Goal: Task Accomplishment & Management: Complete application form

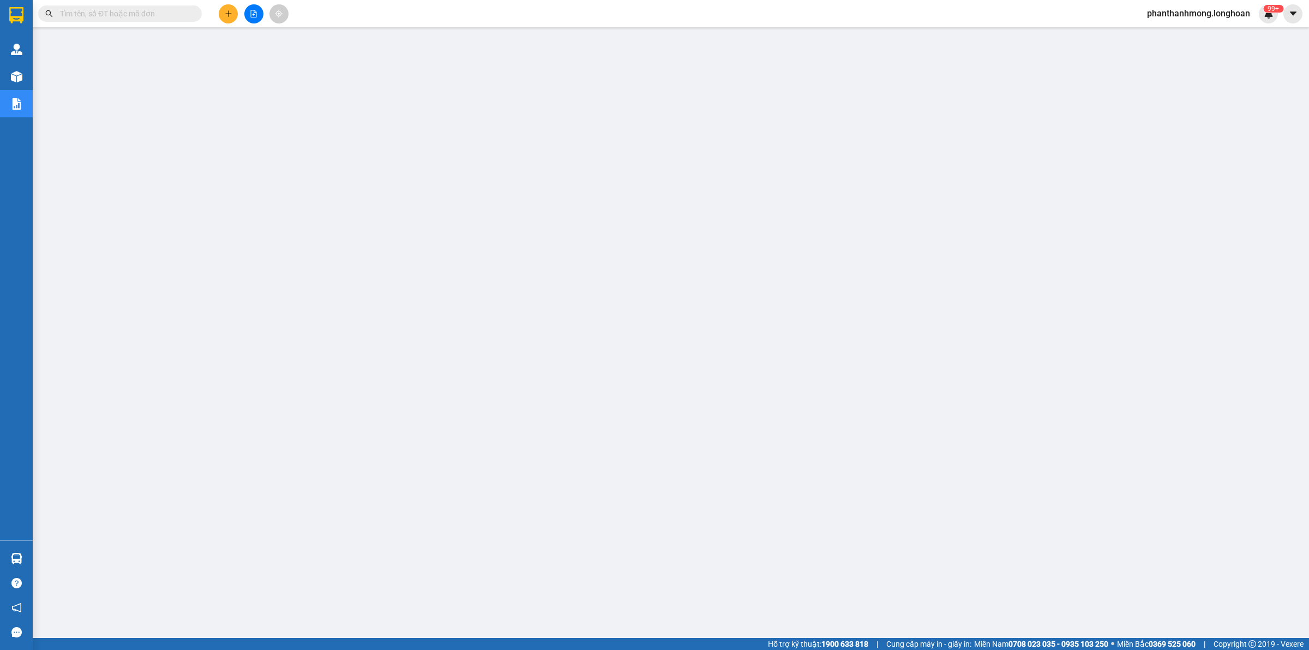
click at [233, 15] on button at bounding box center [228, 13] width 19 height 19
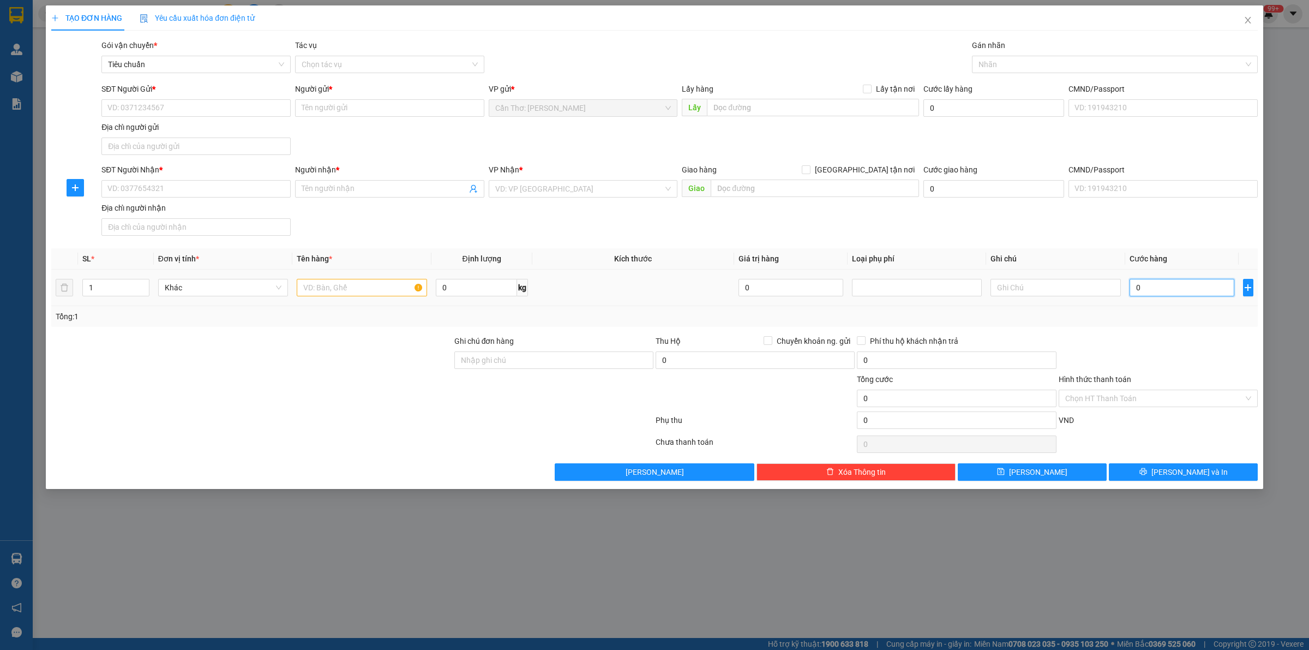
type input "8"
type input "87"
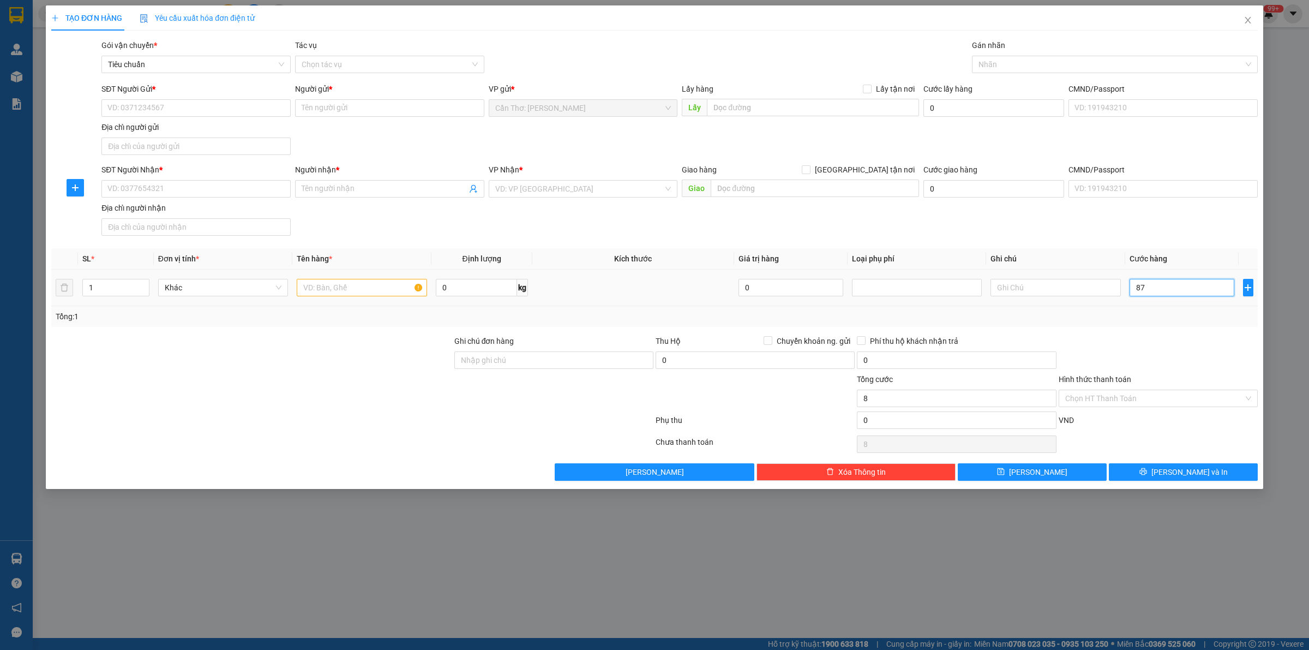
type input "87"
type input "870"
type input "8.700"
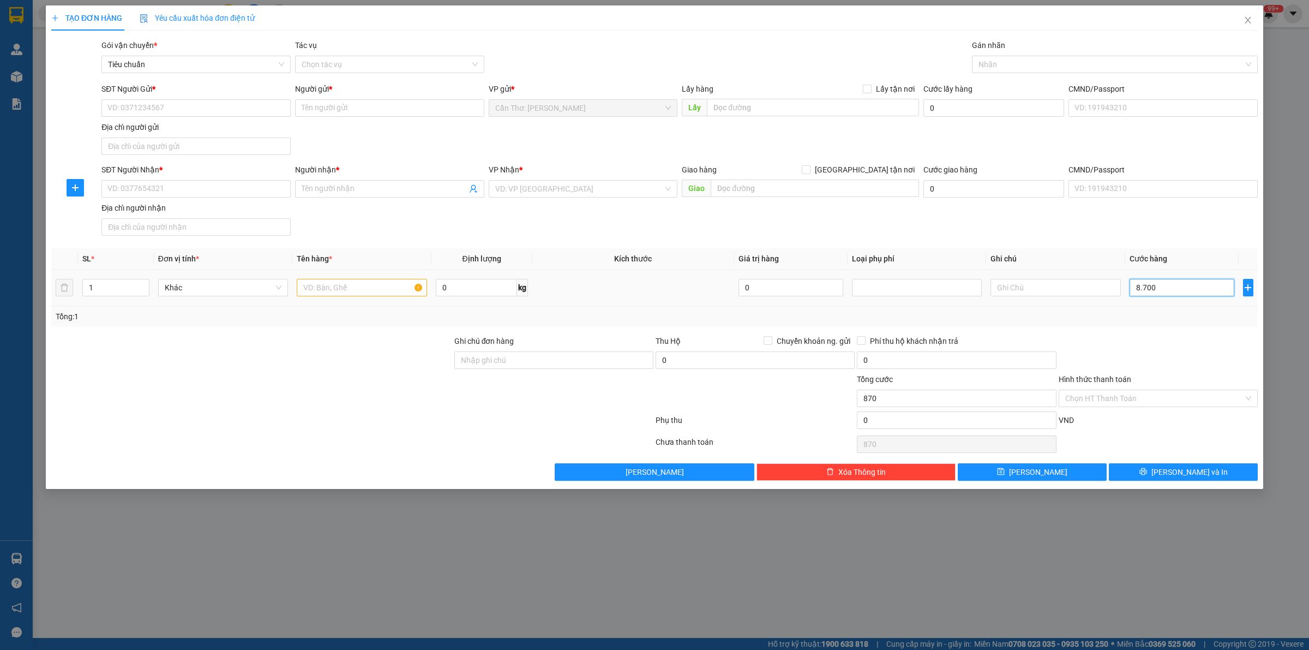
type input "8.700"
type input "87.000"
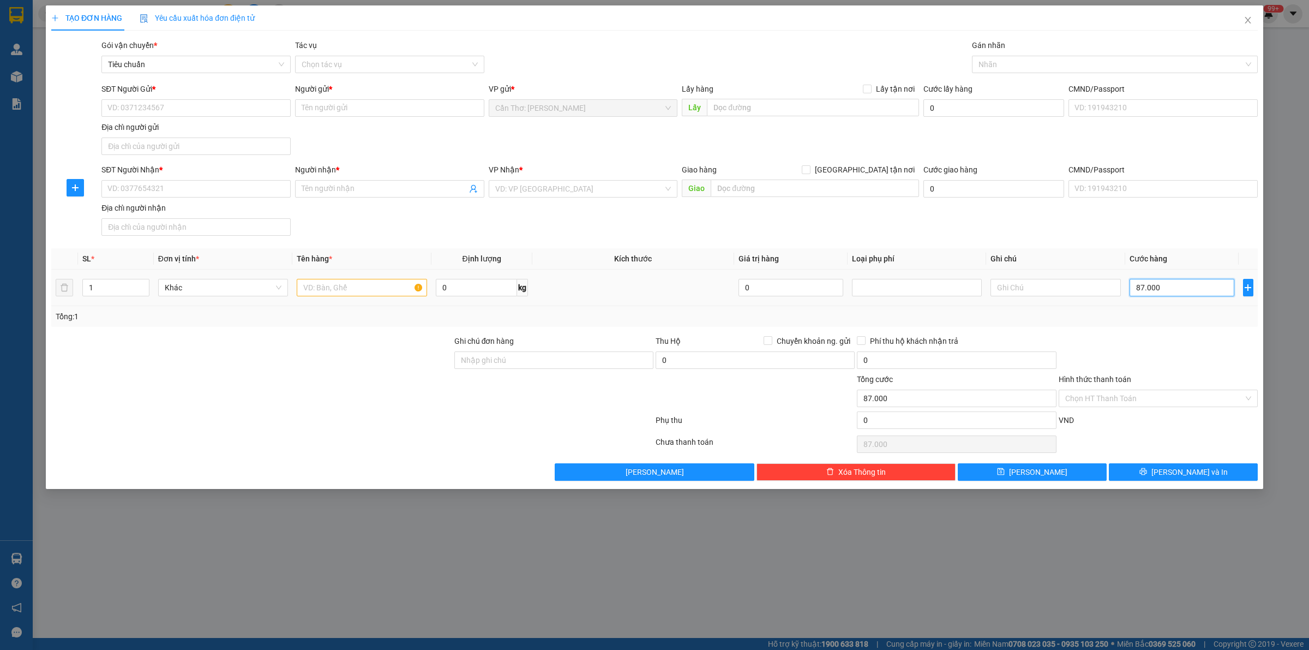
type input "870.000"
drag, startPoint x: 1070, startPoint y: 70, endPoint x: 1023, endPoint y: 79, distance: 48.3
click at [1070, 70] on div at bounding box center [1109, 64] width 269 height 13
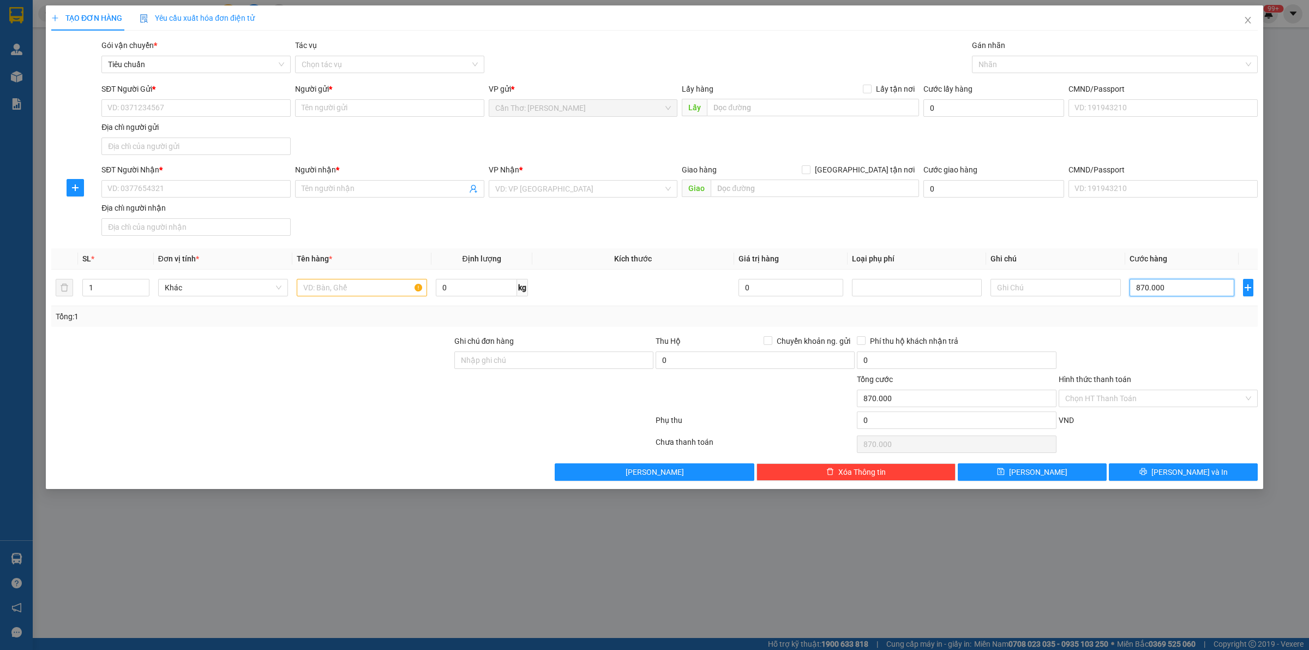
type input "870.000"
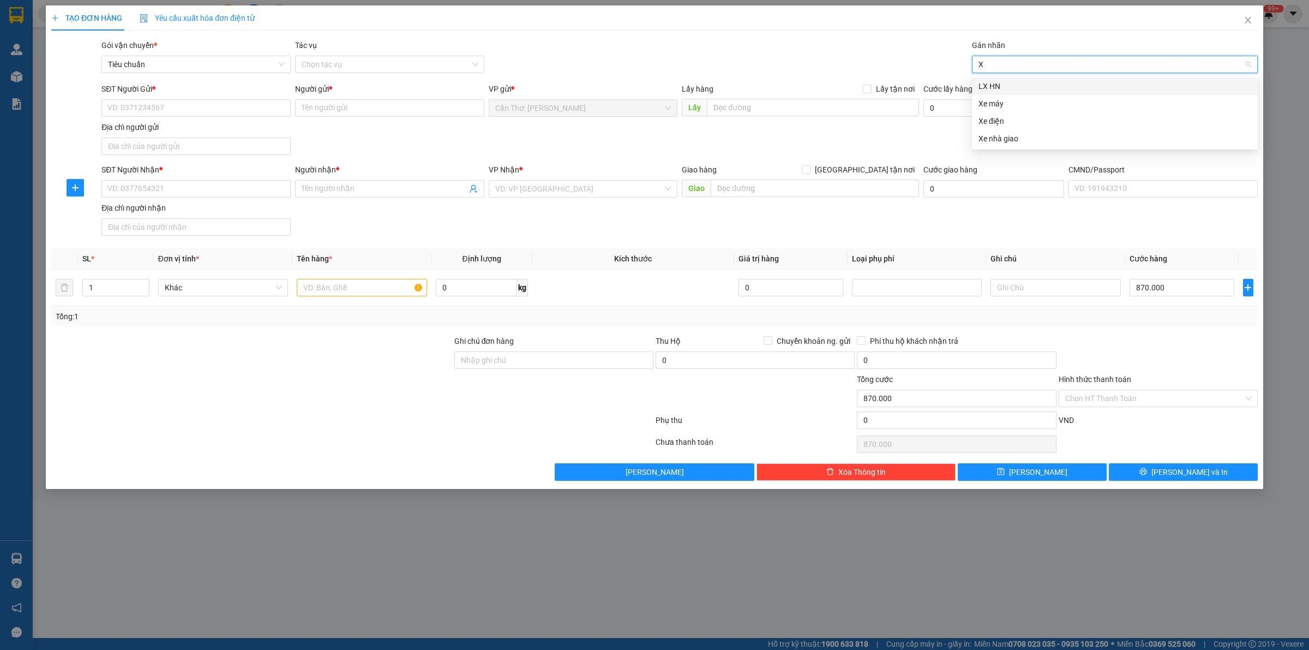
type input "XE"
click at [1001, 90] on div "Xe máy" at bounding box center [1114, 86] width 273 height 12
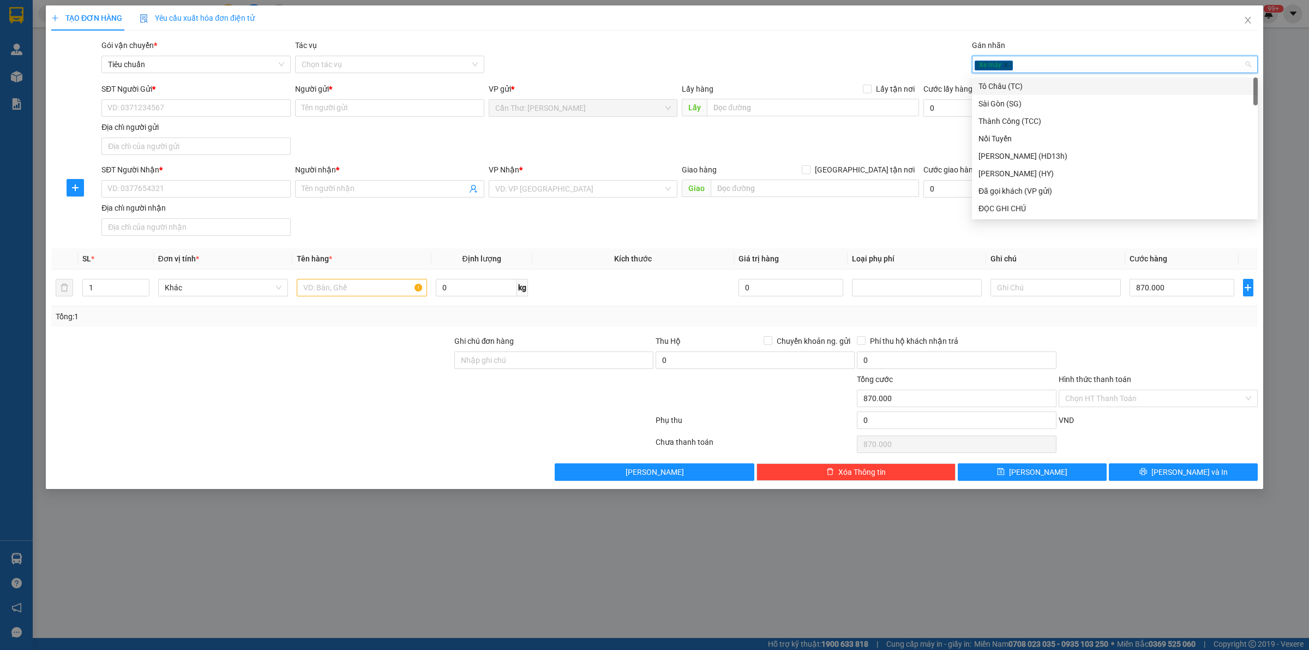
click at [1019, 69] on div "Xe máy" at bounding box center [1109, 64] width 269 height 13
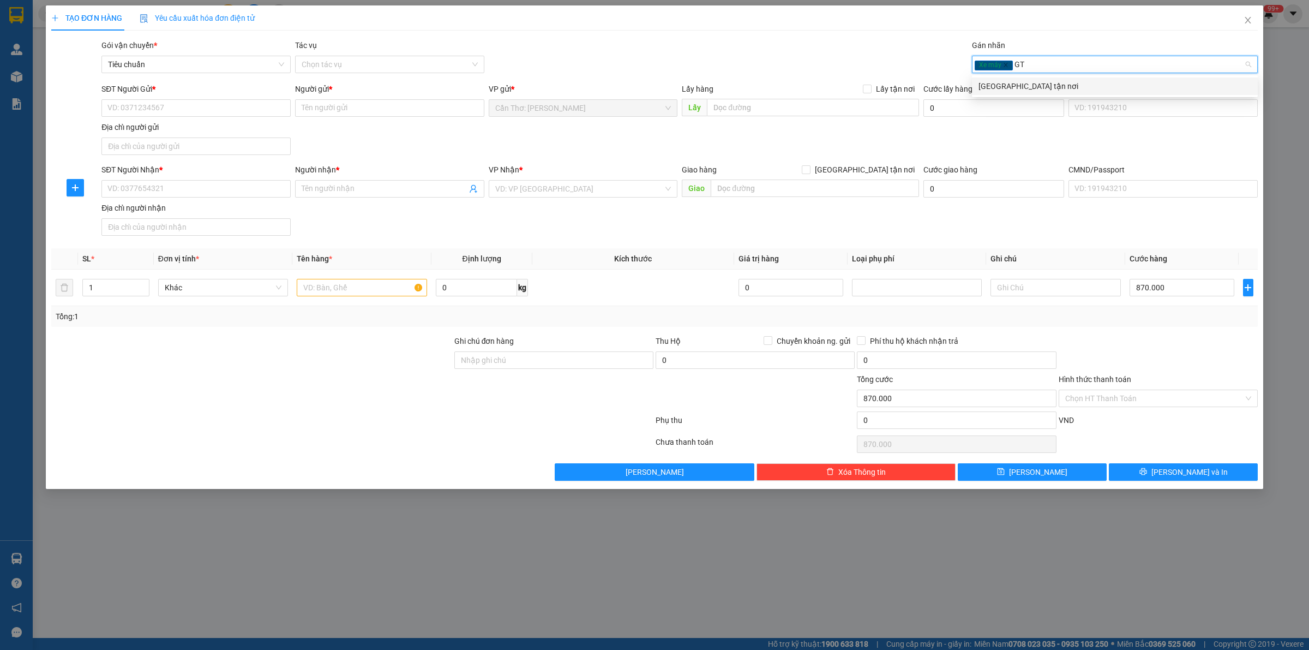
type input "GTN"
click at [1012, 85] on div "[GEOGRAPHIC_DATA] tận nơi" at bounding box center [1114, 86] width 273 height 12
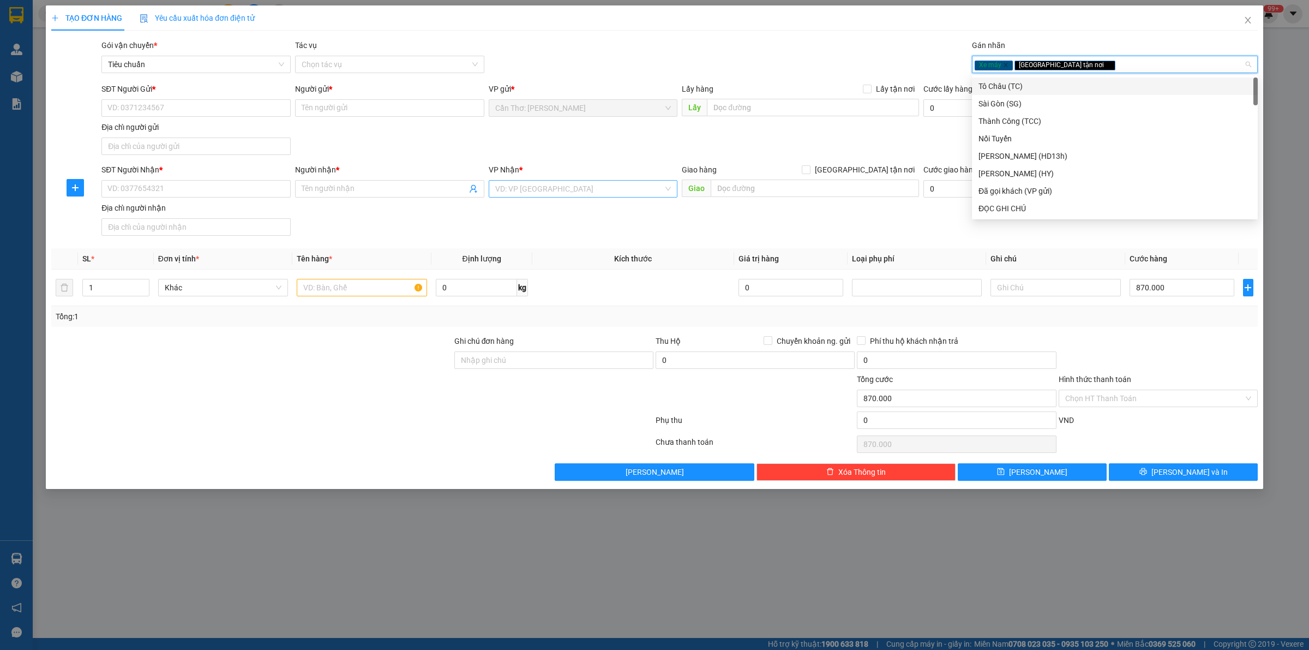
click at [547, 189] on input "search" at bounding box center [579, 189] width 169 height 16
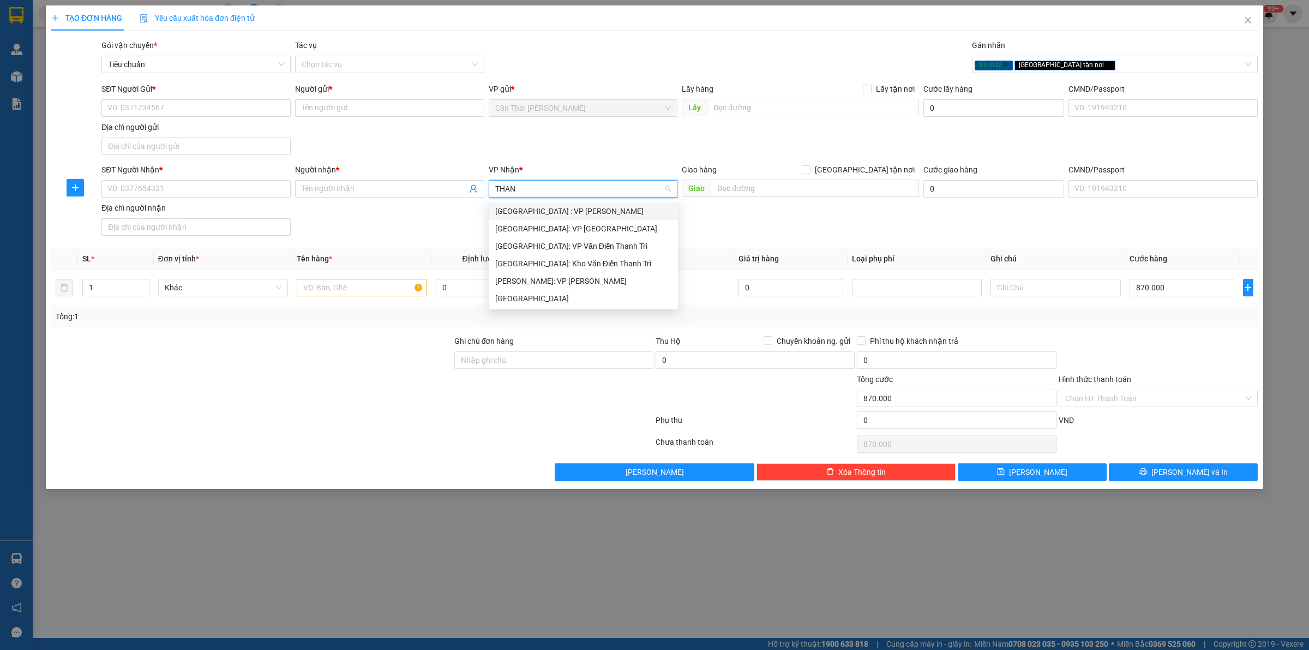
type input "THANH"
click at [646, 206] on div "[GEOGRAPHIC_DATA] : VP [PERSON_NAME]" at bounding box center [583, 211] width 176 height 12
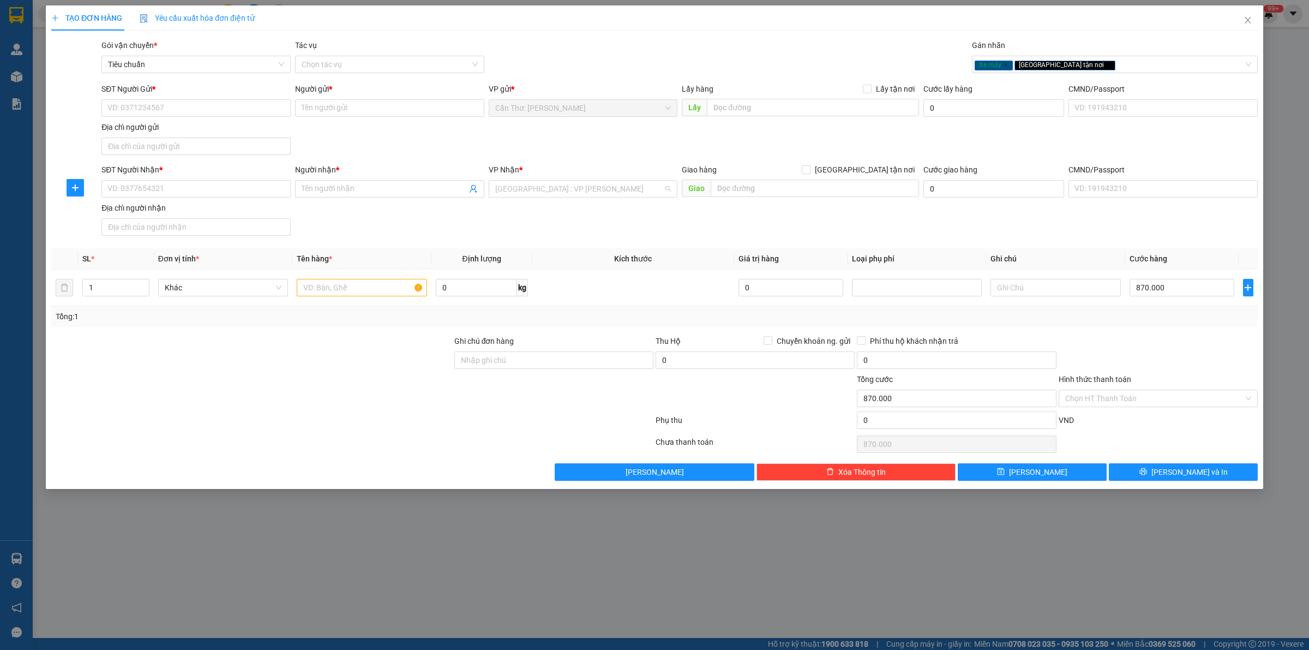
scroll to position [17, 0]
click at [224, 112] on input "SĐT Người Gửi *" at bounding box center [195, 107] width 189 height 17
paste input "0939589691"
type input "0939589691"
click at [224, 173] on div "SĐT Người Nhận *" at bounding box center [195, 170] width 189 height 12
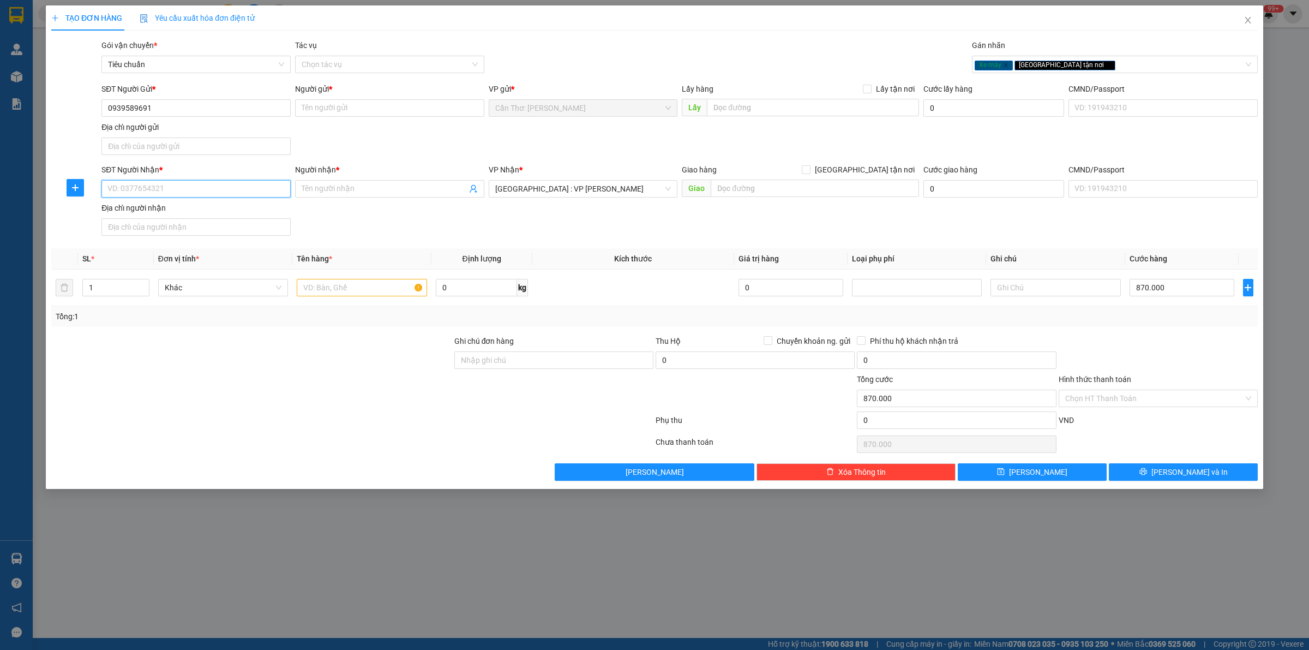
click at [224, 180] on input "SĐT Người Nhận *" at bounding box center [195, 188] width 189 height 17
click at [224, 183] on input "SĐT Người Nhận *" at bounding box center [195, 188] width 189 height 17
paste input "0939589691"
type input "0939589691"
click at [371, 94] on div "Người gửi *" at bounding box center [389, 89] width 189 height 12
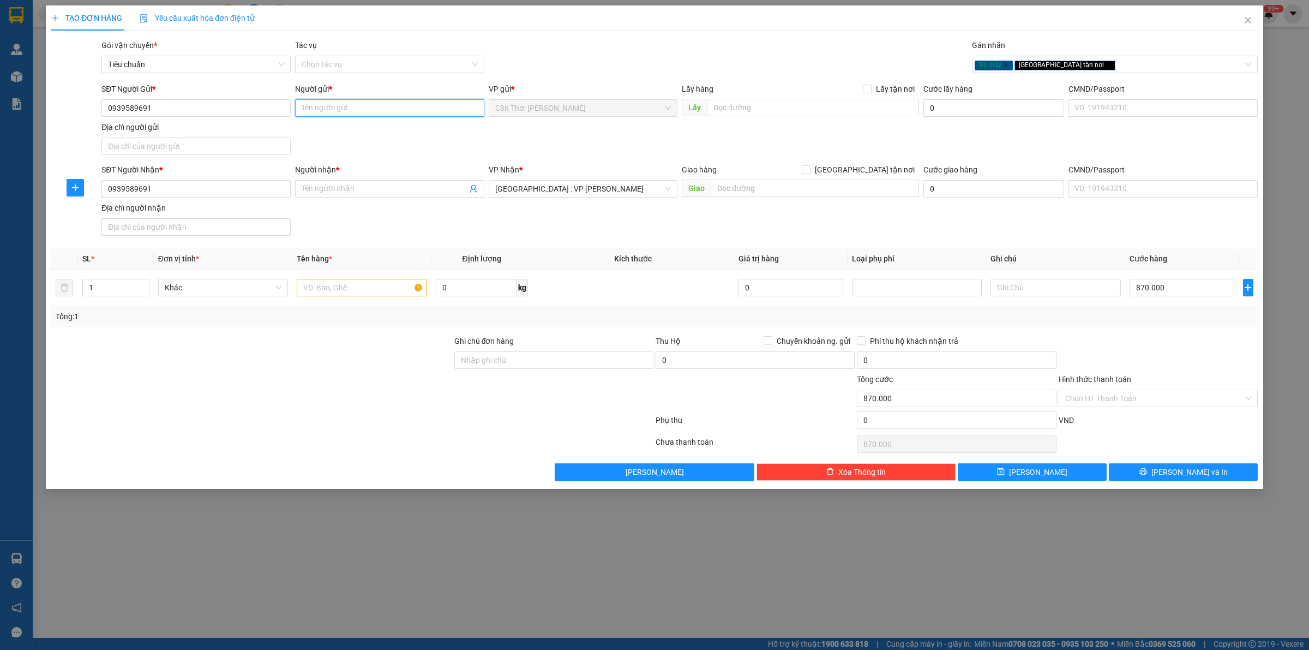
click at [371, 99] on input "Người gửi *" at bounding box center [389, 107] width 189 height 17
click at [369, 100] on input "Người gửi *" at bounding box center [389, 107] width 189 height 17
type input "D"
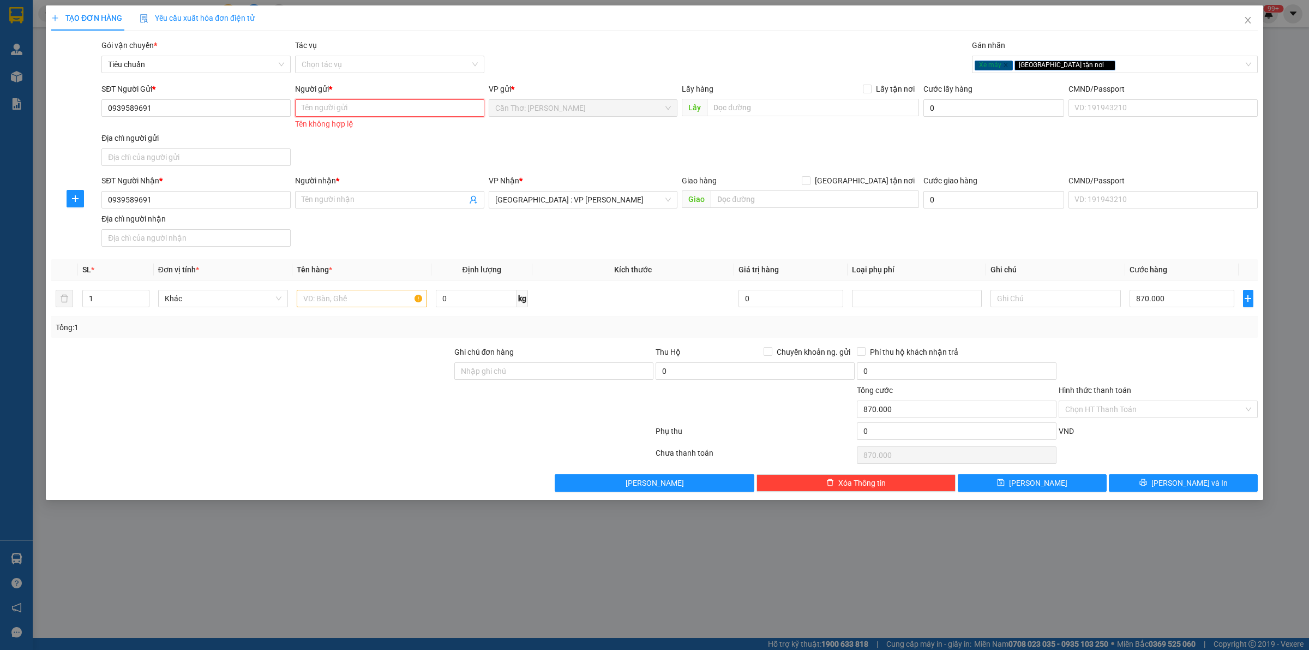
type input "d"
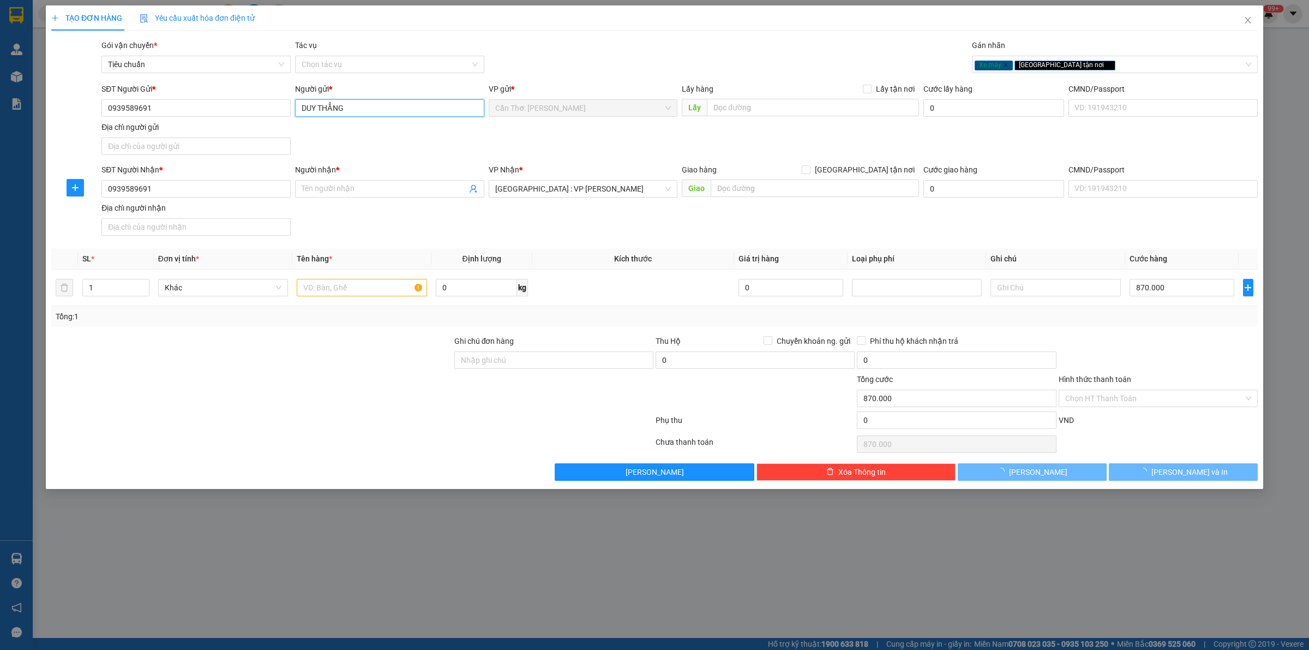
click at [356, 106] on input "DUY THẲNG" at bounding box center [389, 107] width 189 height 17
type input "DUY THẲNG"
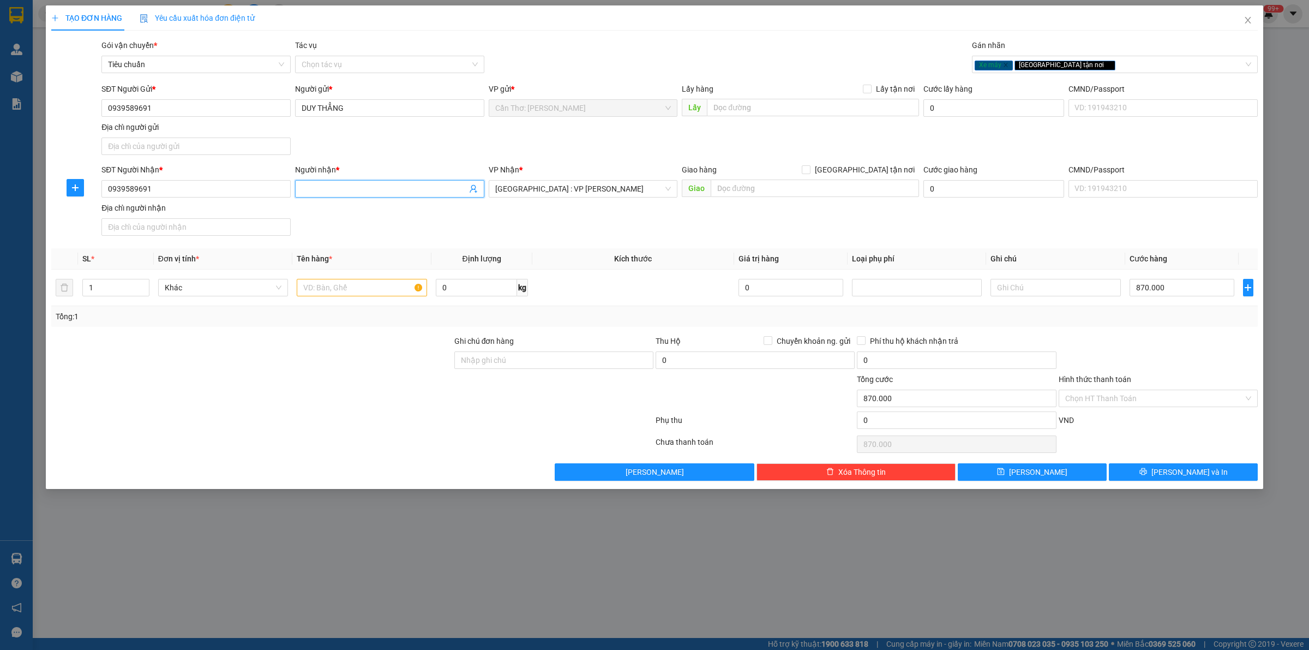
click at [365, 182] on span at bounding box center [389, 188] width 189 height 17
paste input "DUY THẲNG"
type input "DUY THẲNG"
click at [860, 166] on div "Giao hàng [GEOGRAPHIC_DATA] tận nơi" at bounding box center [800, 170] width 237 height 12
click at [809, 171] on input "[GEOGRAPHIC_DATA] tận nơi" at bounding box center [806, 169] width 8 height 8
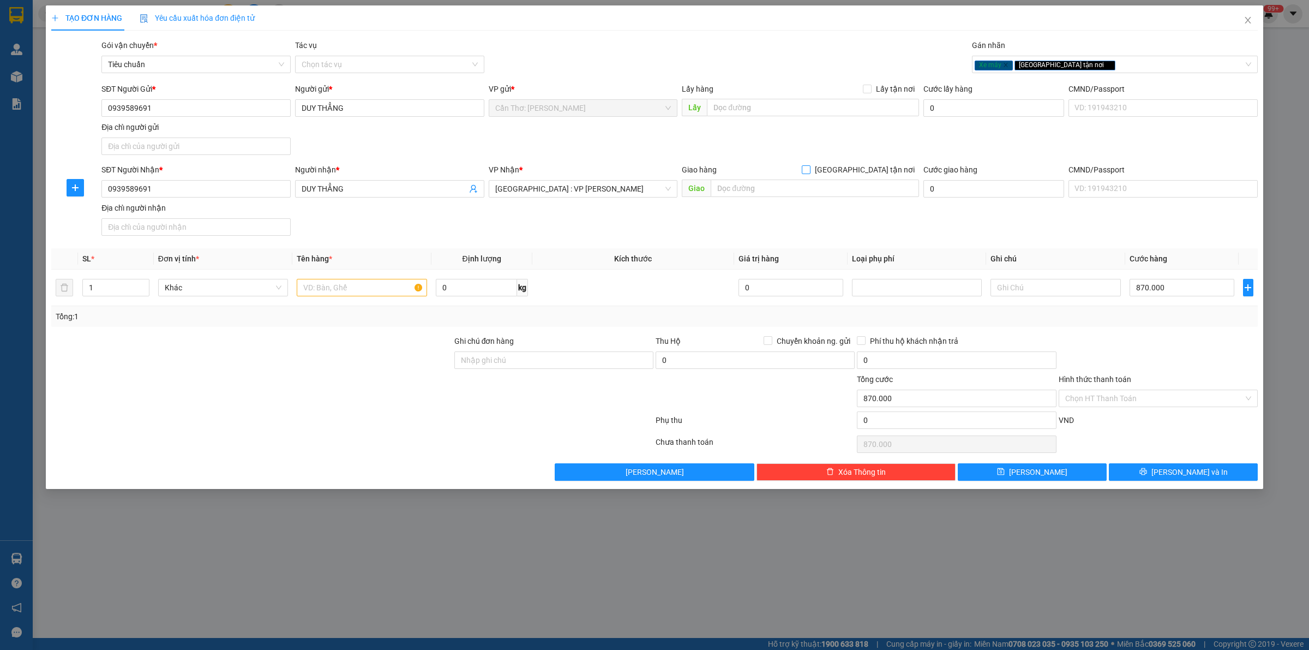
checkbox input "true"
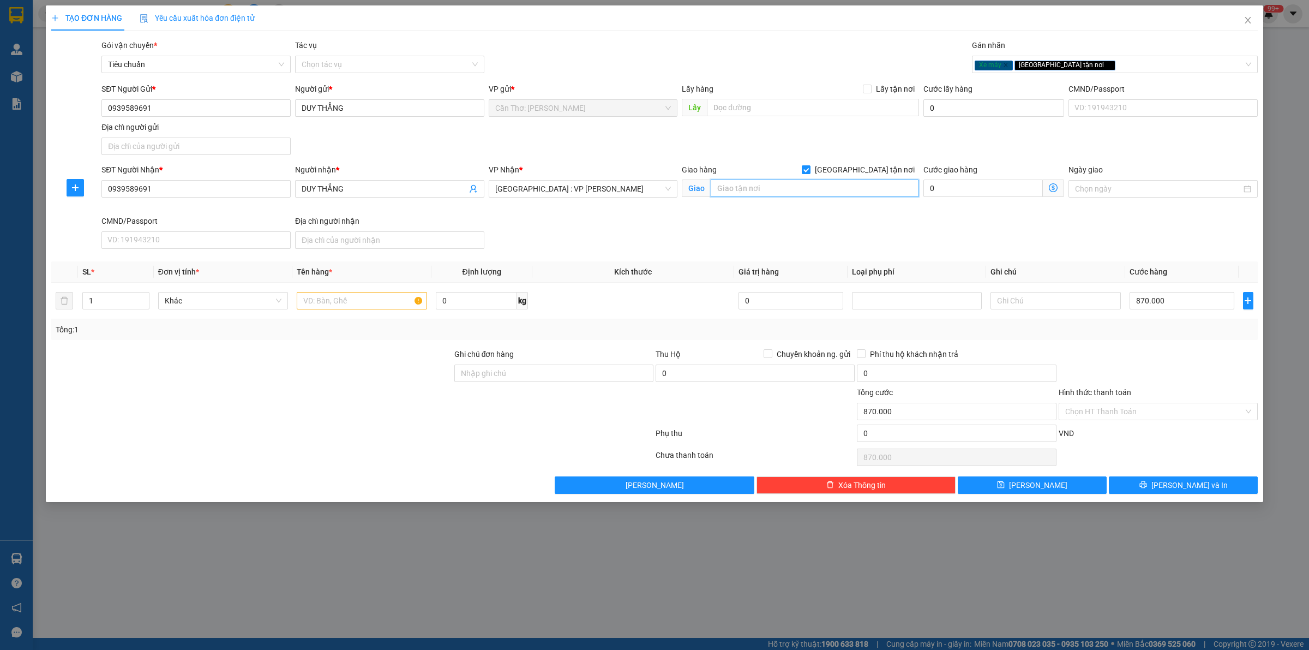
click at [858, 193] on input "text" at bounding box center [815, 187] width 208 height 17
paste input "749 [PERSON_NAME], [GEOGRAPHIC_DATA], [GEOGRAPHIC_DATA], [GEOGRAPHIC_DATA]"
type input "749 [PERSON_NAME], [GEOGRAPHIC_DATA], [GEOGRAPHIC_DATA], [GEOGRAPHIC_DATA]"
click at [377, 295] on input "text" at bounding box center [362, 300] width 130 height 17
type input "1 XE SỐ 95-B1 127.00"
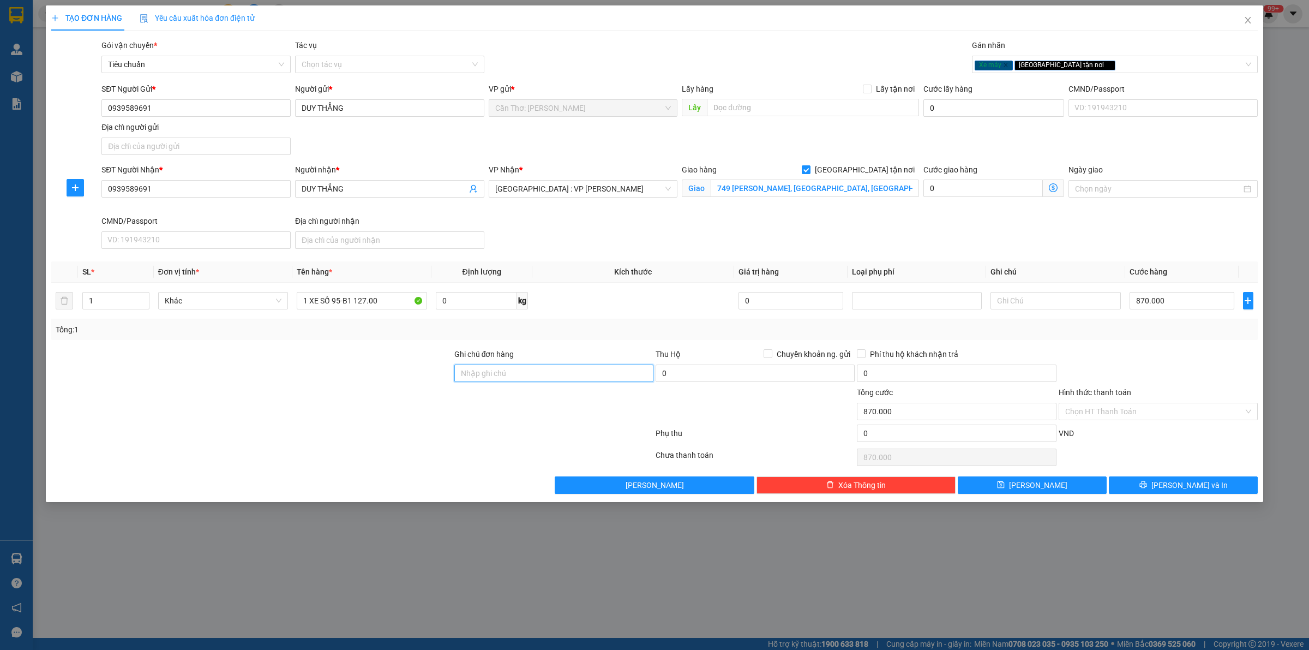
click at [494, 379] on input "Ghi chú đơn hàng" at bounding box center [553, 372] width 199 height 17
type input "1 CHÌA KHÓA"
click at [1130, 487] on button "[PERSON_NAME] và In" at bounding box center [1183, 484] width 149 height 17
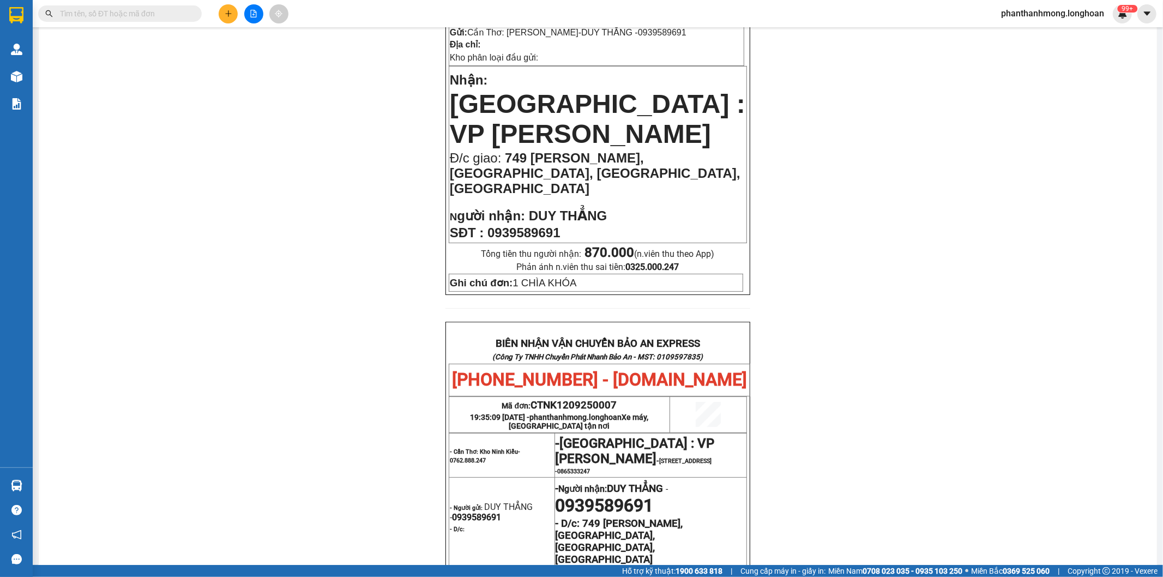
scroll to position [2, 0]
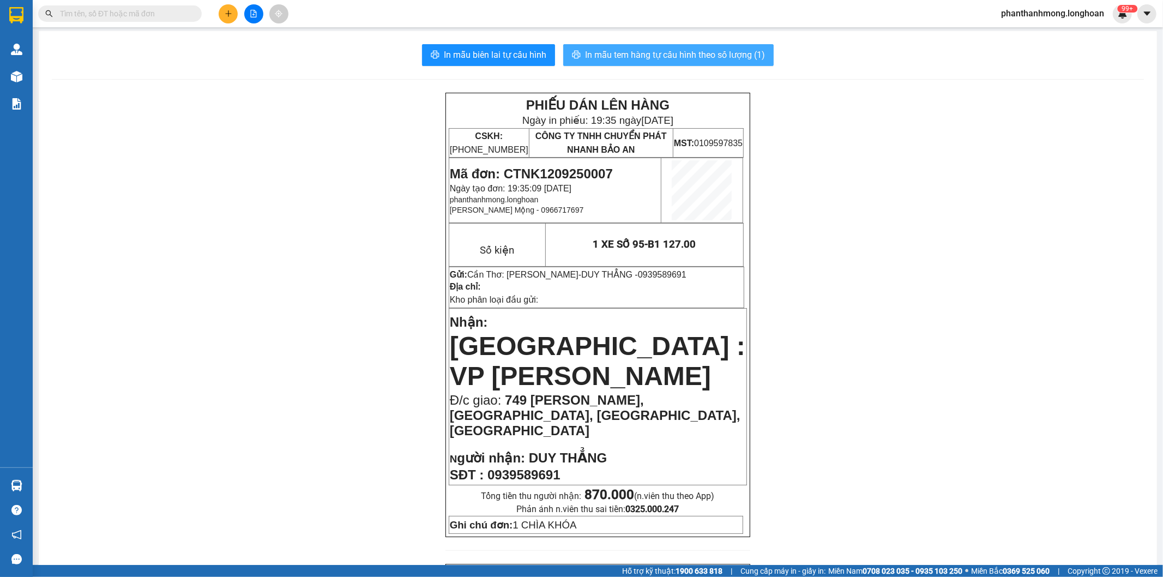
click at [633, 58] on span "In mẫu tem hàng tự cấu hình theo số lượng (1)" at bounding box center [675, 55] width 180 height 14
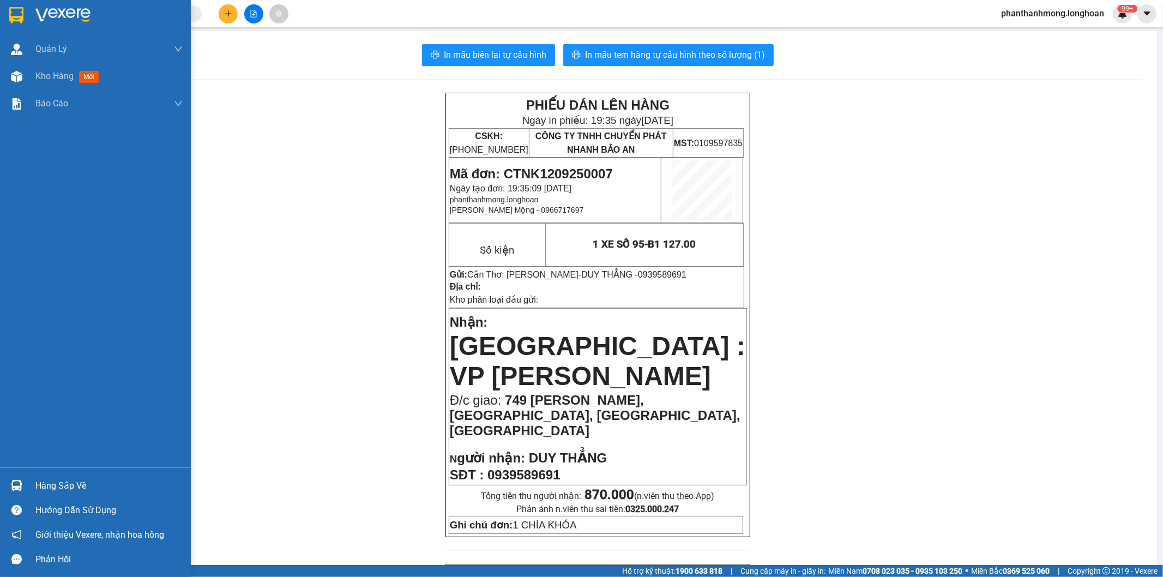
click at [12, 16] on img at bounding box center [16, 15] width 14 height 16
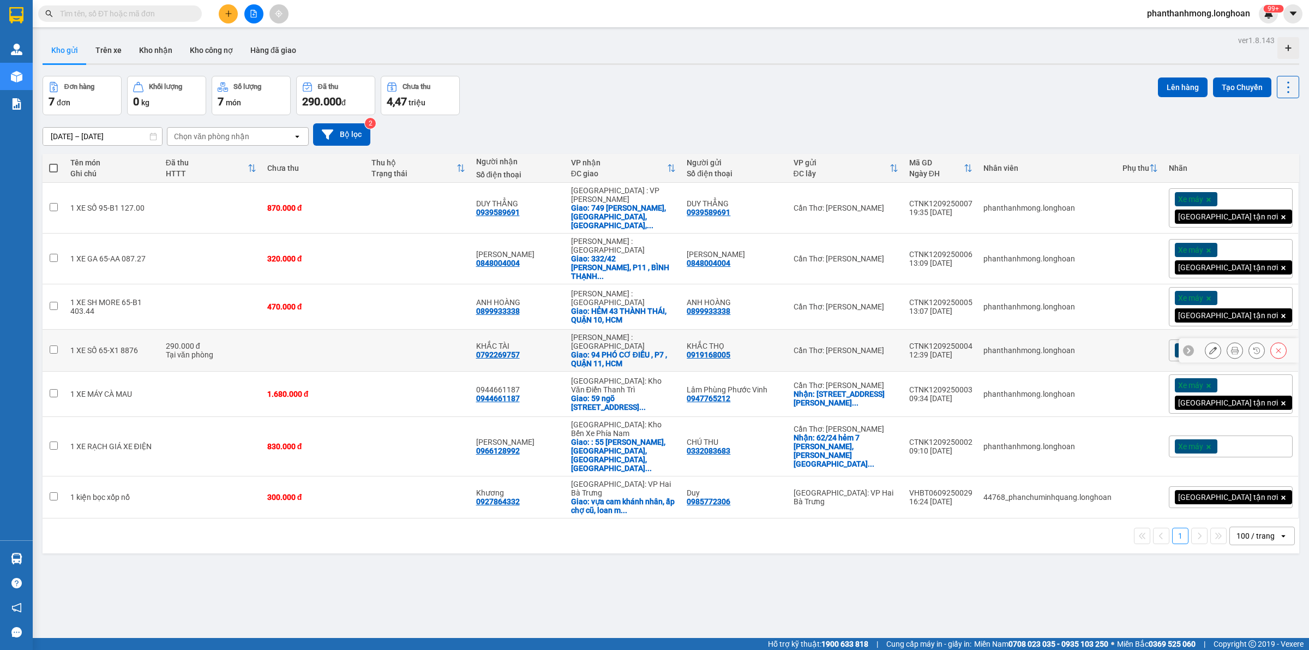
click at [1209, 344] on div at bounding box center [1213, 350] width 16 height 16
click at [1231, 346] on icon at bounding box center [1235, 350] width 8 height 8
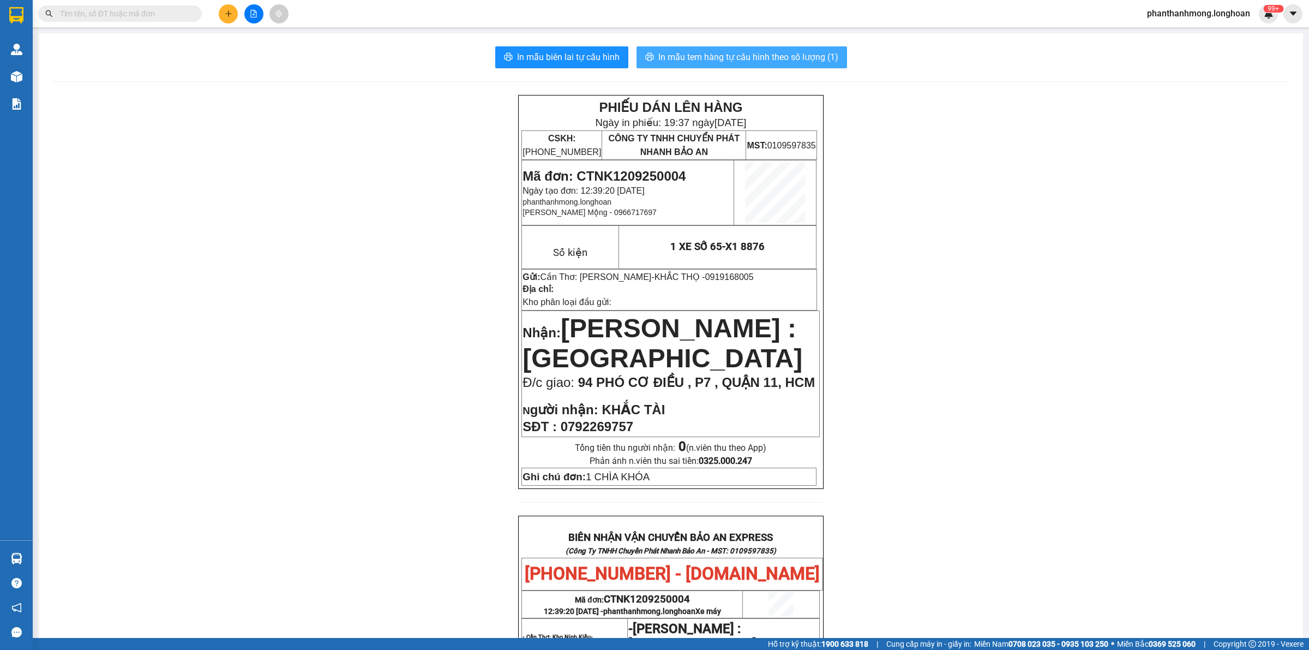
click at [743, 58] on span "In mẫu tem hàng tự cấu hình theo số lượng (1)" at bounding box center [748, 57] width 180 height 14
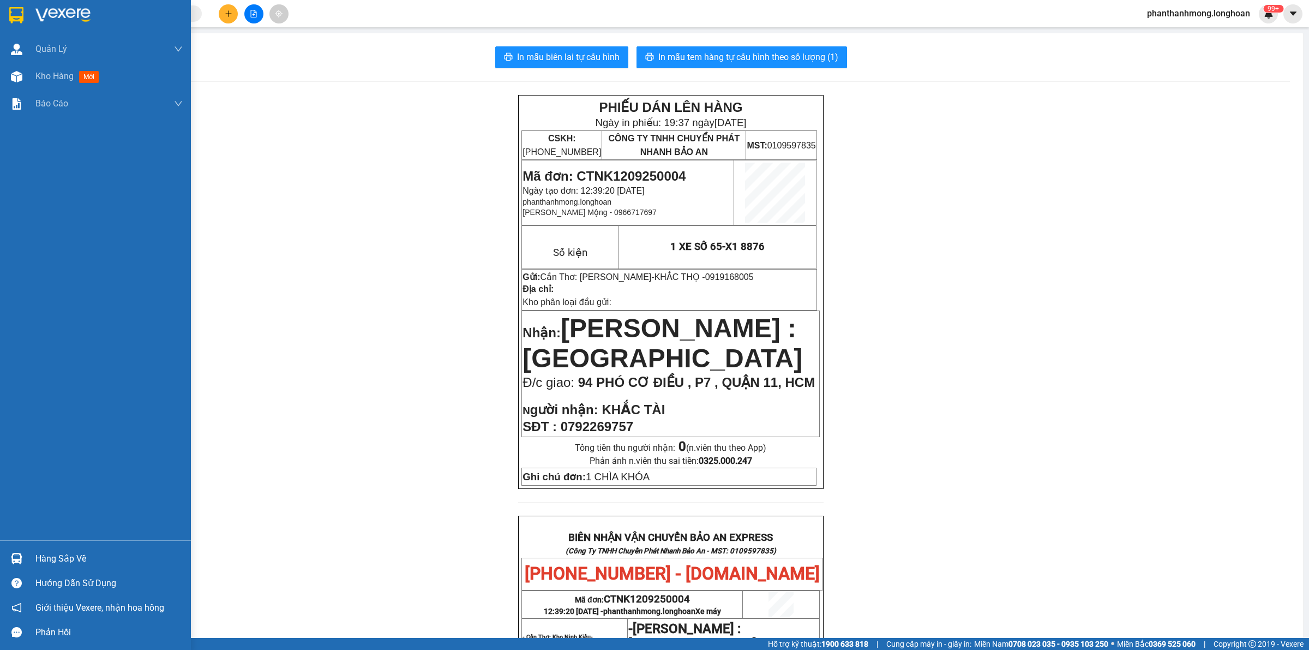
click at [4, 14] on div at bounding box center [95, 17] width 191 height 35
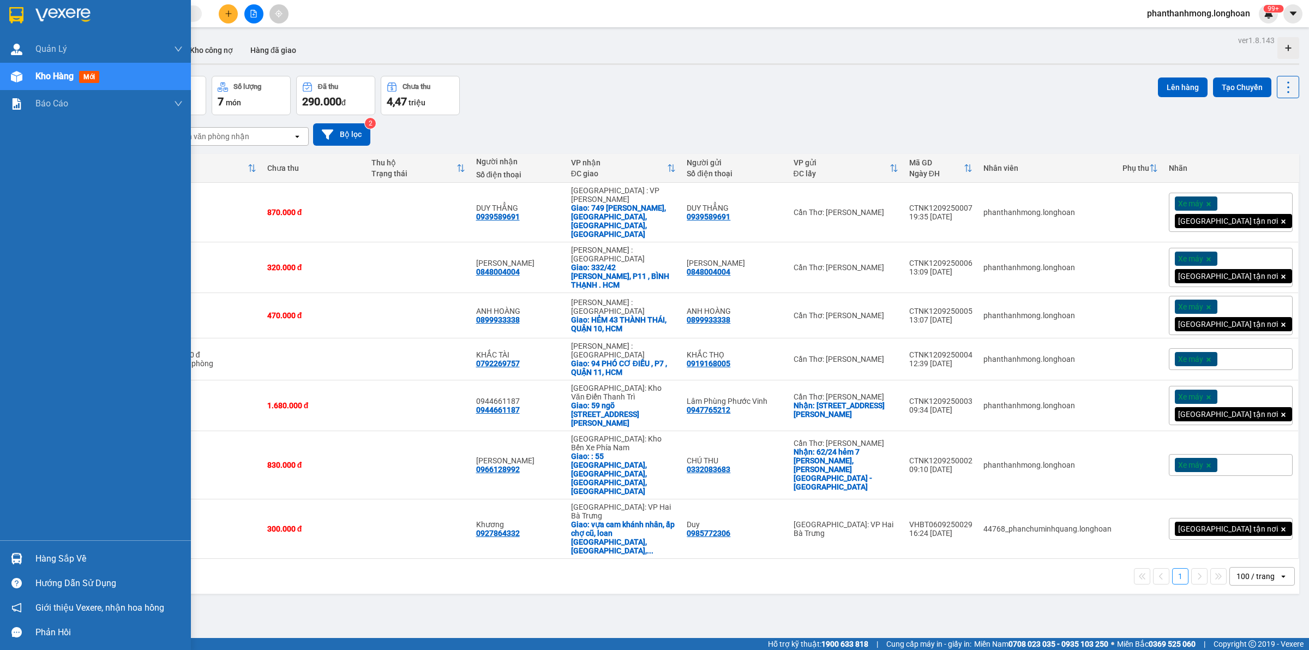
click at [14, 17] on img at bounding box center [16, 15] width 14 height 16
click at [22, 15] on img at bounding box center [16, 15] width 14 height 16
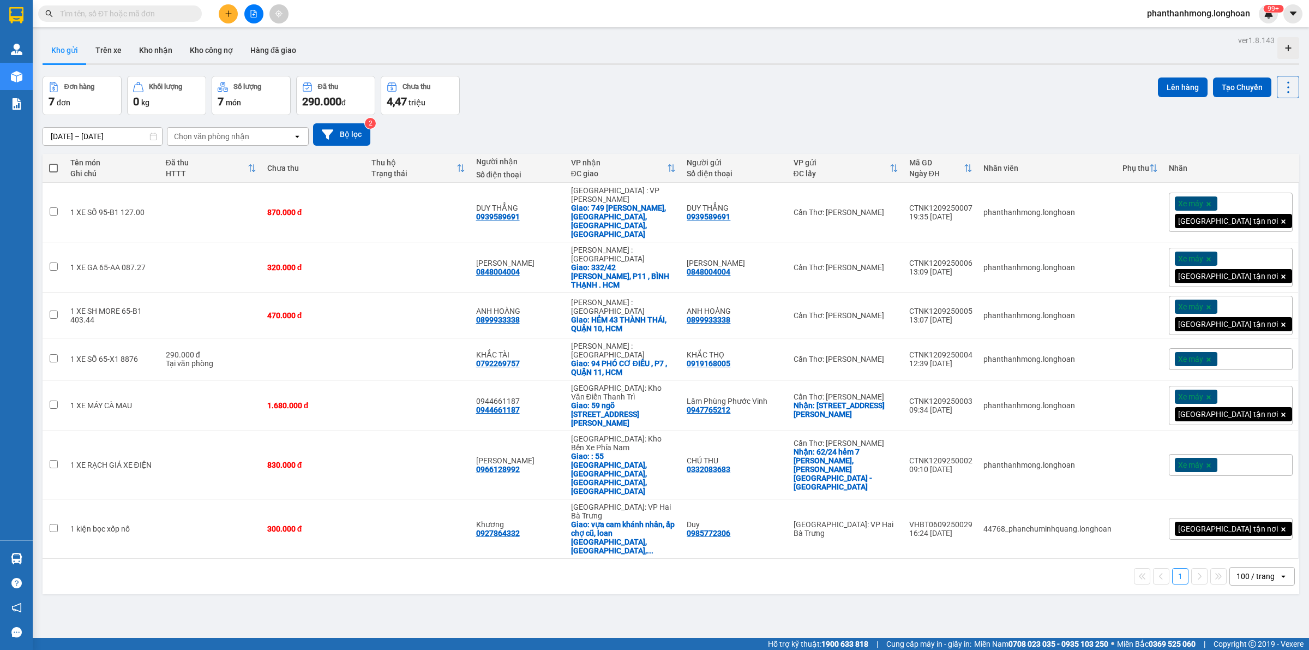
click at [238, 15] on div at bounding box center [254, 13] width 82 height 19
click at [243, 11] on div at bounding box center [254, 13] width 82 height 19
click at [233, 15] on button at bounding box center [228, 13] width 19 height 19
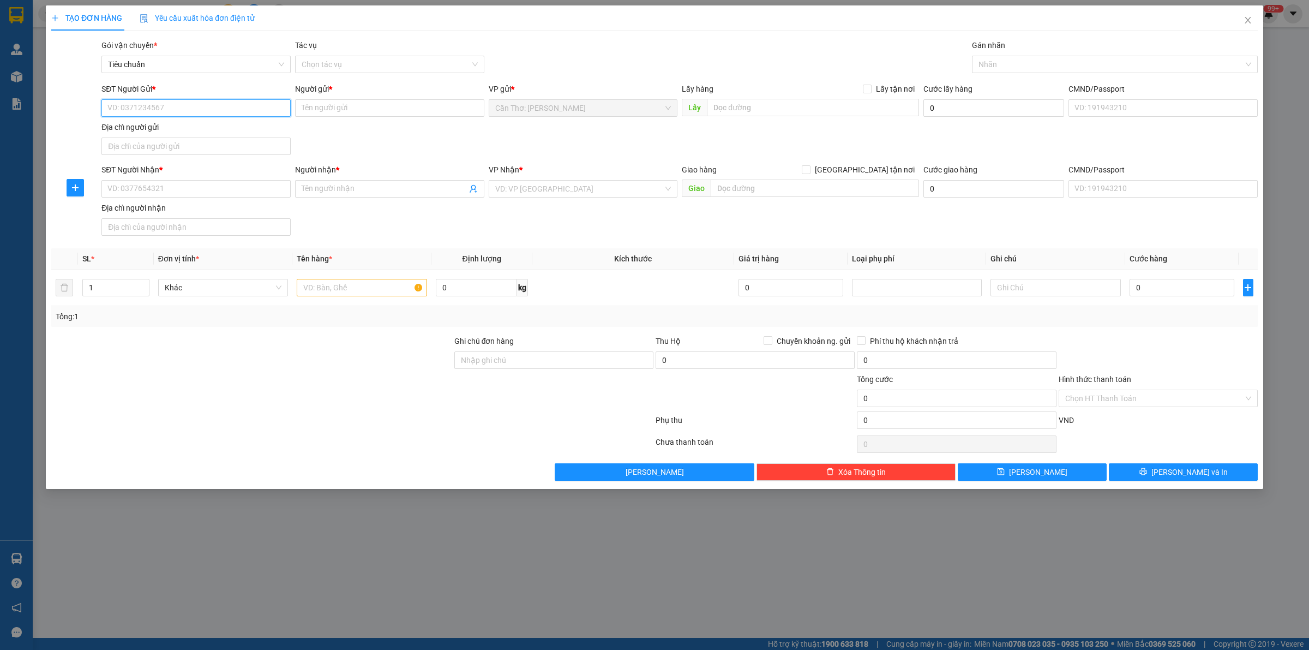
click at [191, 115] on input "SĐT Người Gửi *" at bounding box center [195, 107] width 189 height 17
paste input "0794366216"
type input "0794366216"
click at [222, 115] on input "0794366216" at bounding box center [195, 107] width 189 height 17
click at [206, 127] on div "0794366216 - chị thảo" at bounding box center [196, 130] width 176 height 12
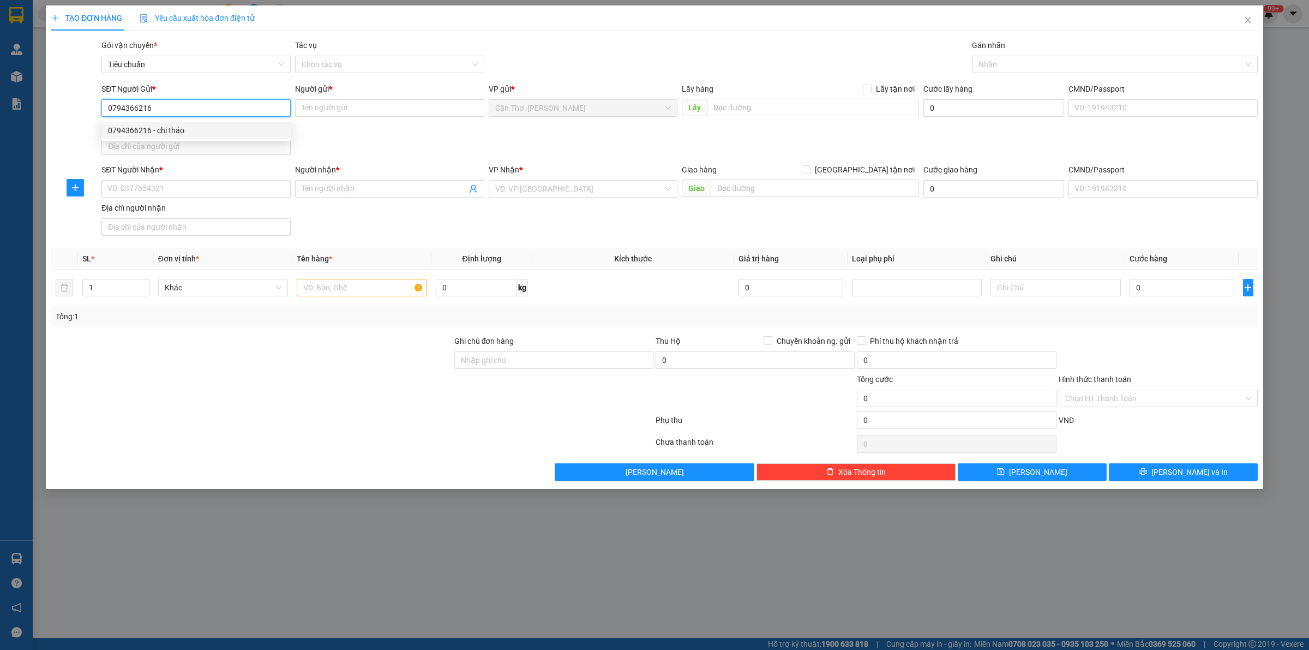
type input "chị thảo"
type input "0794366216"
click at [198, 191] on input "SĐT Người Nhận *" at bounding box center [195, 188] width 189 height 17
paste input "0795207668"
type input "0795207668"
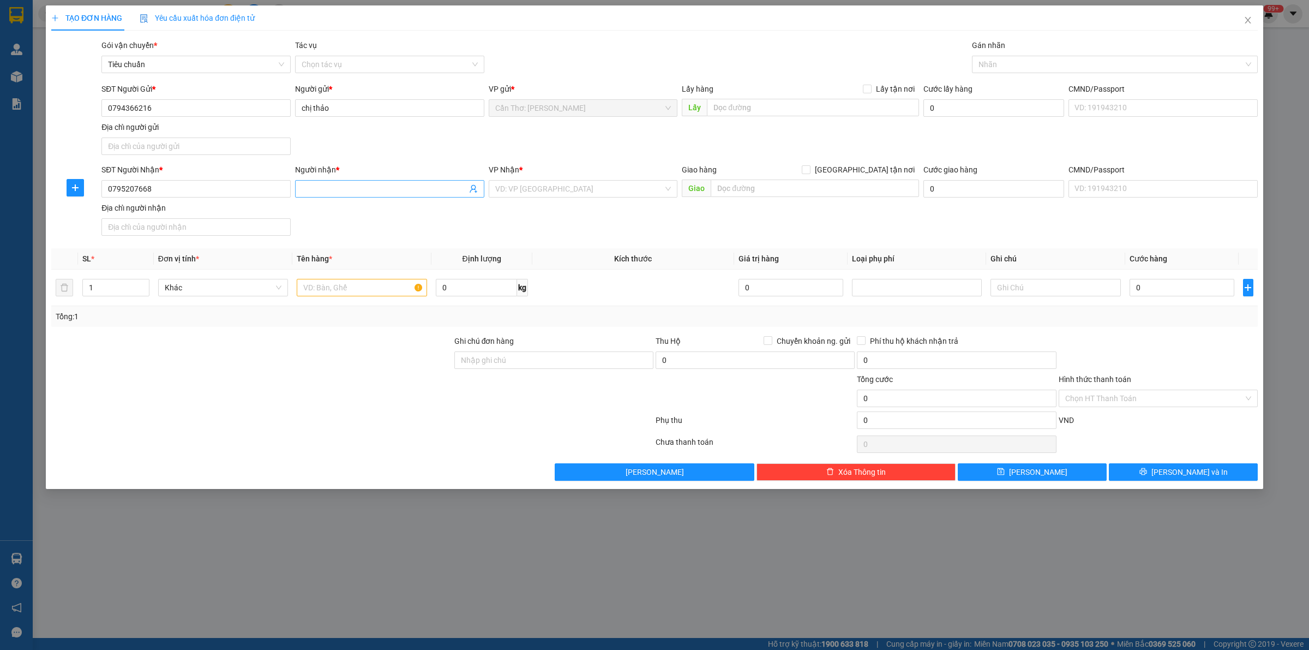
click at [304, 187] on input "Người nhận *" at bounding box center [384, 189] width 165 height 12
click at [200, 189] on input "0795207668" at bounding box center [195, 188] width 189 height 17
click at [175, 217] on div "0795207668 - CHỊ UYÊN" at bounding box center [196, 212] width 176 height 12
type input "CHỊ UYÊN"
checkbox input "true"
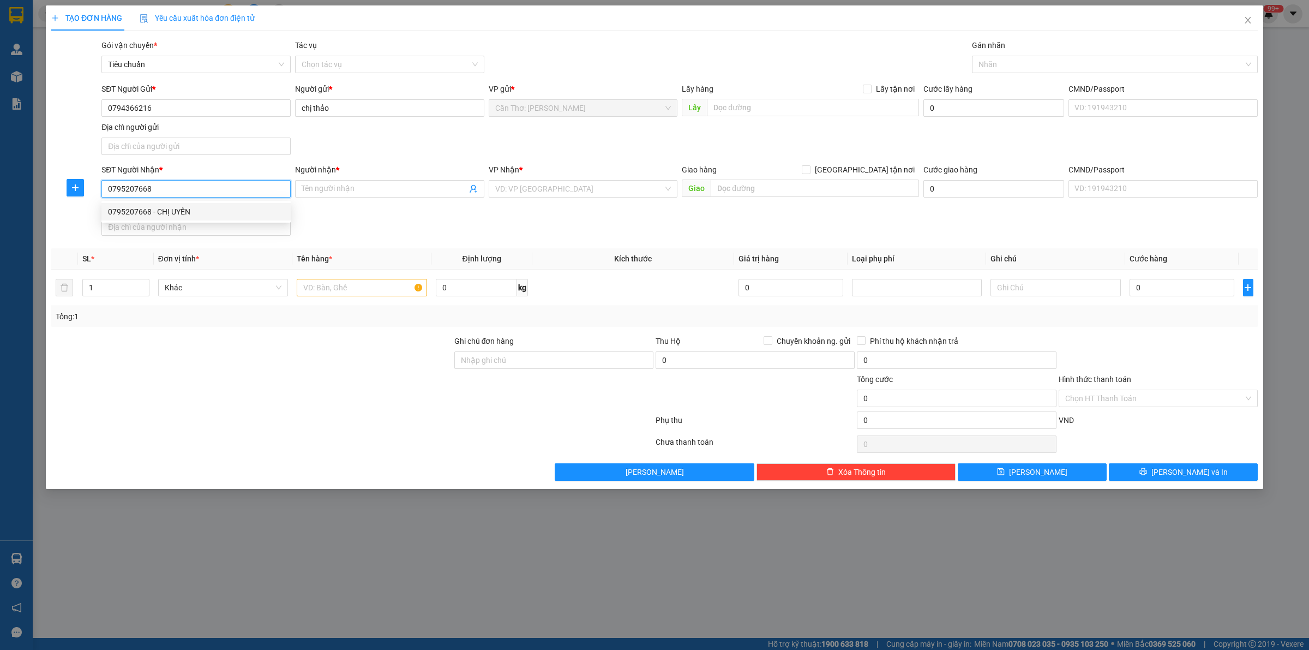
type input "- 61 [PERSON_NAME], P. [PERSON_NAME], Cẩm Lệ Đà Nẳng"
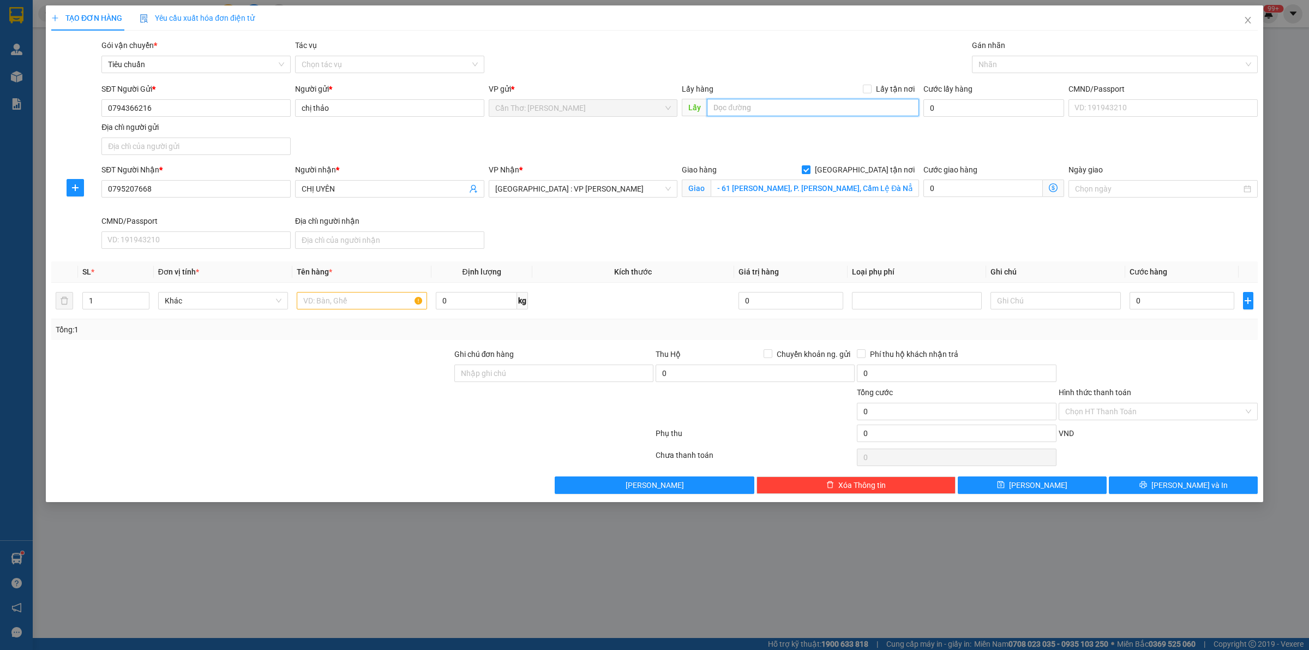
click at [800, 104] on input "text" at bounding box center [813, 107] width 212 height 17
click at [864, 88] on input "Lấy tận nơi" at bounding box center [867, 89] width 8 height 8
checkbox input "true"
click at [958, 112] on input "0" at bounding box center [982, 107] width 119 height 17
type input "6"
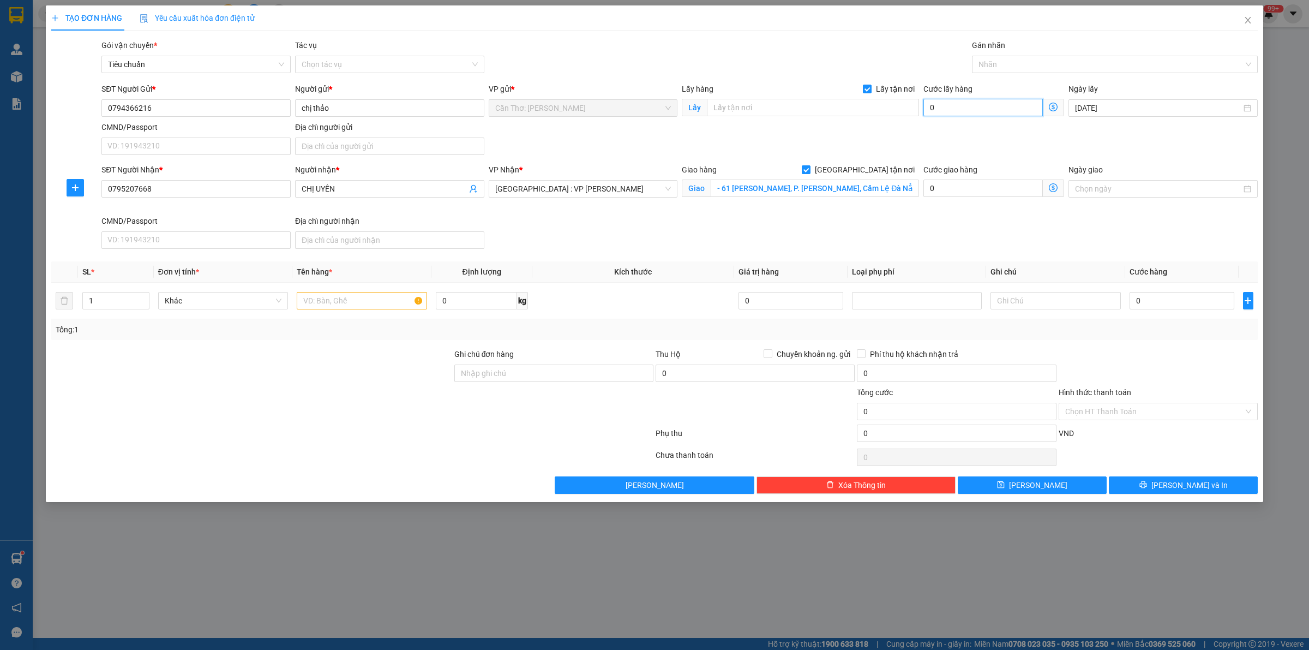
type input "6"
type input "65"
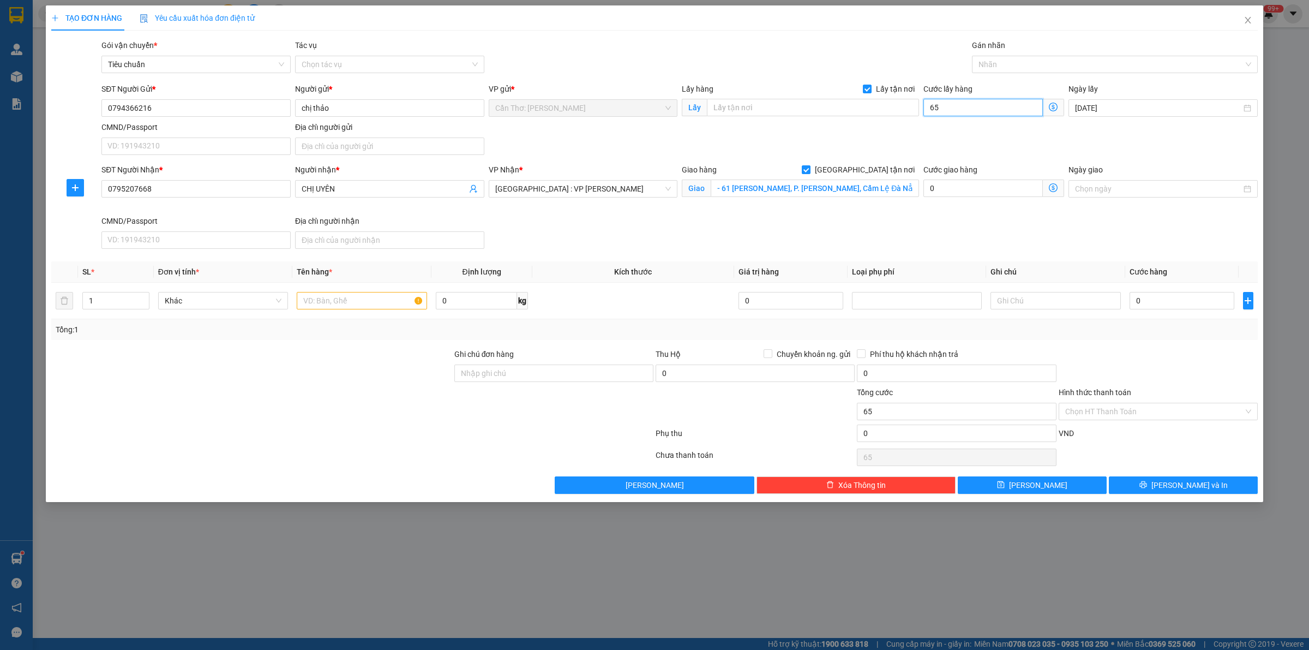
type input "650"
type input "6.500"
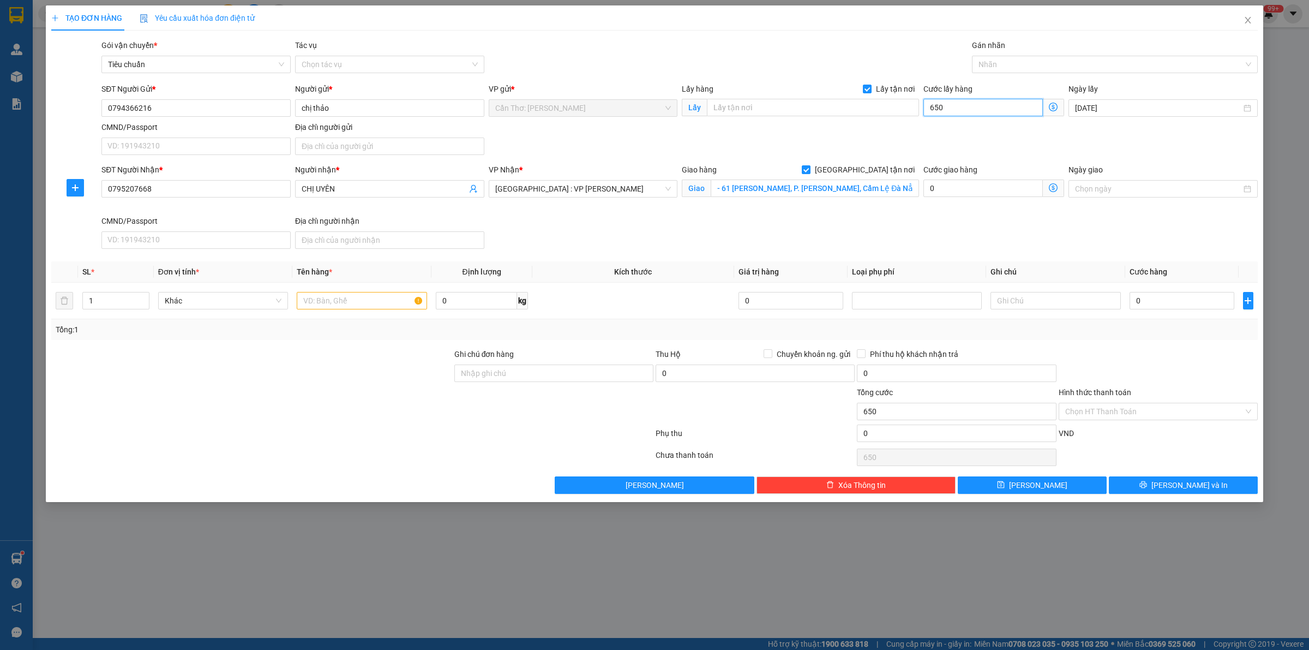
type input "6.500"
type input "65.000"
click at [984, 70] on div at bounding box center [1109, 64] width 269 height 13
type input "65.000"
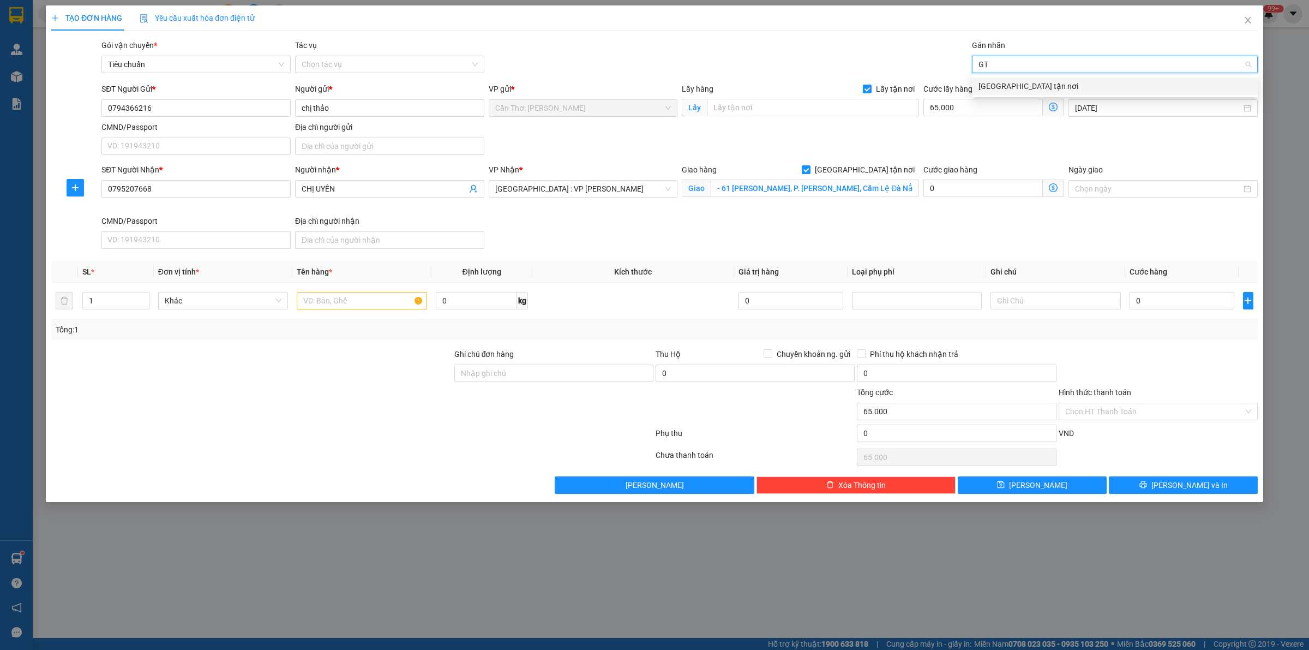
type input "GTN"
click at [988, 83] on div "[GEOGRAPHIC_DATA] tận nơi" at bounding box center [1114, 86] width 273 height 12
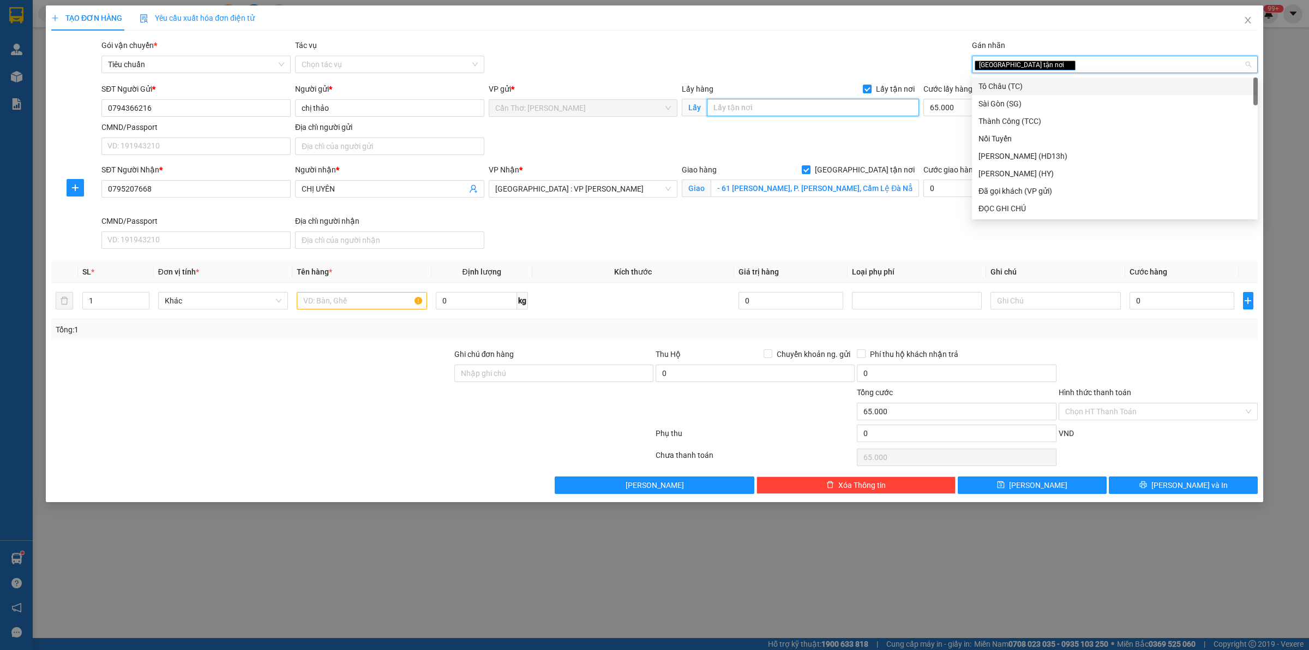
click at [824, 110] on input "text" at bounding box center [813, 107] width 212 height 17
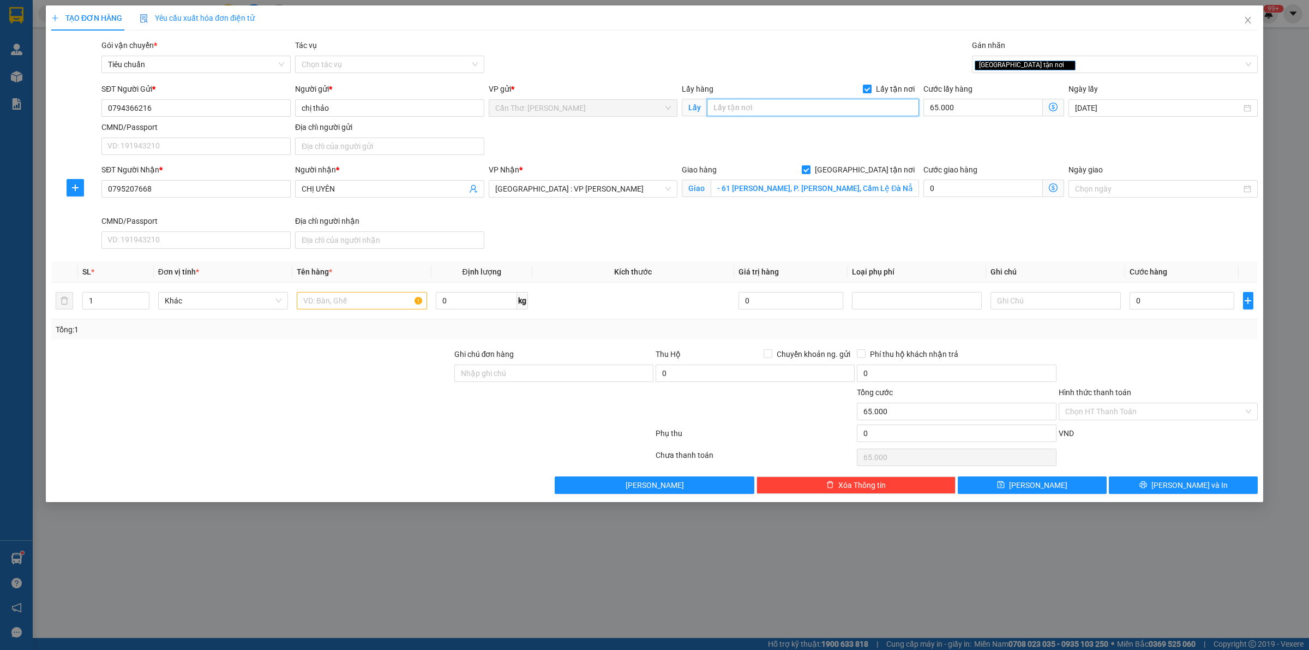
click at [794, 112] on input "text" at bounding box center [813, 107] width 212 height 17
paste input "đón: [GEOGRAPHIC_DATA][PERSON_NAME], [GEOGRAPHIC_DATA], [GEOGRAPHIC_DATA]"
type input "đón: [GEOGRAPHIC_DATA][PERSON_NAME], [GEOGRAPHIC_DATA], [GEOGRAPHIC_DATA]"
click at [1196, 313] on td "0" at bounding box center [1181, 301] width 113 height 37
click at [1195, 304] on input "0" at bounding box center [1182, 300] width 105 height 17
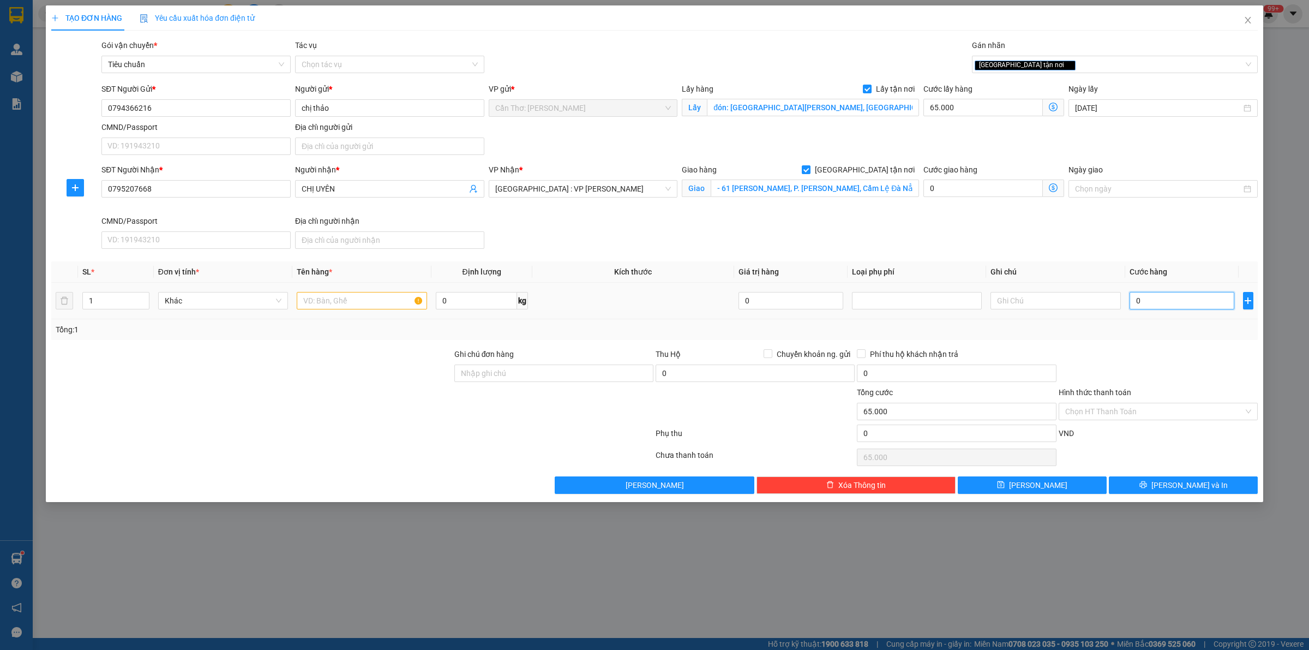
type input "4"
type input "65.004"
type input "48"
type input "65.048"
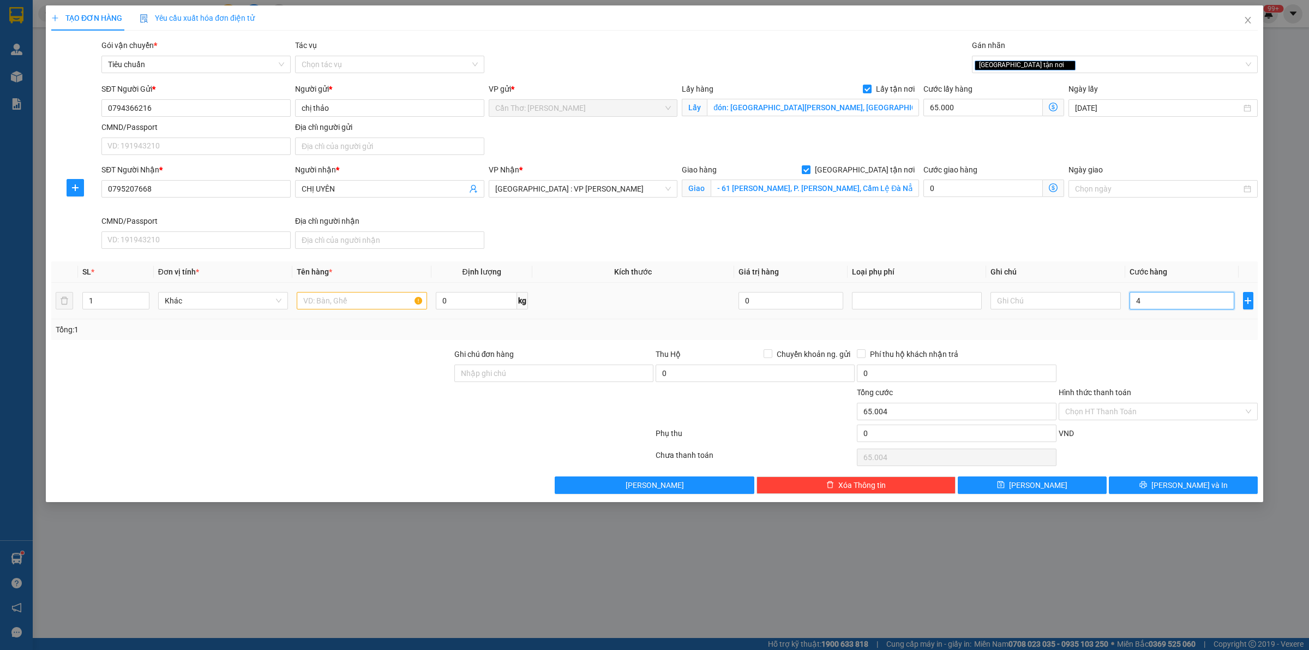
type input "65.048"
type input "480"
type input "65.480"
type input "4.800"
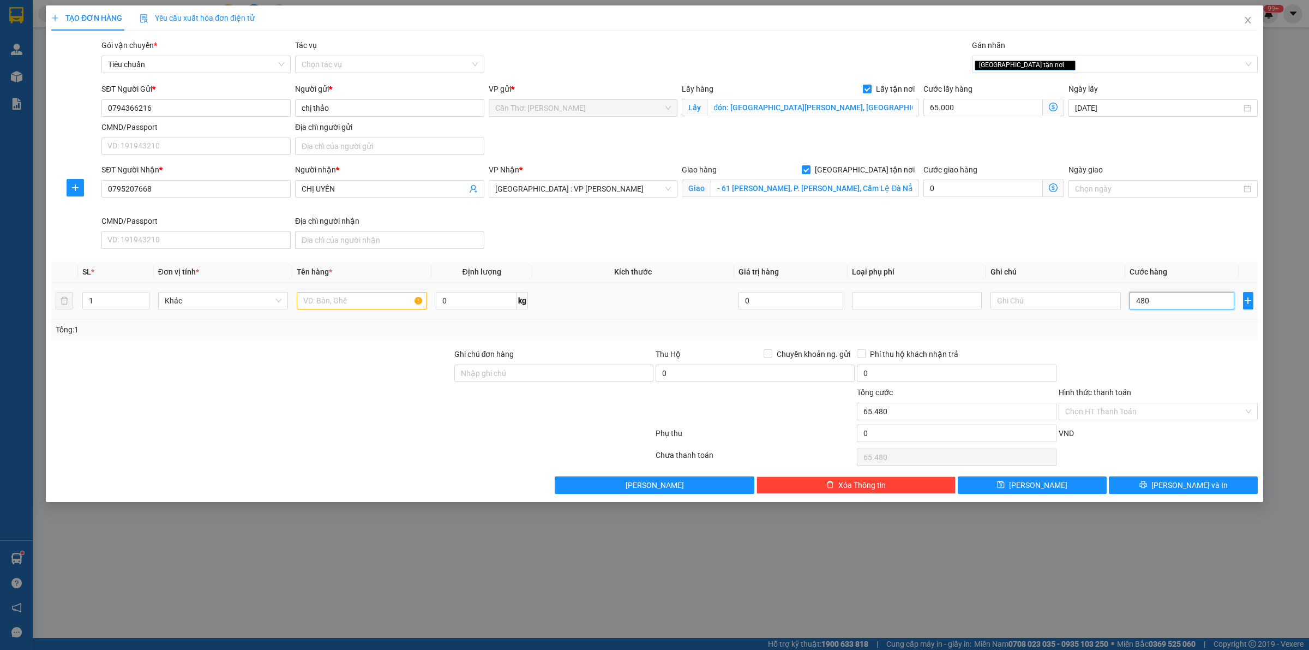
type input "69.800"
type input "48.000"
type input "113.000"
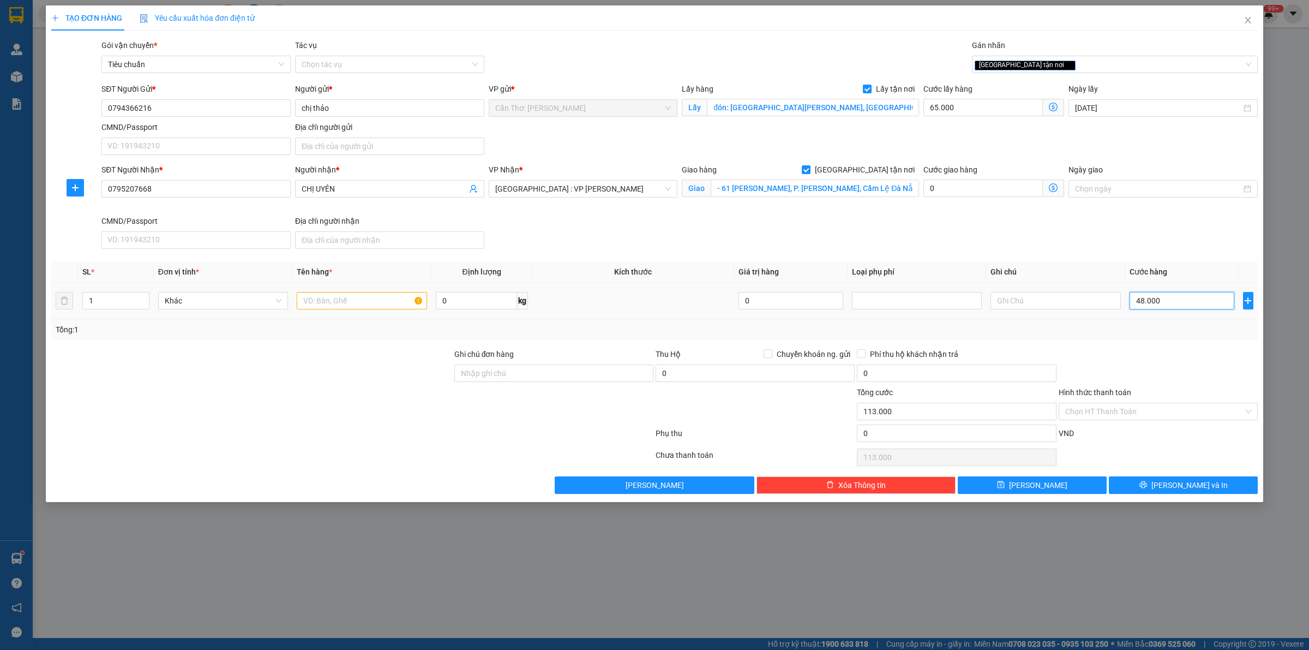
type input "480.000"
type input "545.000"
type input "480.000"
click at [58, 305] on tr "1 Khác 0 kg 0 480.000" at bounding box center [654, 301] width 1206 height 37
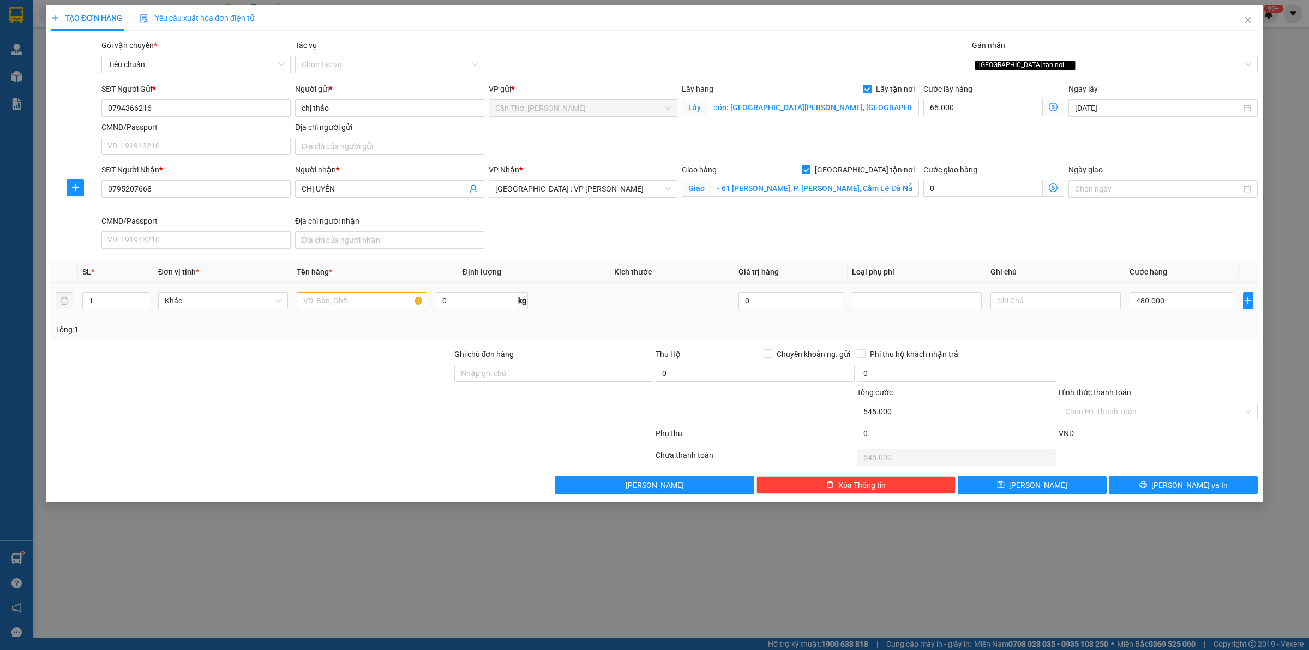
click at [363, 292] on div at bounding box center [362, 301] width 130 height 22
drag, startPoint x: 107, startPoint y: 304, endPoint x: 0, endPoint y: 323, distance: 108.6
click at [49, 317] on div "TẠO ĐƠN HÀNG Yêu cầu xuất hóa đơn điện tử Transit Pickup Surcharge Ids Transit …" at bounding box center [654, 253] width 1217 height 496
type input "33"
click at [337, 298] on input "text" at bounding box center [362, 300] width 130 height 17
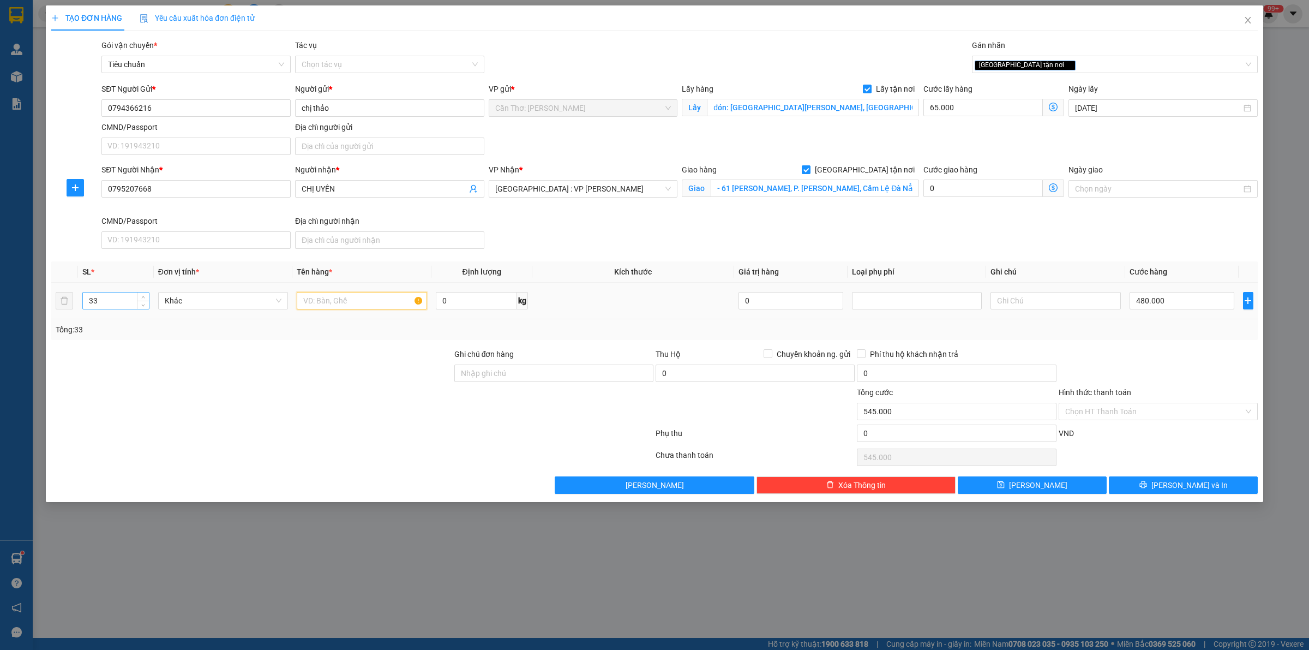
type input "0"
type input "65.000"
drag, startPoint x: 107, startPoint y: 308, endPoint x: 0, endPoint y: 317, distance: 107.8
click at [72, 312] on tr "33 Khác 0 kg 0 0" at bounding box center [654, 301] width 1206 height 37
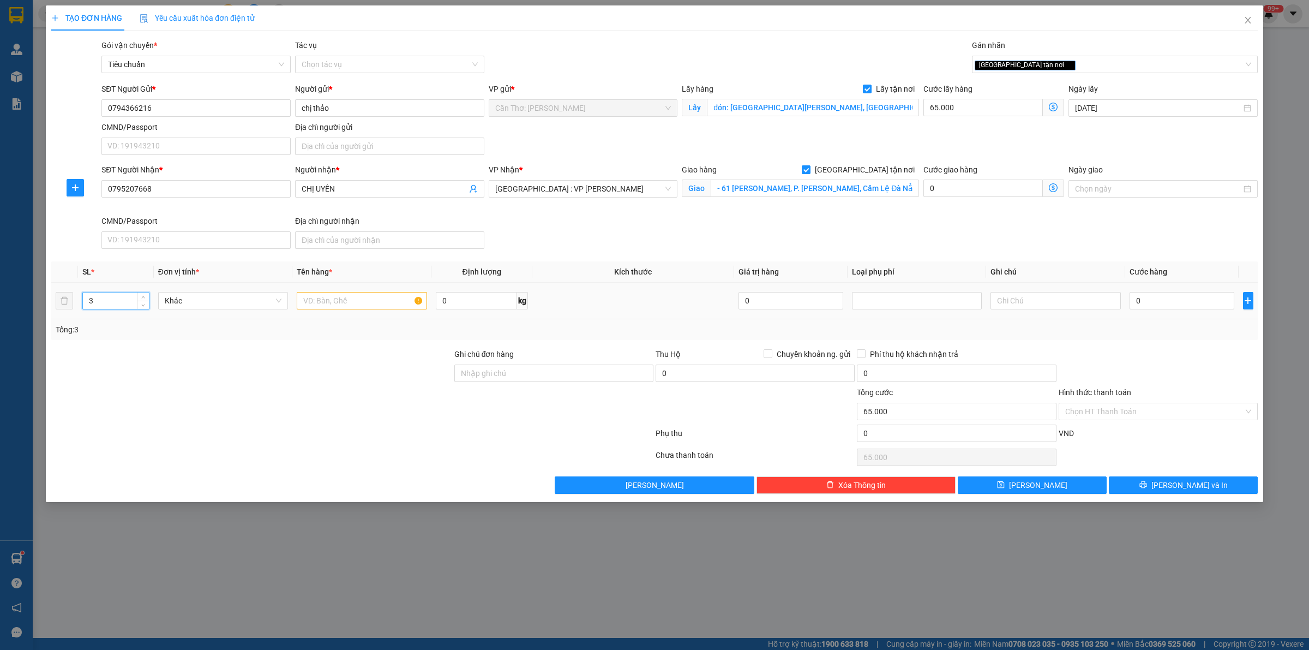
type input "3"
click at [373, 306] on input "text" at bounding box center [362, 300] width 130 height 17
click at [401, 307] on input "3 THÙNG CARTON" at bounding box center [362, 300] width 130 height 17
type input "3 THÙNG CARTON"
click at [439, 293] on input "0" at bounding box center [476, 300] width 81 height 17
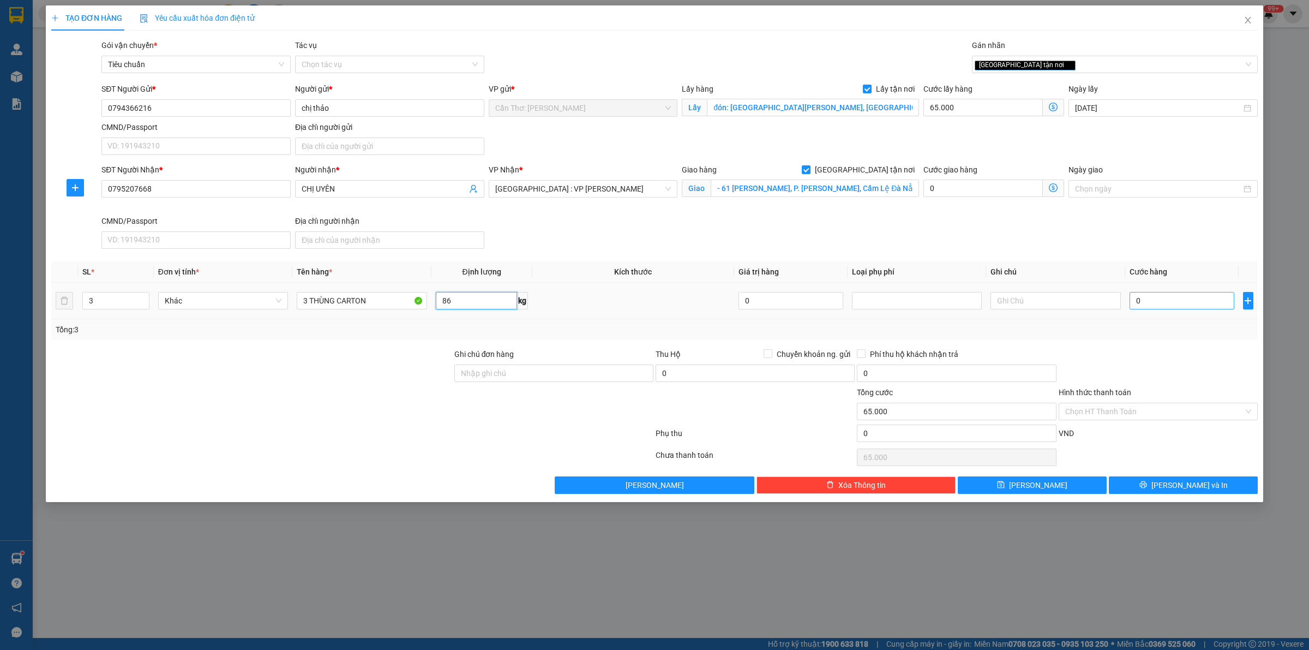
type input "86"
click at [1204, 298] on input "0" at bounding box center [1182, 300] width 105 height 17
type input "4"
type input "65.004"
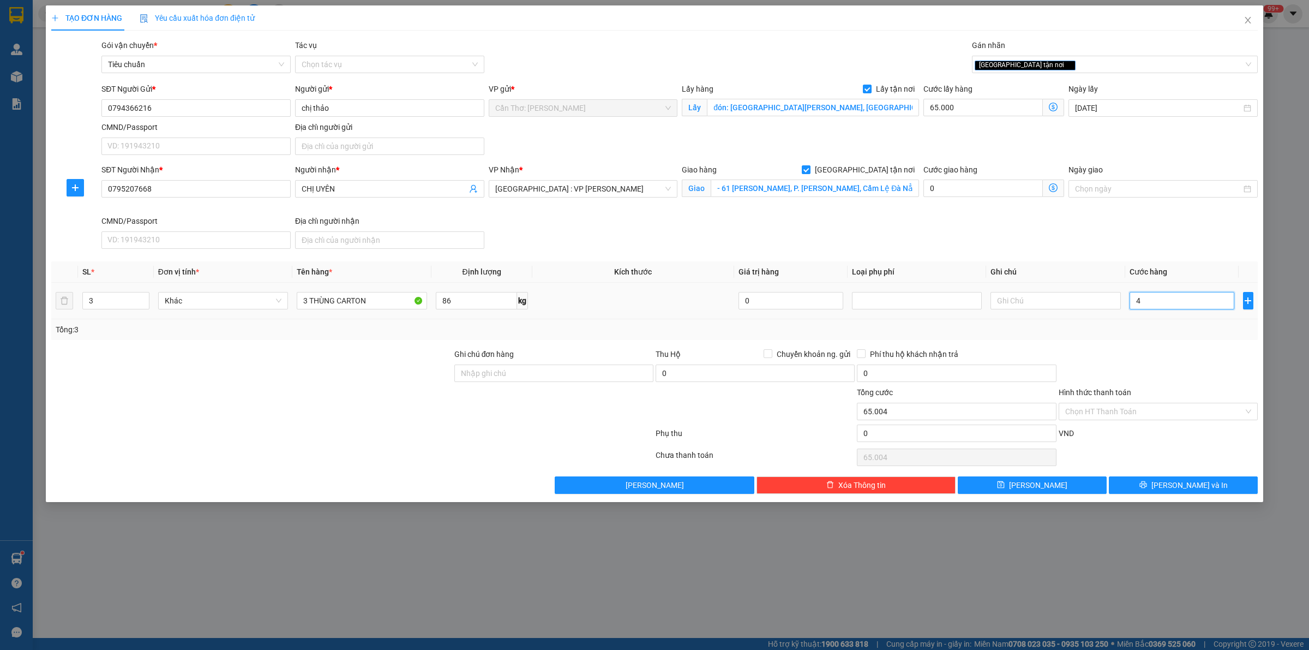
type input "45"
type input "65.045"
type input "450"
type input "65.450"
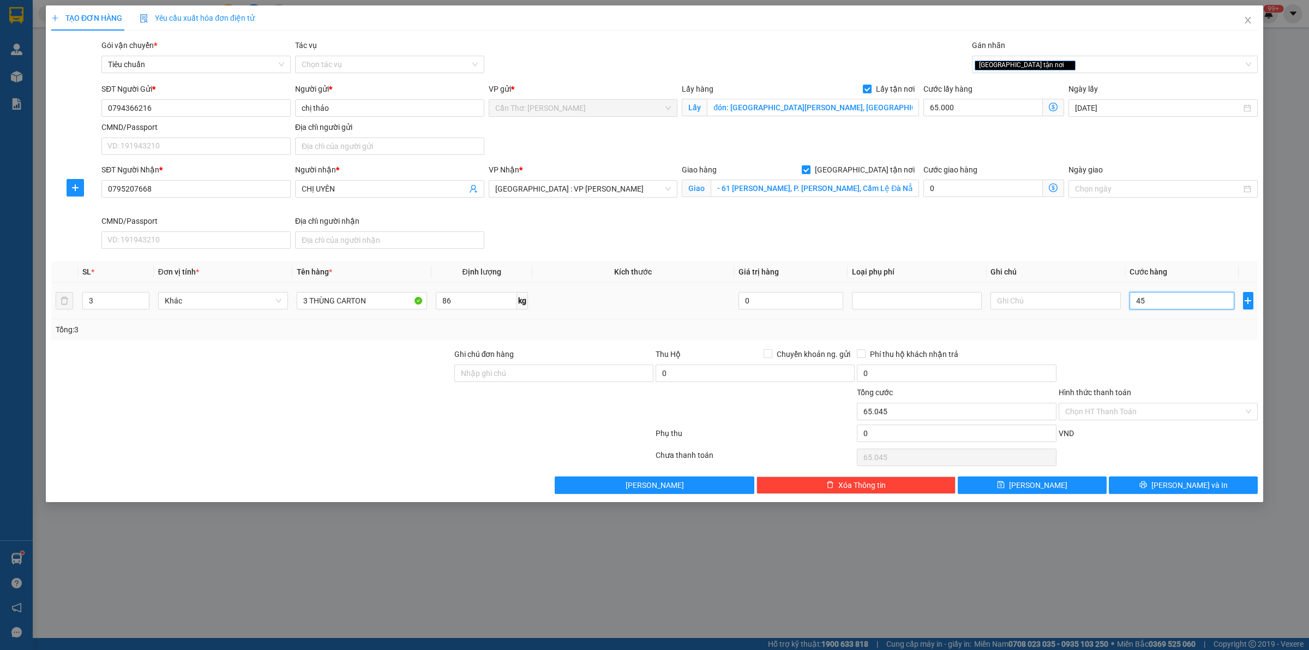
type input "65.450"
type input "4.500"
type input "69.500"
type input "45.000"
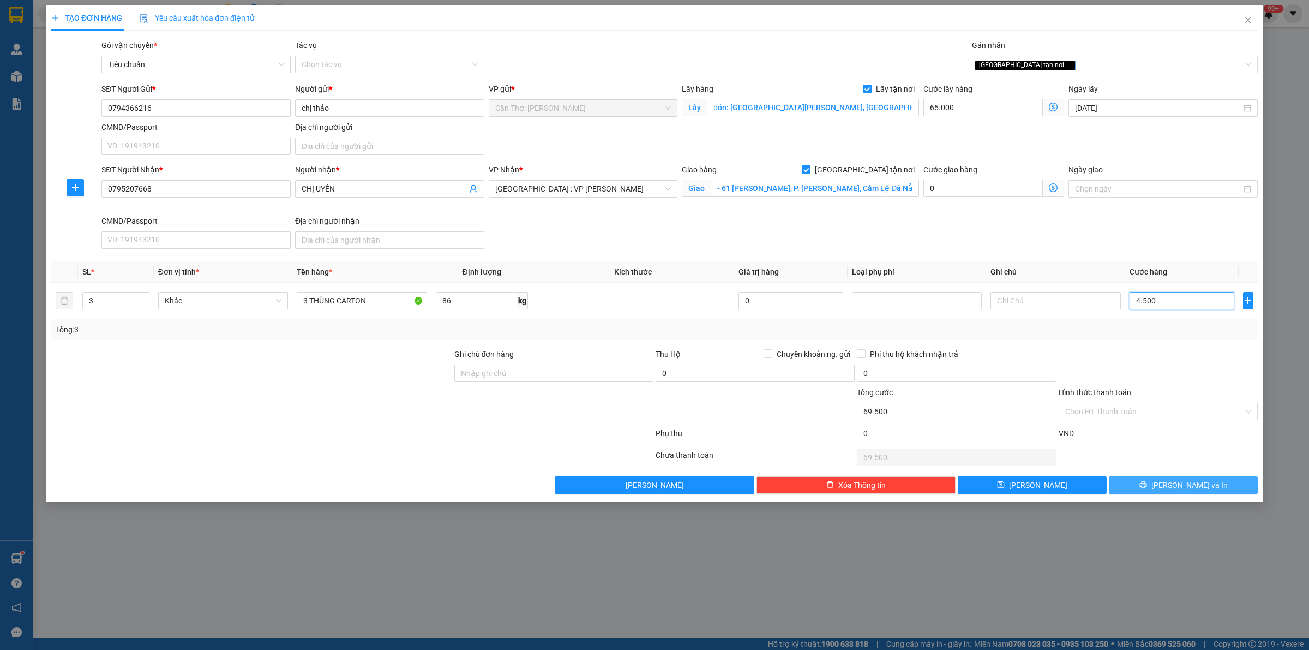
type input "110.000"
type input "450.000"
type input "515.000"
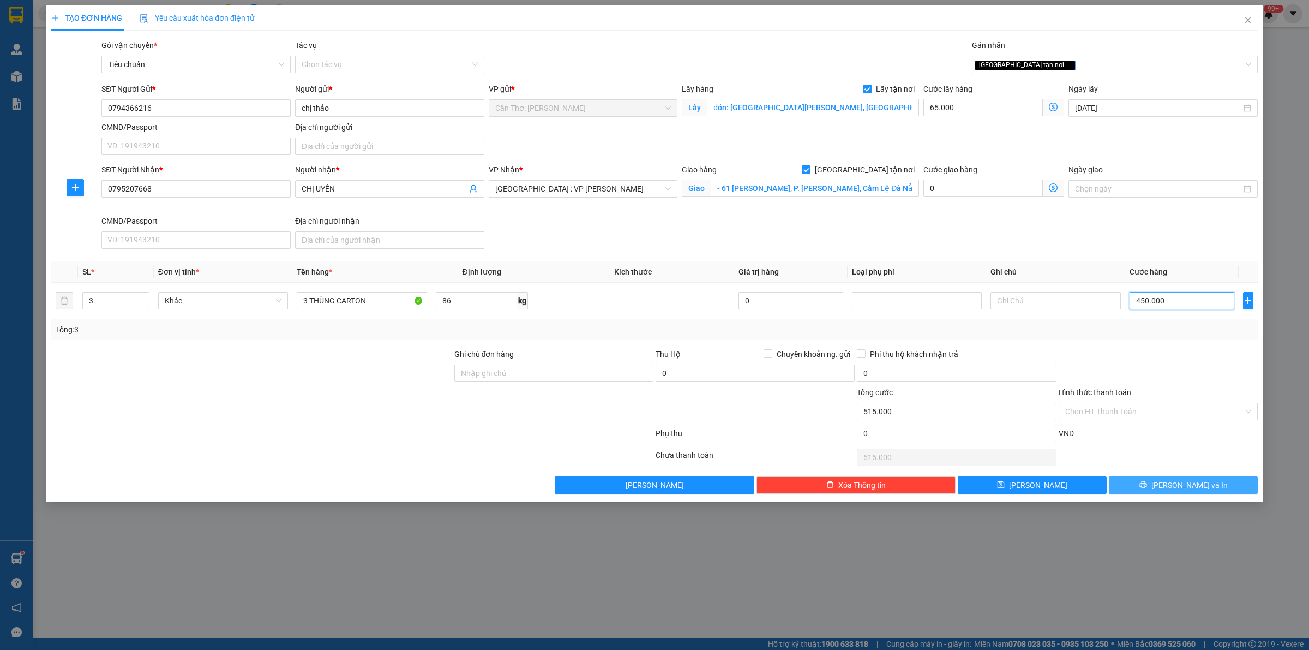
type input "450.000"
click at [1173, 478] on button "[PERSON_NAME] và In" at bounding box center [1183, 484] width 149 height 17
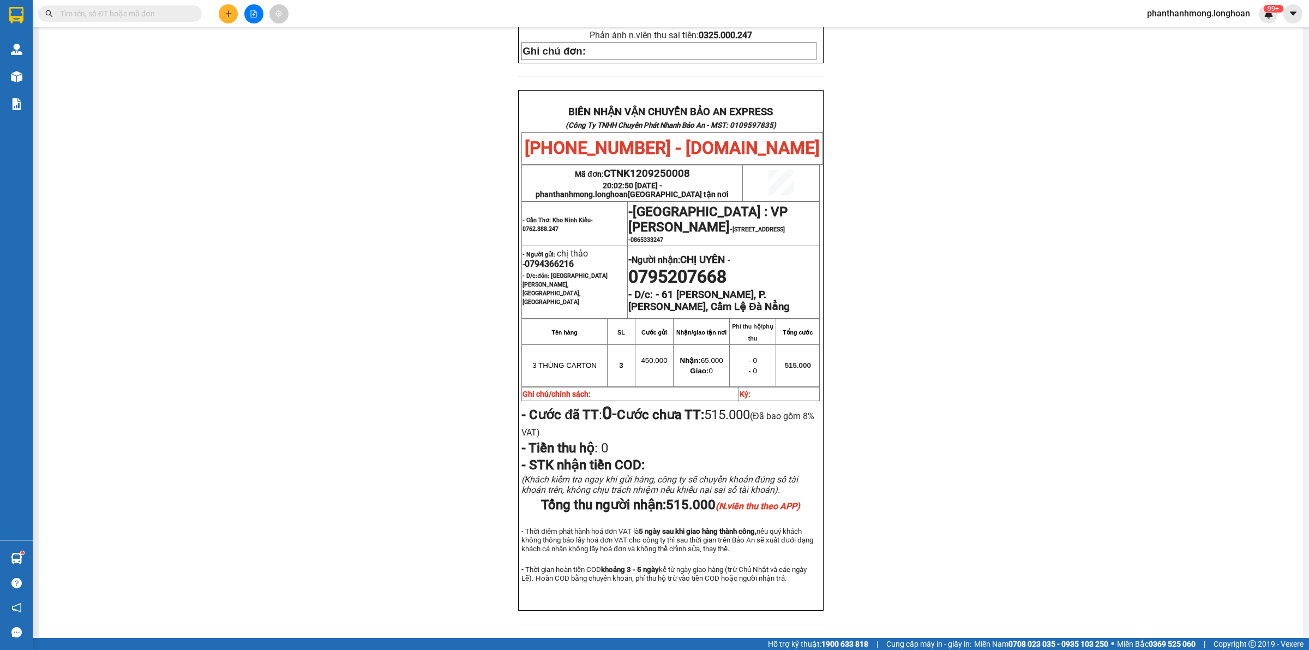
scroll to position [487, 0]
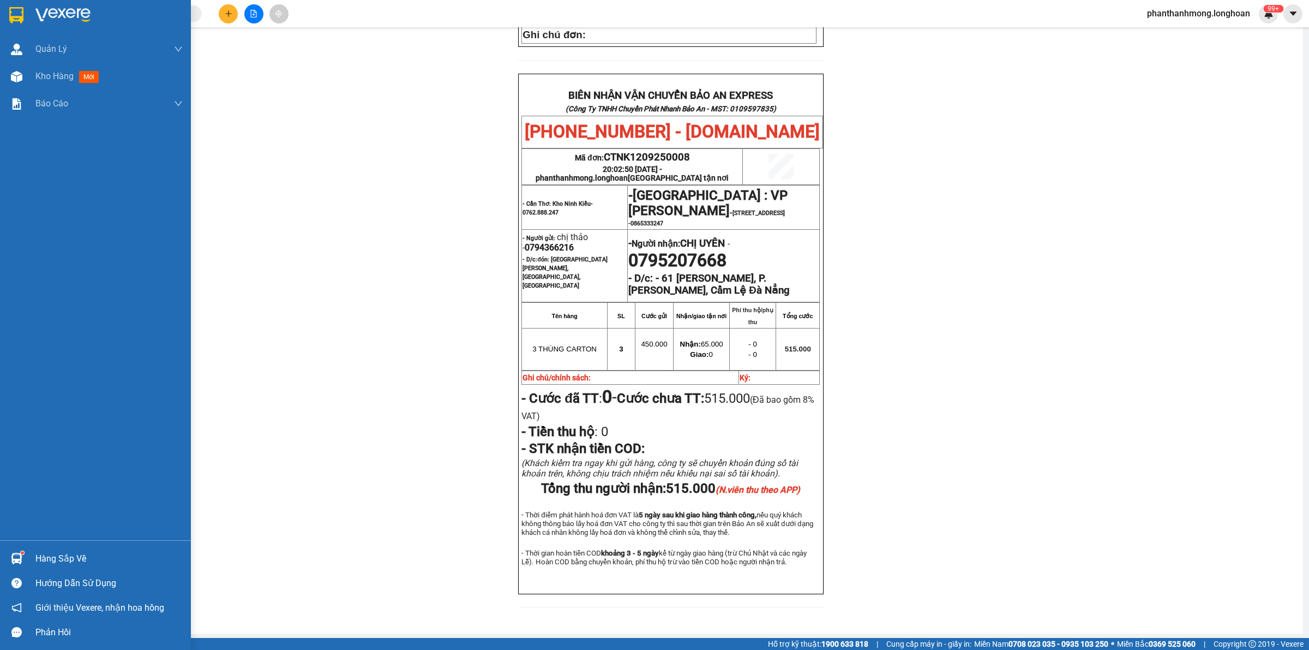
drag, startPoint x: 18, startPoint y: 4, endPoint x: 55, endPoint y: 1, distance: 37.2
click at [17, 4] on div at bounding box center [95, 17] width 191 height 35
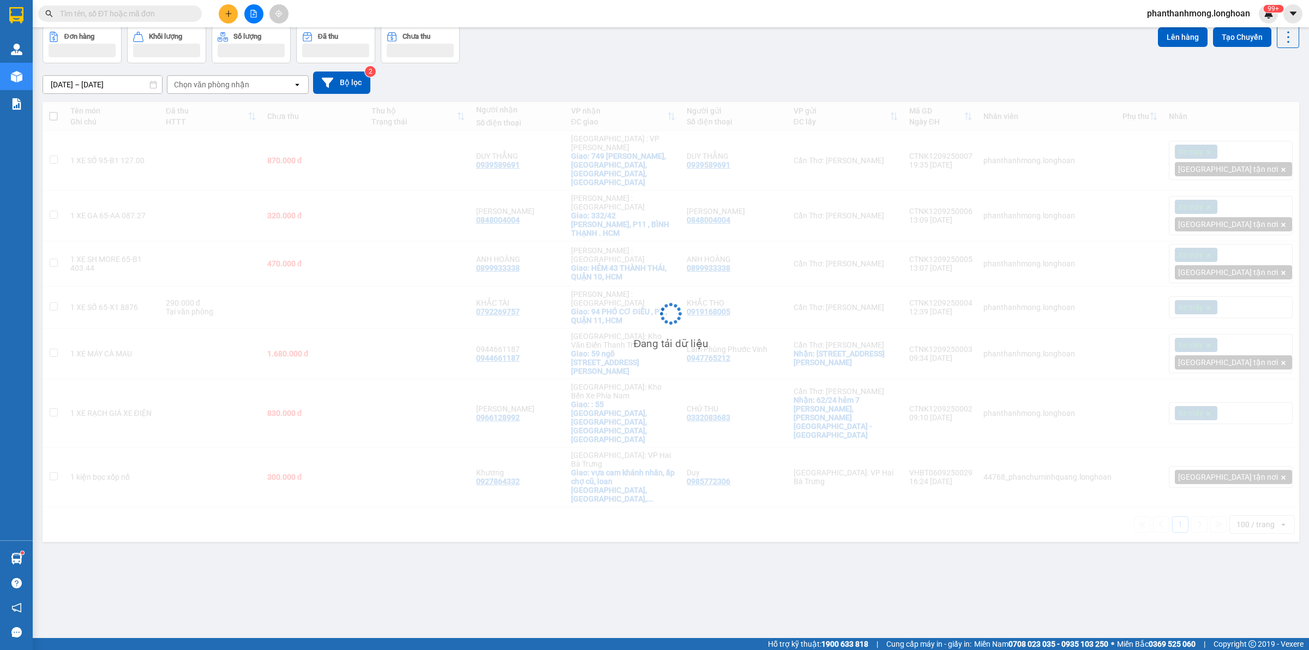
scroll to position [50, 0]
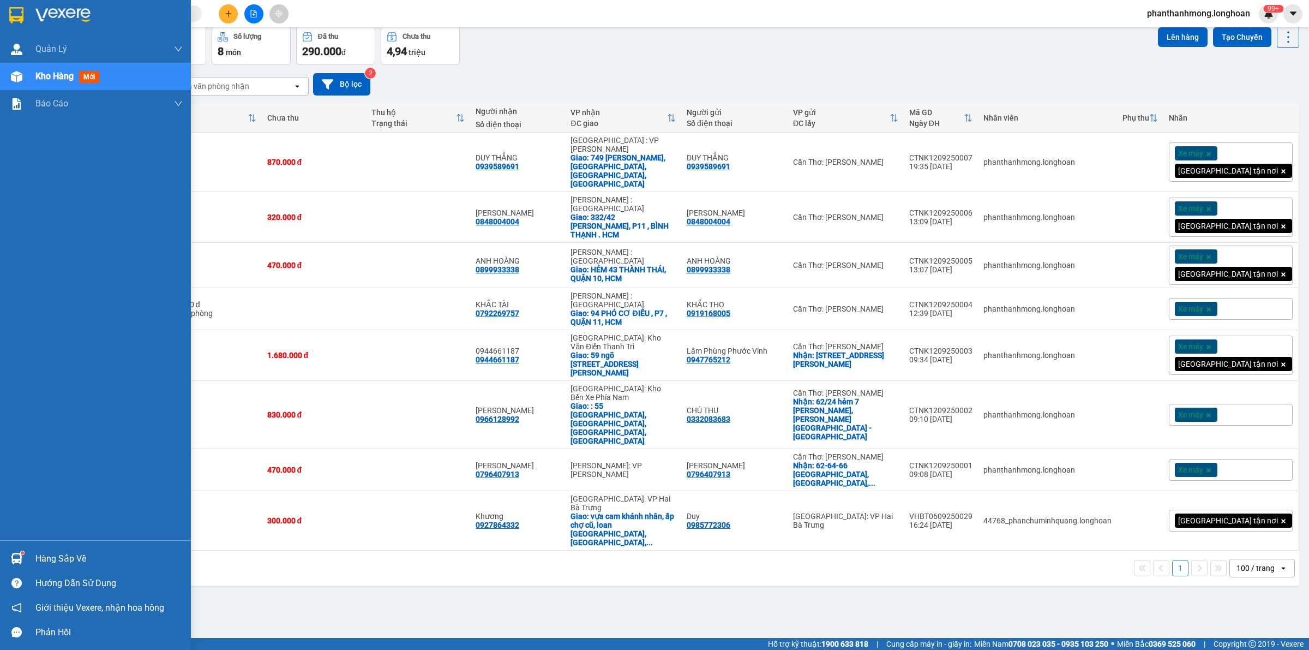
click at [33, 9] on div at bounding box center [95, 17] width 191 height 35
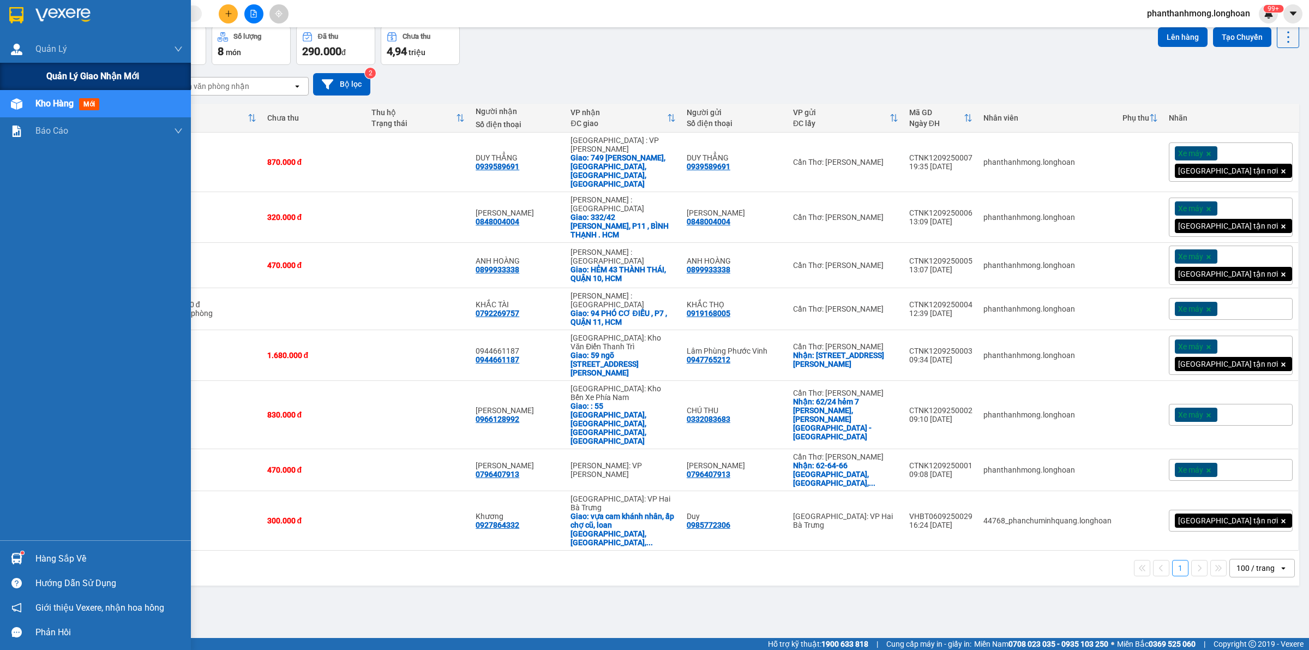
click at [61, 74] on span "Quản lý giao nhận mới" at bounding box center [92, 76] width 93 height 14
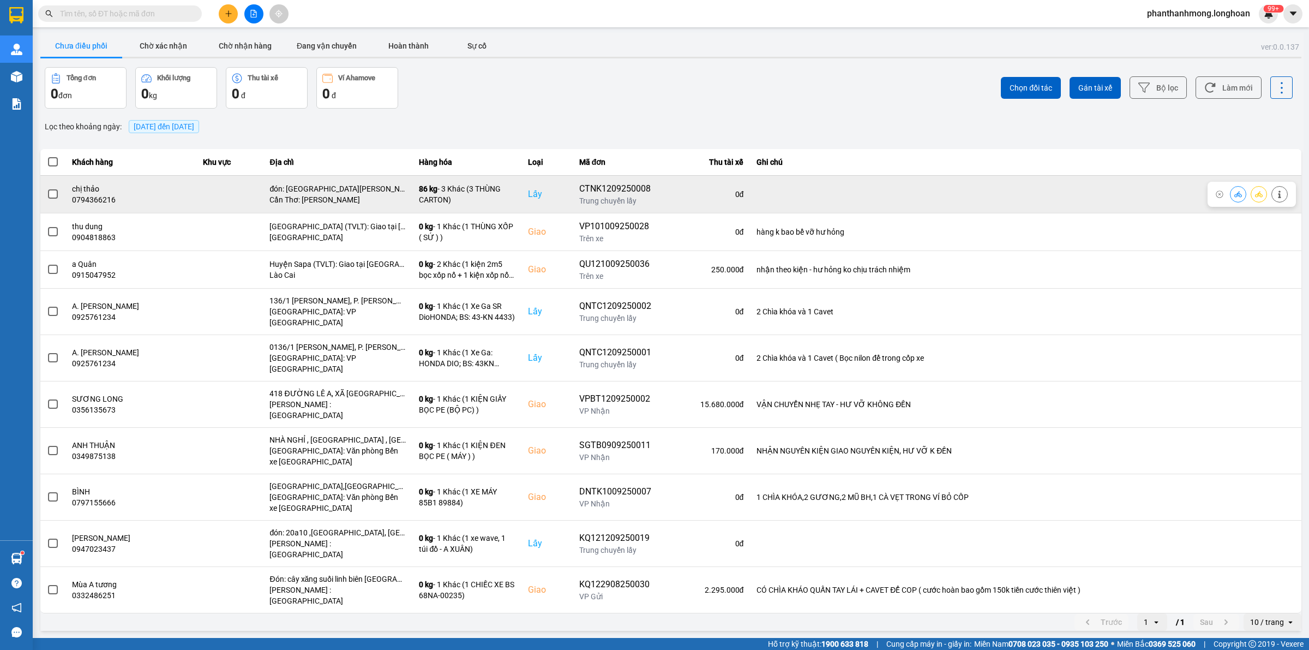
click at [67, 203] on td "chị thảo 0794366216" at bounding box center [130, 194] width 131 height 38
click at [53, 191] on span at bounding box center [53, 194] width 10 height 10
click at [47, 188] on input "checkbox" at bounding box center [47, 188] width 0 height 0
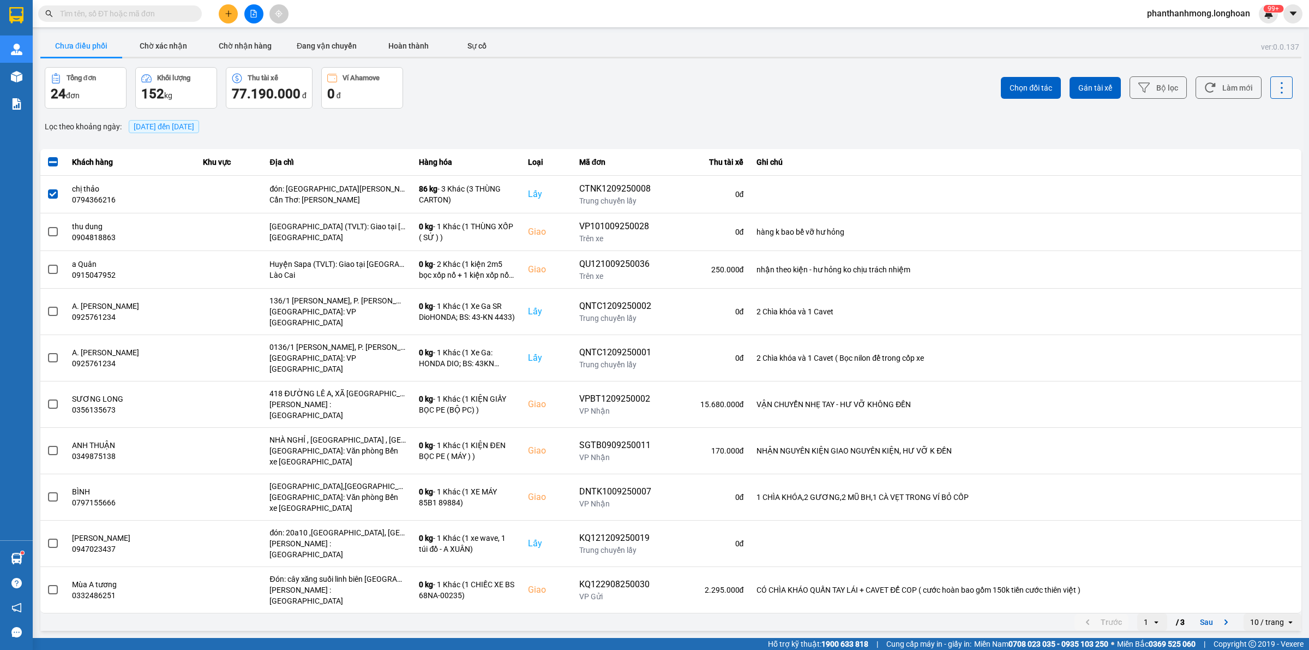
drag, startPoint x: 1097, startPoint y: 78, endPoint x: 1019, endPoint y: 107, distance: 83.4
click at [1097, 79] on button "Gán tài xế" at bounding box center [1095, 88] width 51 height 22
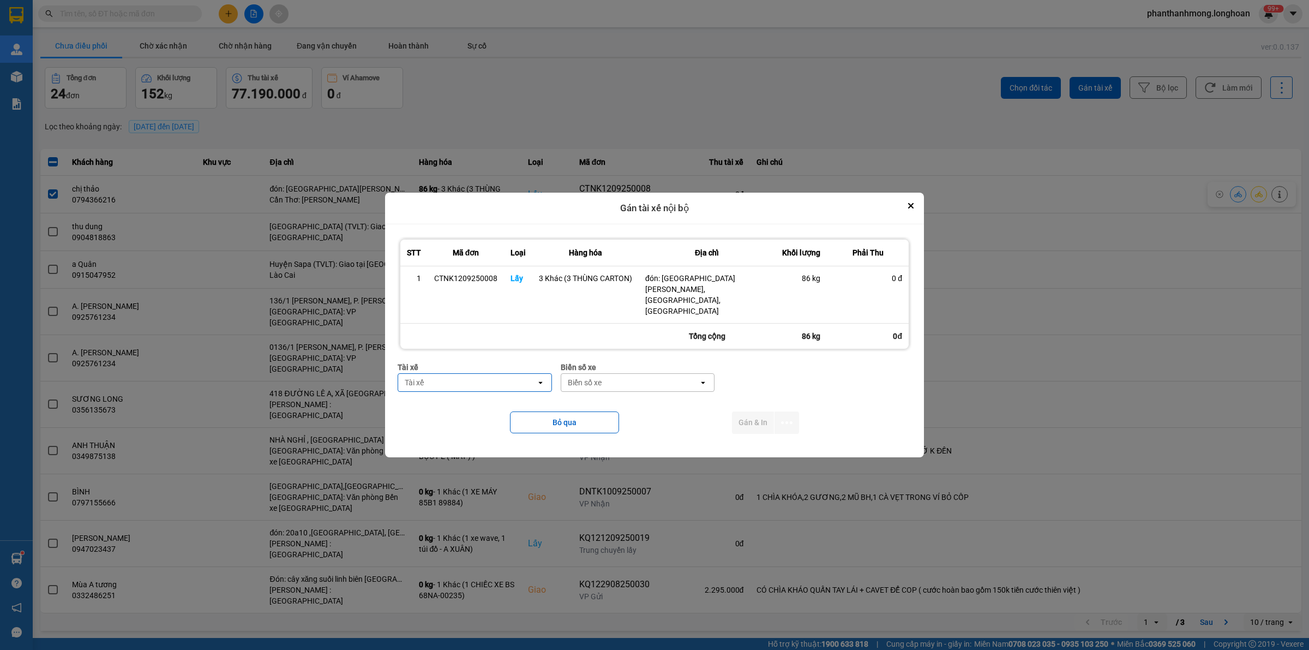
click at [467, 374] on div "Tài xế" at bounding box center [467, 382] width 138 height 17
type input "nhat"
click at [472, 401] on span "0789333247 - [GEOGRAPHIC_DATA] 0789333247" at bounding box center [477, 400] width 141 height 22
click at [750, 375] on div "Biển số xe" at bounding box center [681, 382] width 138 height 17
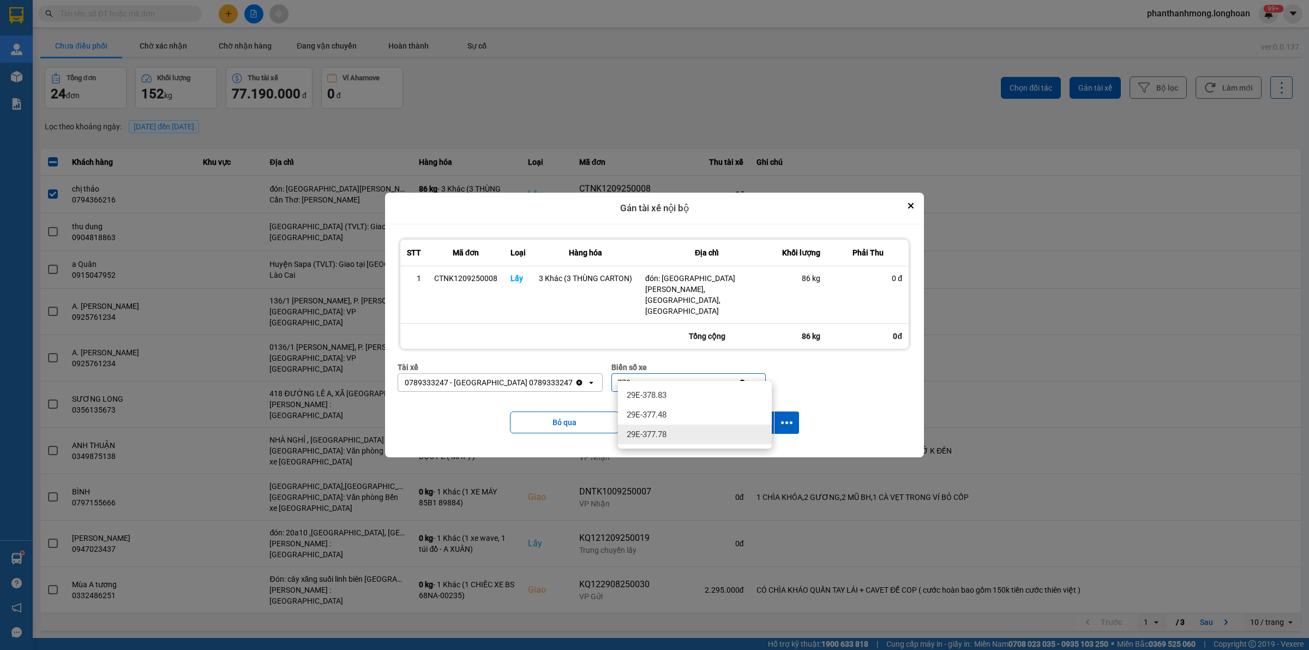
type input "778"
click at [652, 445] on ul "29E-378.83 29E-377.48 29E-377.78" at bounding box center [695, 415] width 154 height 68
click at [705, 425] on ul "29E-378.83 29E-377.48 29E-377.78" at bounding box center [695, 415] width 154 height 68
click at [694, 434] on div "29E-377.78" at bounding box center [695, 434] width 154 height 20
click at [780, 411] on button "dialog" at bounding box center [786, 422] width 25 height 22
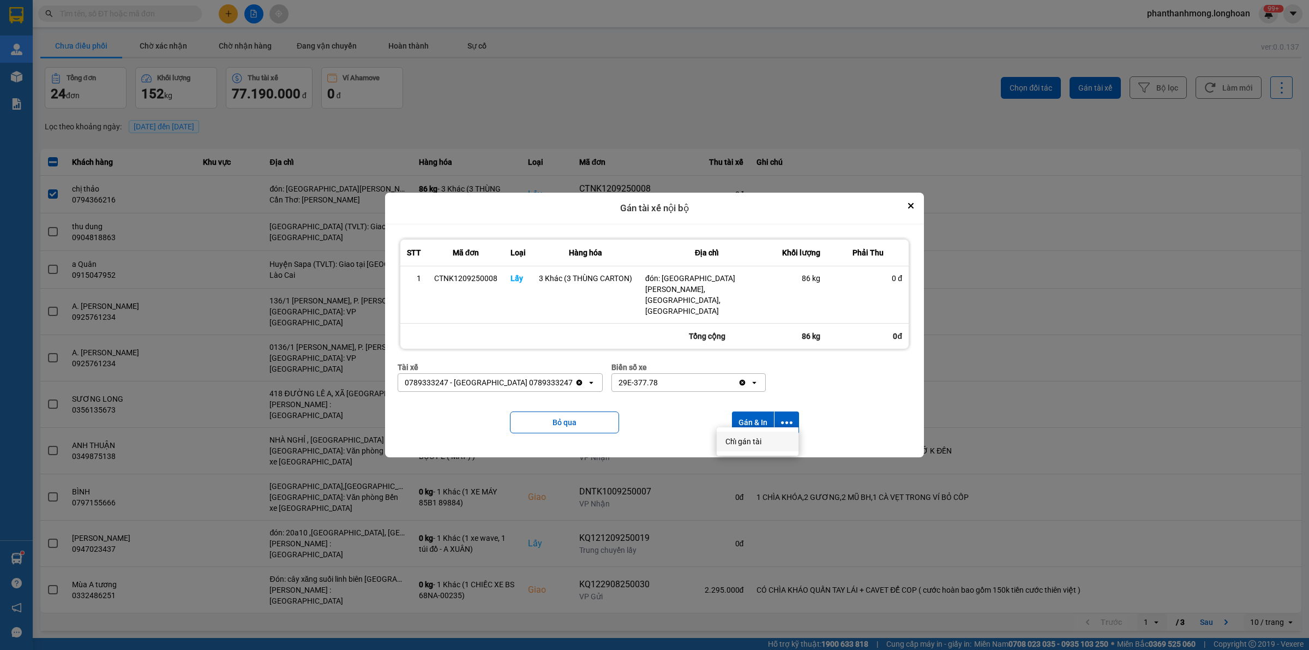
click at [749, 434] on li "Chỉ gán tài" at bounding box center [758, 441] width 82 height 20
click at [745, 436] on div "STT Mã đơn Loại Hàng hóa Địa chỉ Khối lượng Phải Thu 1 CTNK1209250008 Lấy 3 Khá…" at bounding box center [654, 340] width 523 height 217
click at [778, 413] on button "dialog" at bounding box center [786, 422] width 25 height 22
drag, startPoint x: 746, startPoint y: 440, endPoint x: 327, endPoint y: 170, distance: 498.2
click at [744, 440] on span "Chỉ gán tài" at bounding box center [743, 441] width 36 height 11
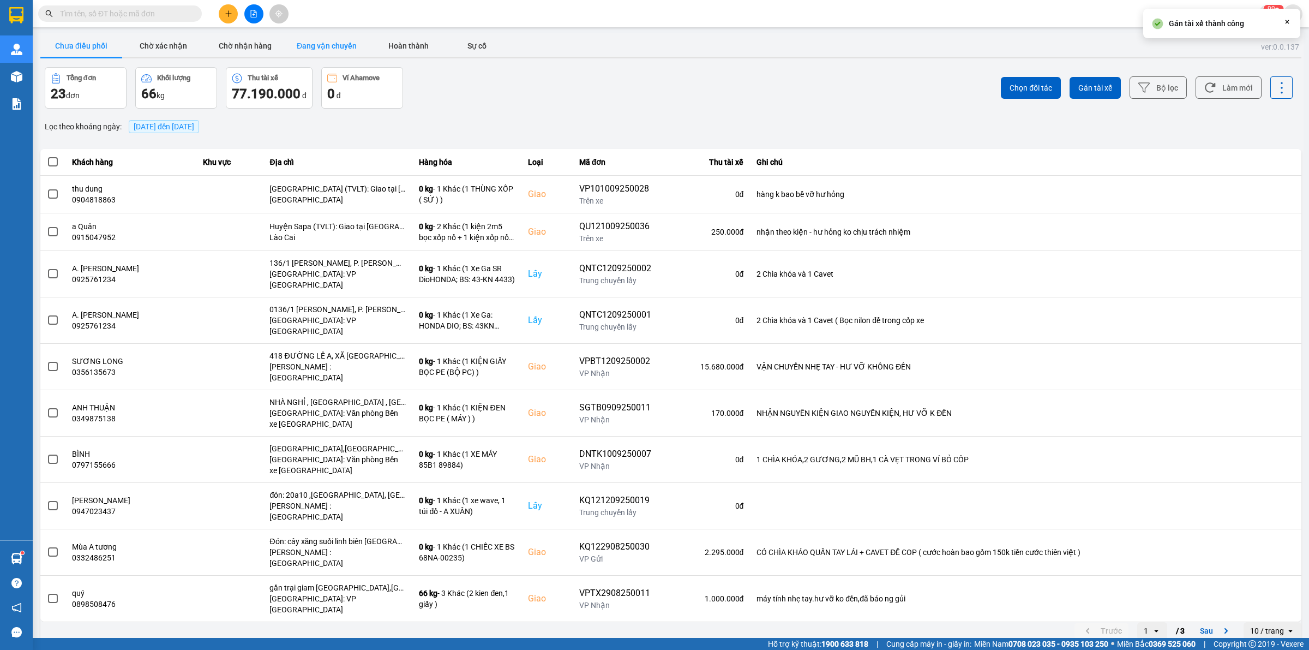
click at [314, 47] on button "Đang vận chuyển" at bounding box center [327, 46] width 82 height 22
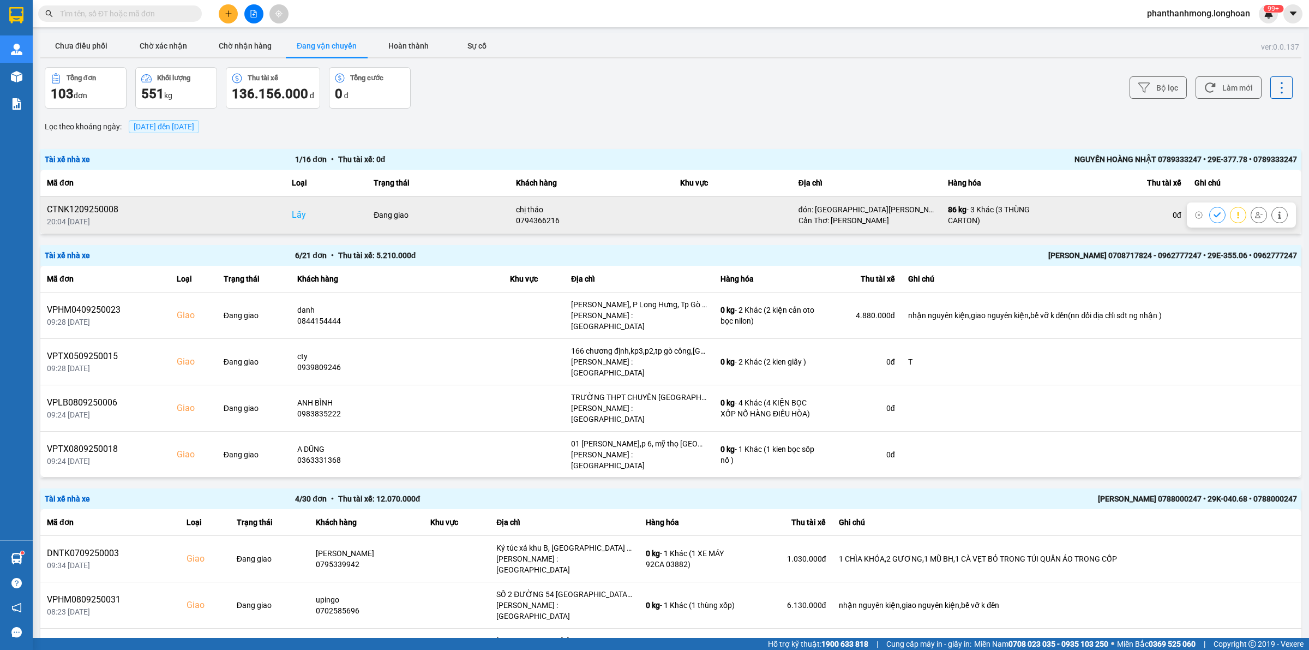
click at [1211, 213] on button at bounding box center [1217, 214] width 15 height 19
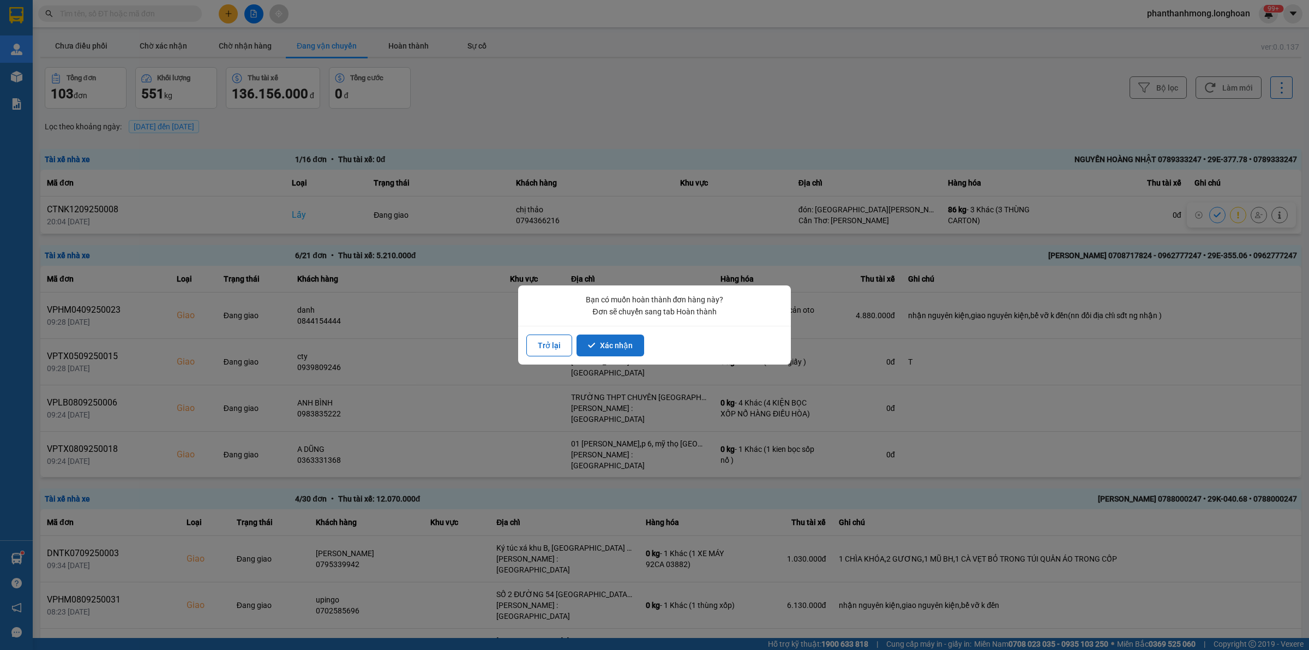
click at [607, 344] on button "Xác nhận" at bounding box center [611, 345] width 68 height 22
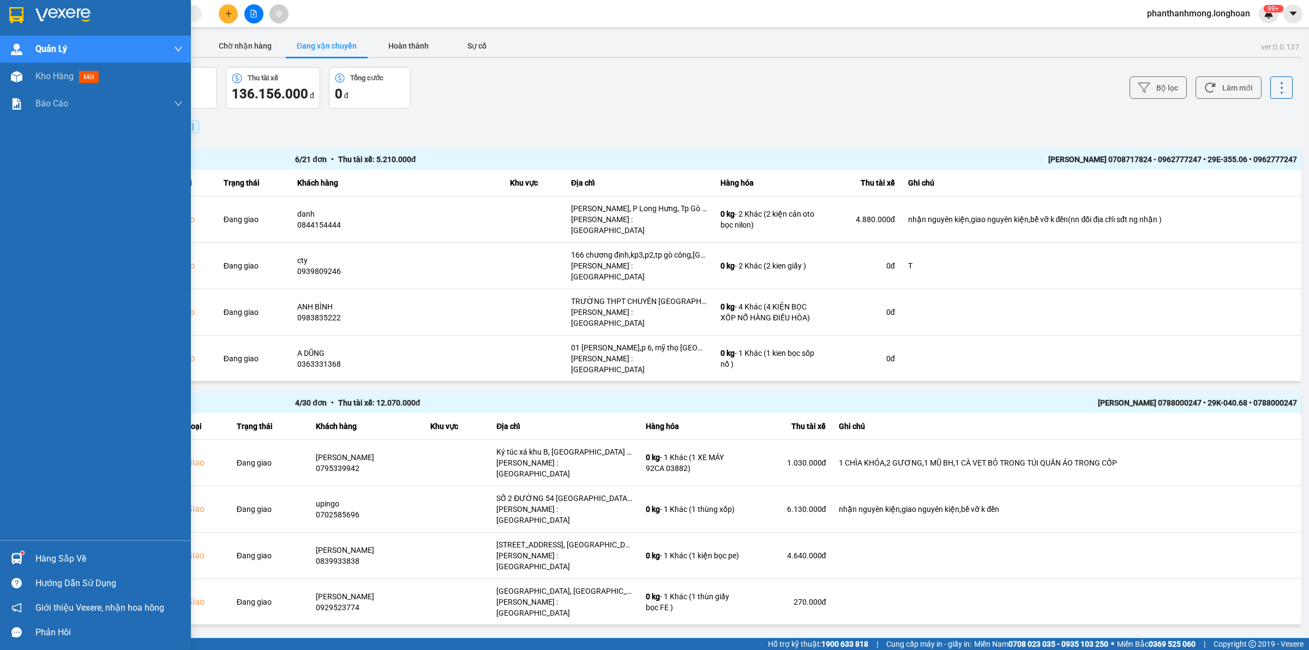
click at [26, 5] on div at bounding box center [95, 17] width 191 height 35
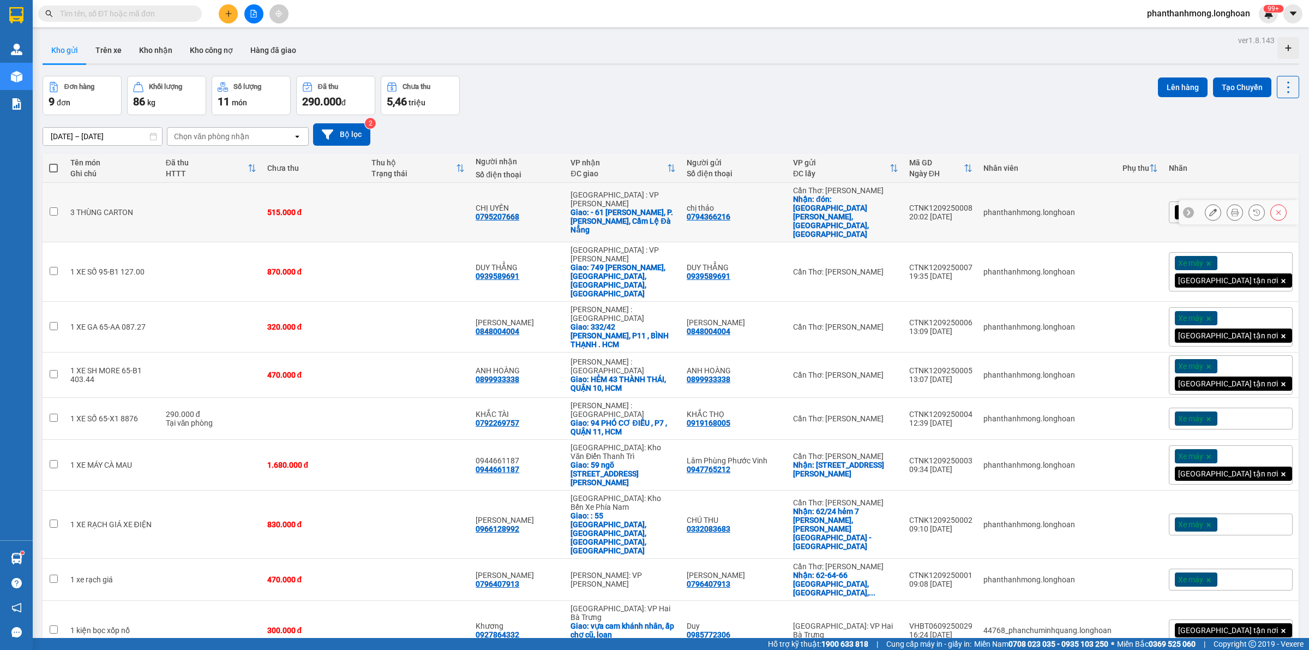
click at [1231, 208] on icon at bounding box center [1235, 212] width 8 height 8
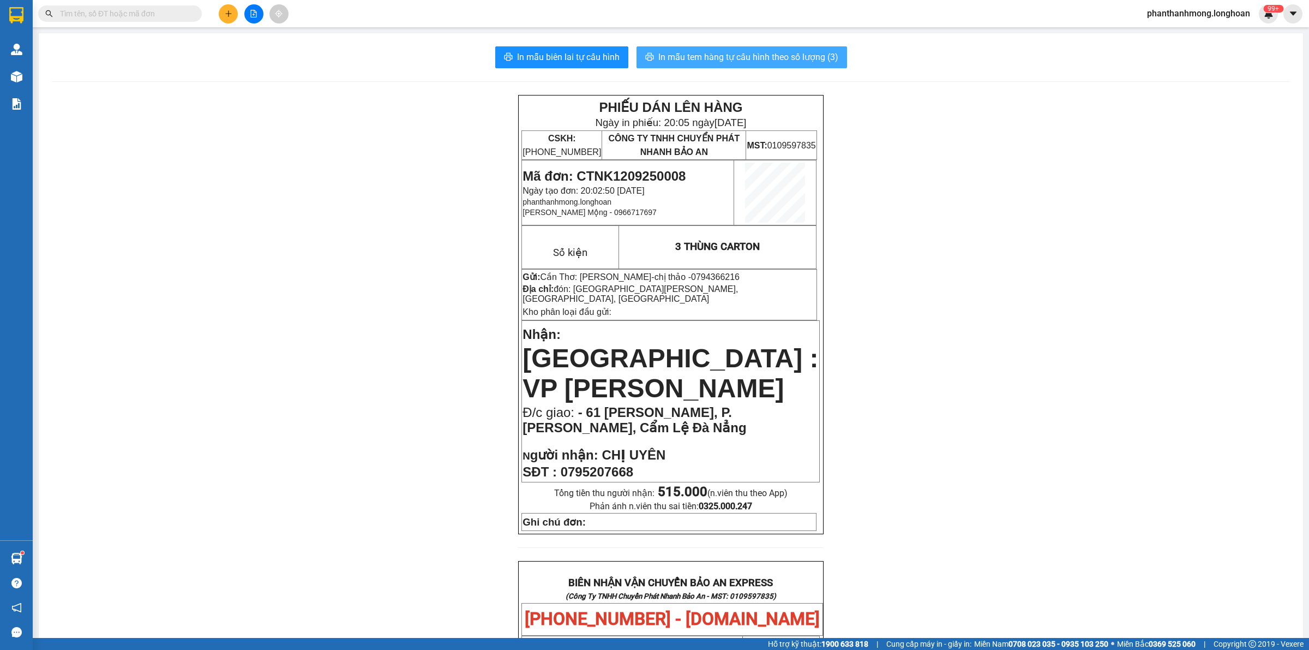
click at [694, 58] on span "In mẫu tem hàng tự cấu hình theo số lượng (3)" at bounding box center [748, 57] width 180 height 14
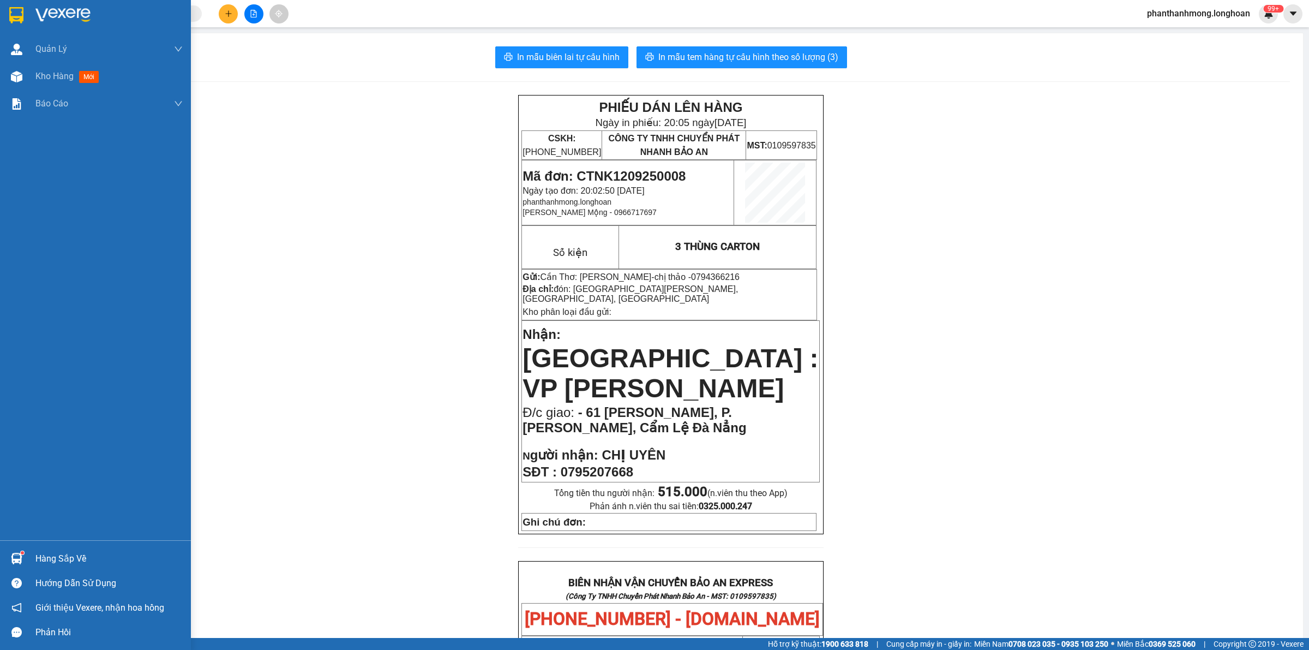
click at [3, 11] on div at bounding box center [95, 17] width 191 height 35
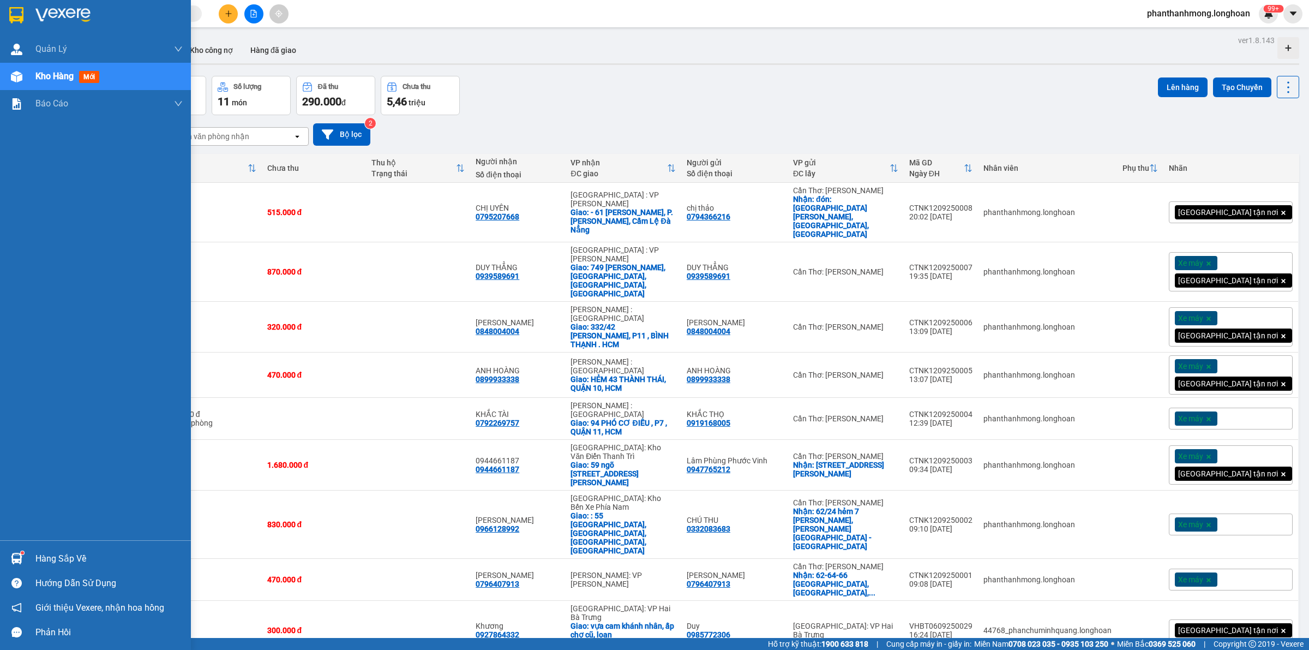
drag, startPoint x: 26, startPoint y: 557, endPoint x: 34, endPoint y: 555, distance: 8.1
click at [26, 557] on div "Hàng sắp về" at bounding box center [95, 558] width 191 height 25
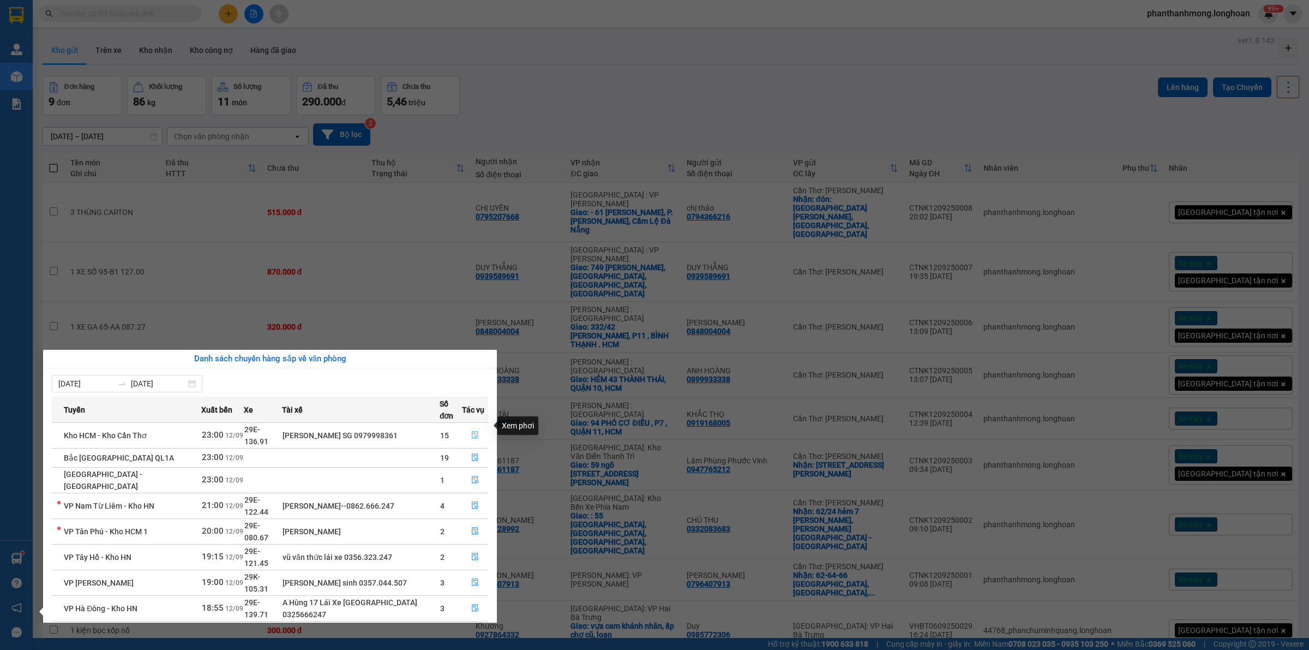
click at [476, 431] on icon "file-done" at bounding box center [475, 435] width 8 height 8
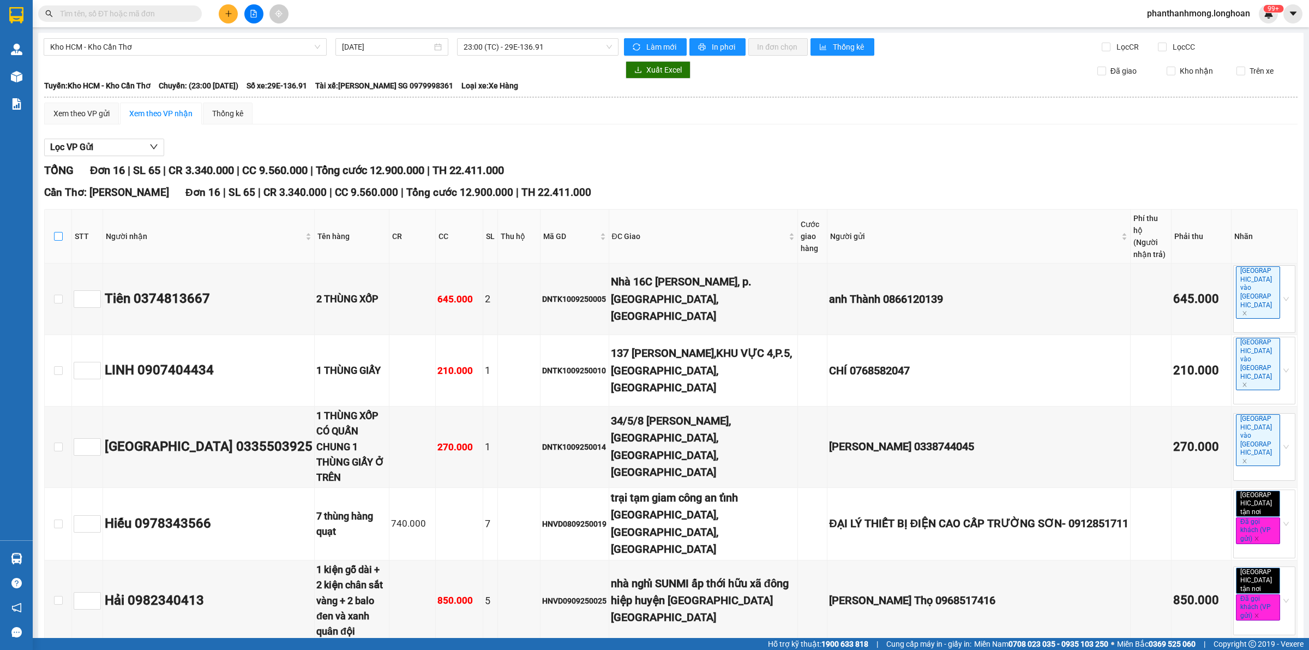
click at [59, 232] on input "checkbox" at bounding box center [58, 236] width 9 height 9
checkbox input "true"
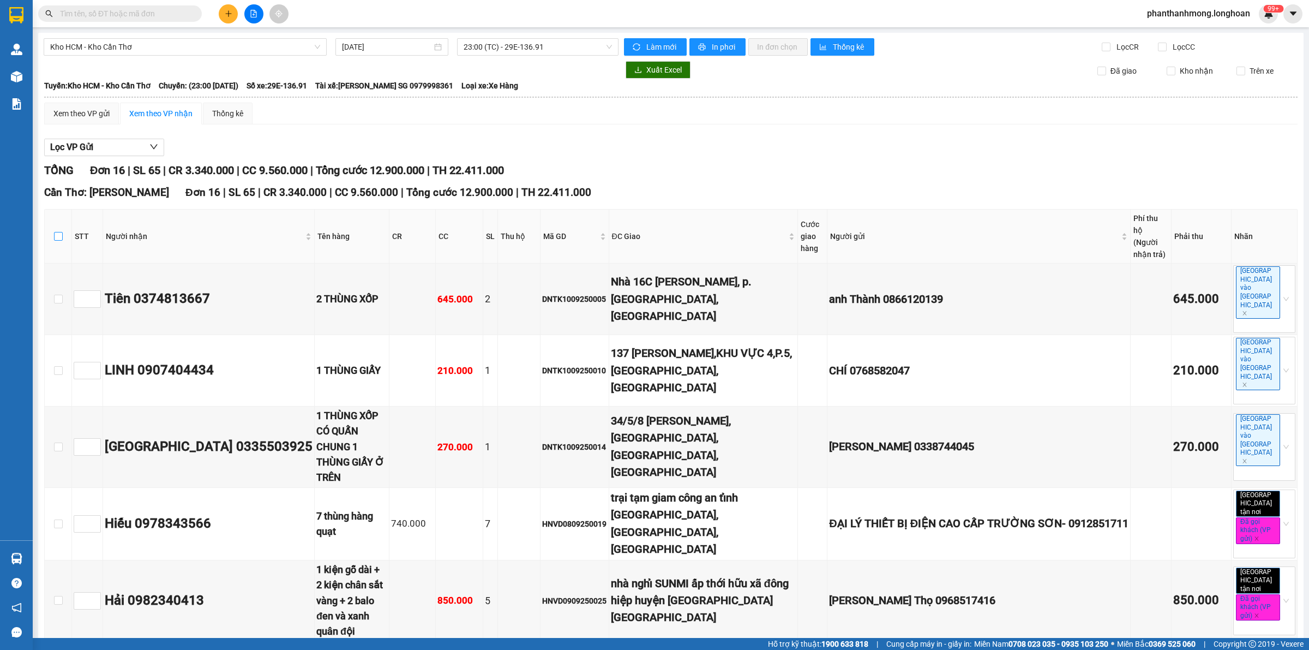
checkbox input "true"
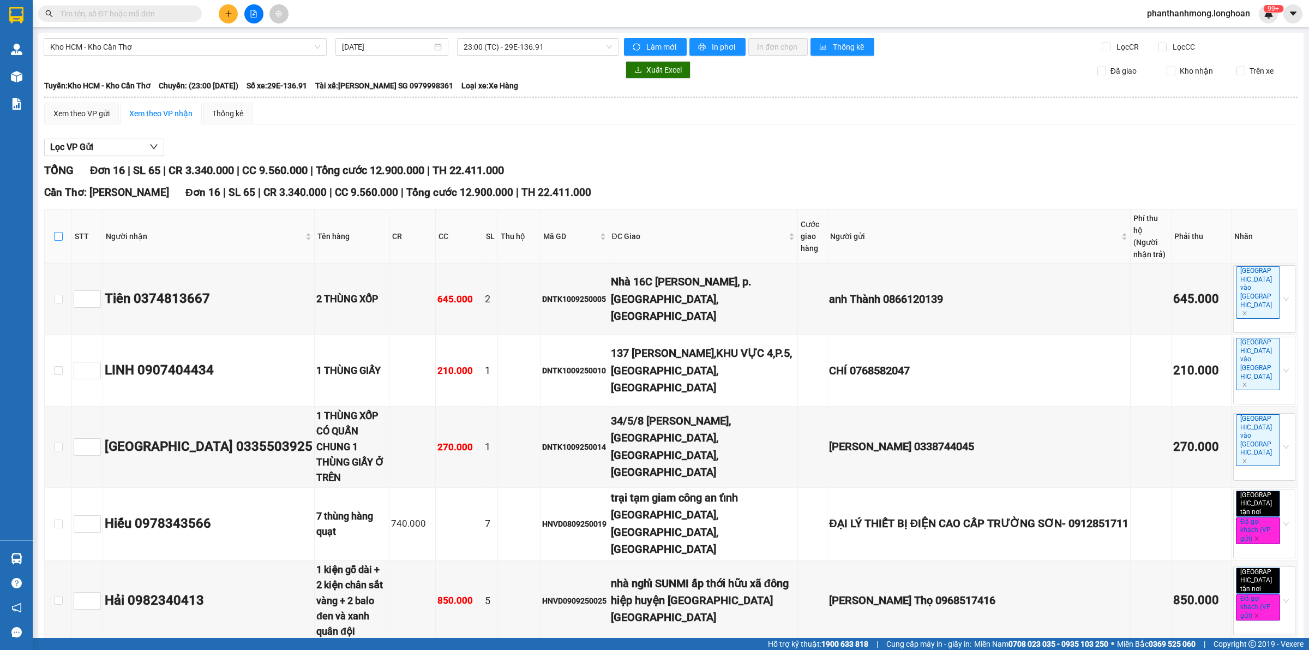
checkbox input "true"
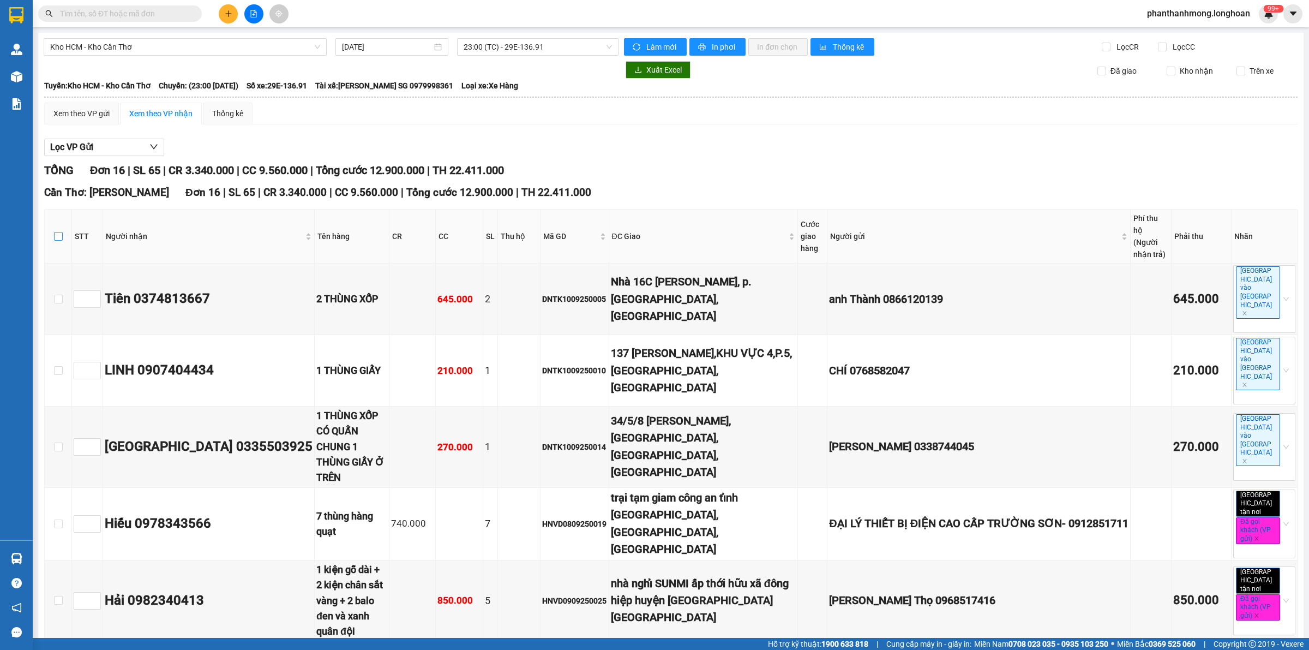
checkbox input "true"
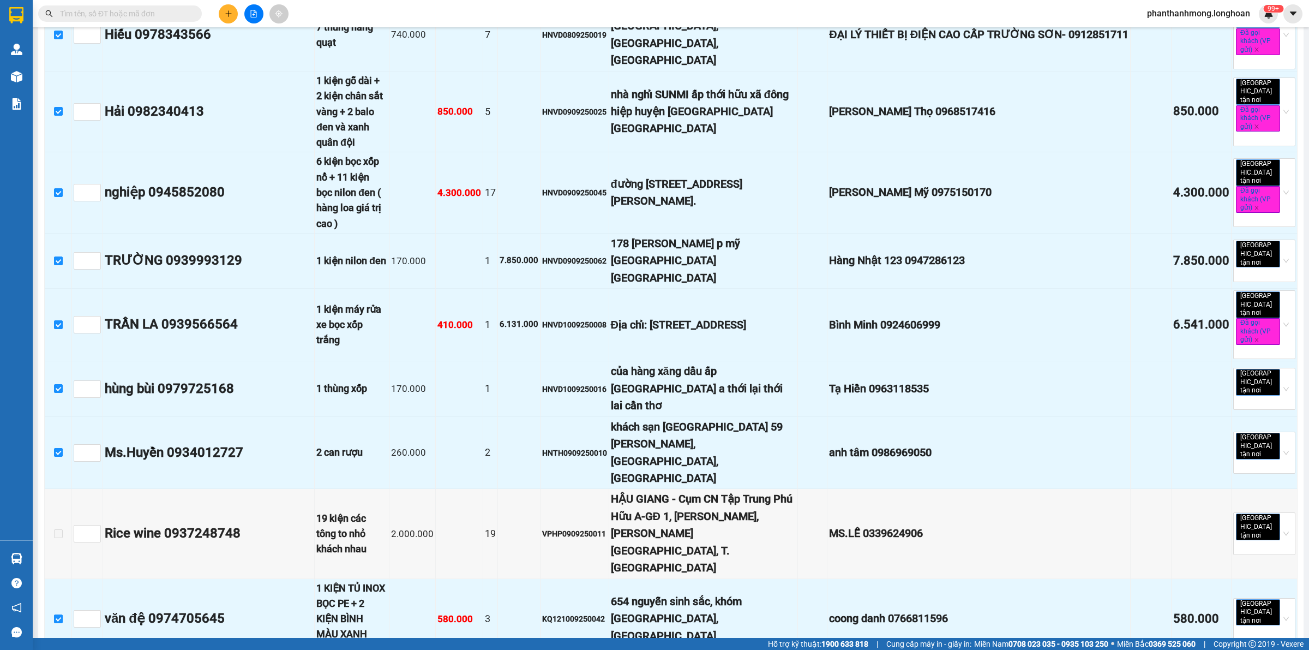
scroll to position [490, 0]
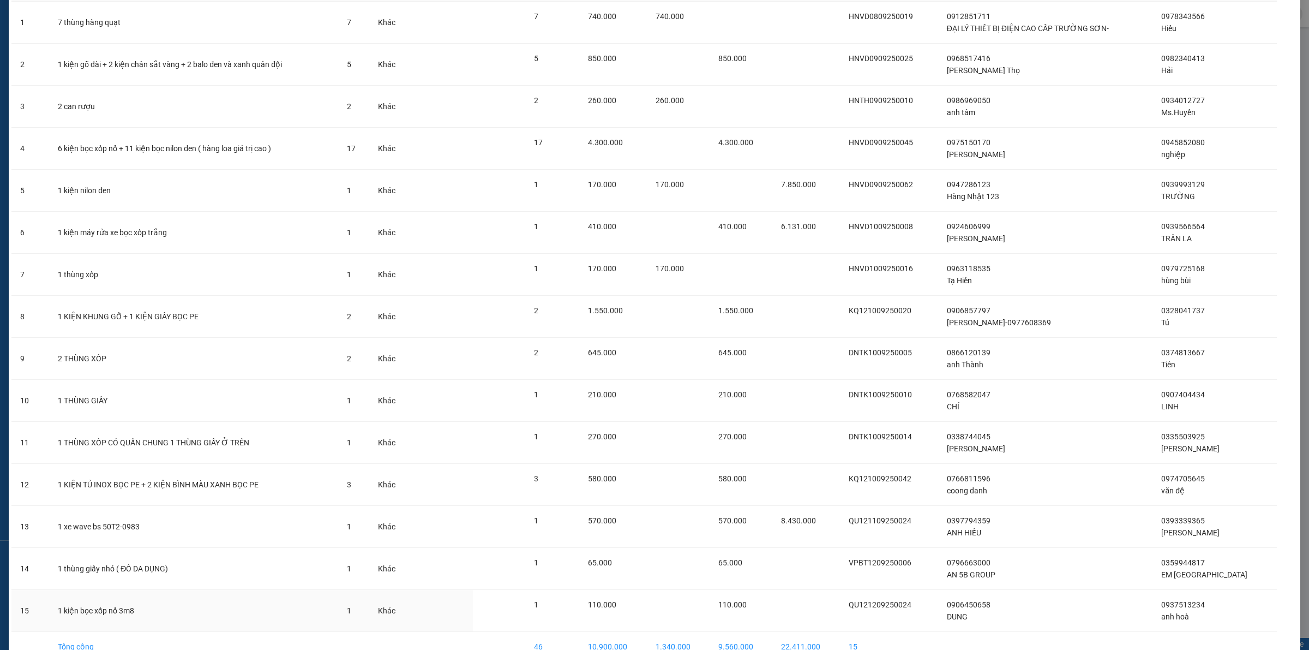
scroll to position [153, 0]
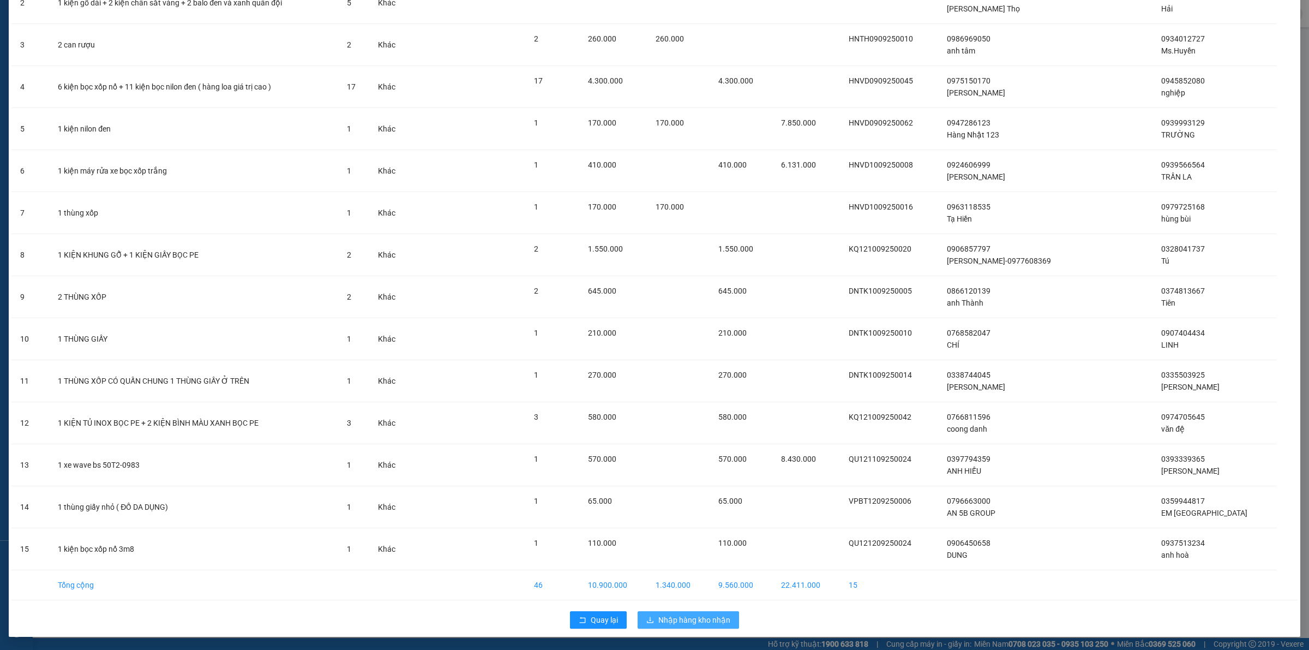
drag, startPoint x: 689, startPoint y: 618, endPoint x: 672, endPoint y: 619, distance: 16.9
click at [688, 618] on span "Nhập hàng kho nhận" at bounding box center [694, 620] width 72 height 12
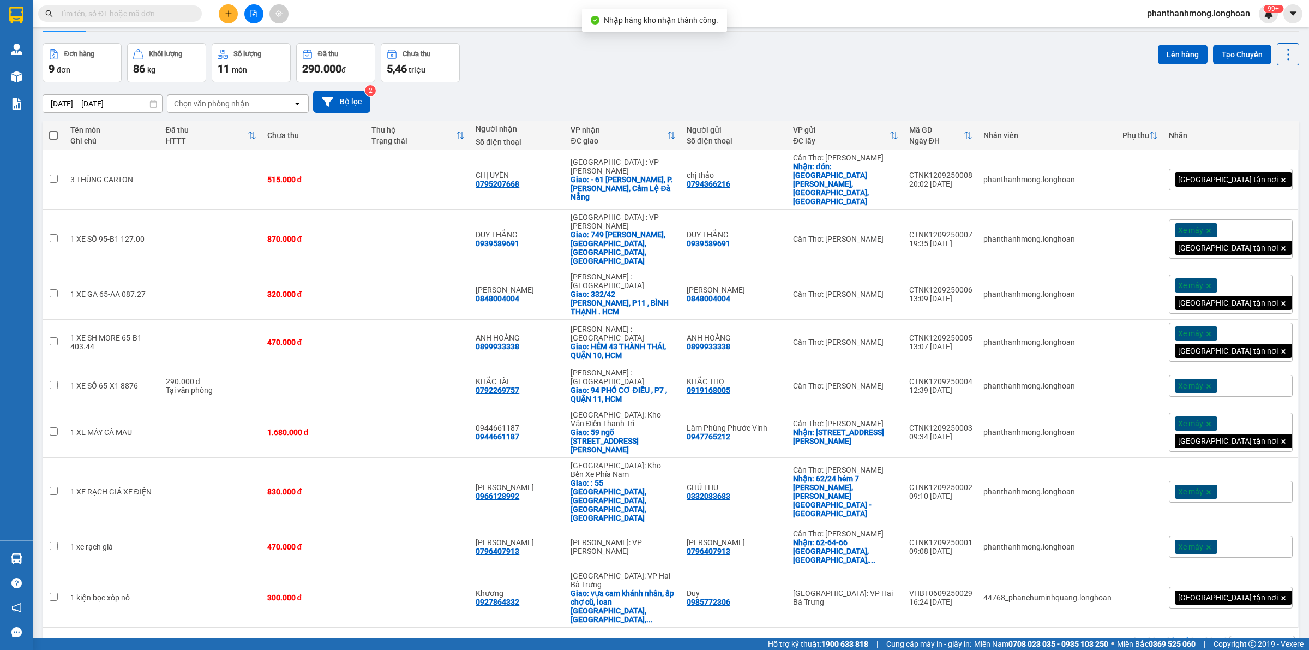
scroll to position [50, 0]
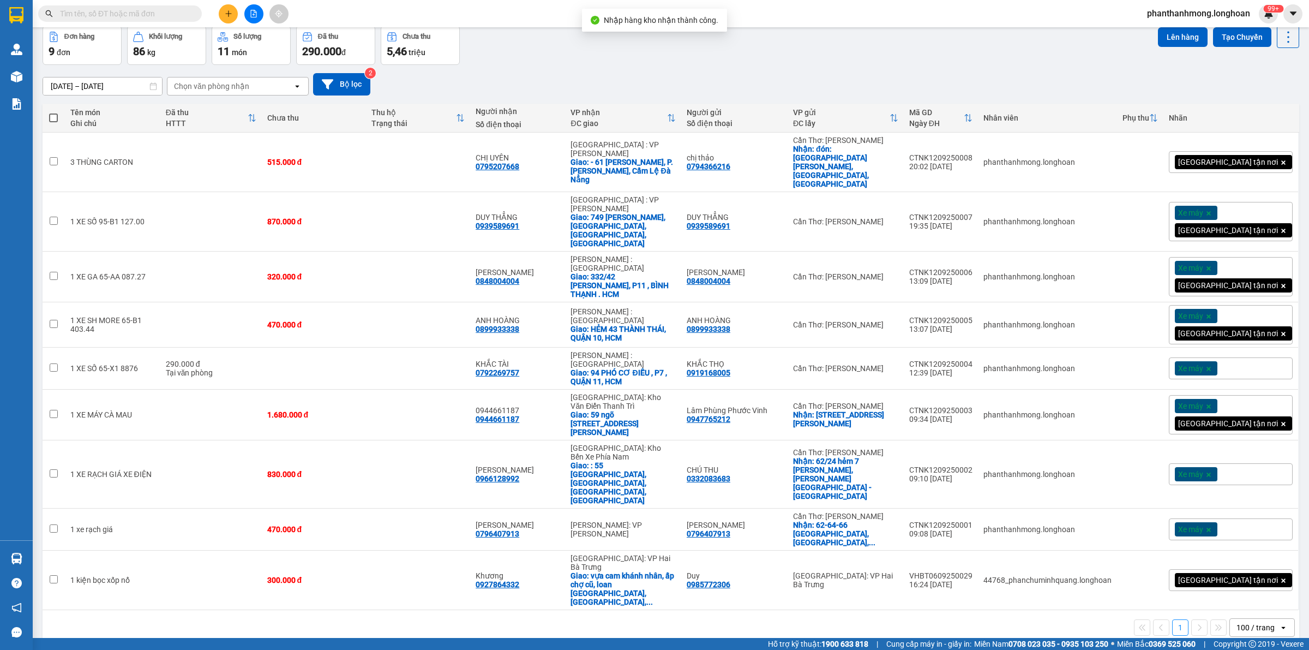
drag, startPoint x: 23, startPoint y: 568, endPoint x: 18, endPoint y: 560, distance: 9.8
click at [23, 568] on div "Hàng sắp về" at bounding box center [16, 558] width 33 height 25
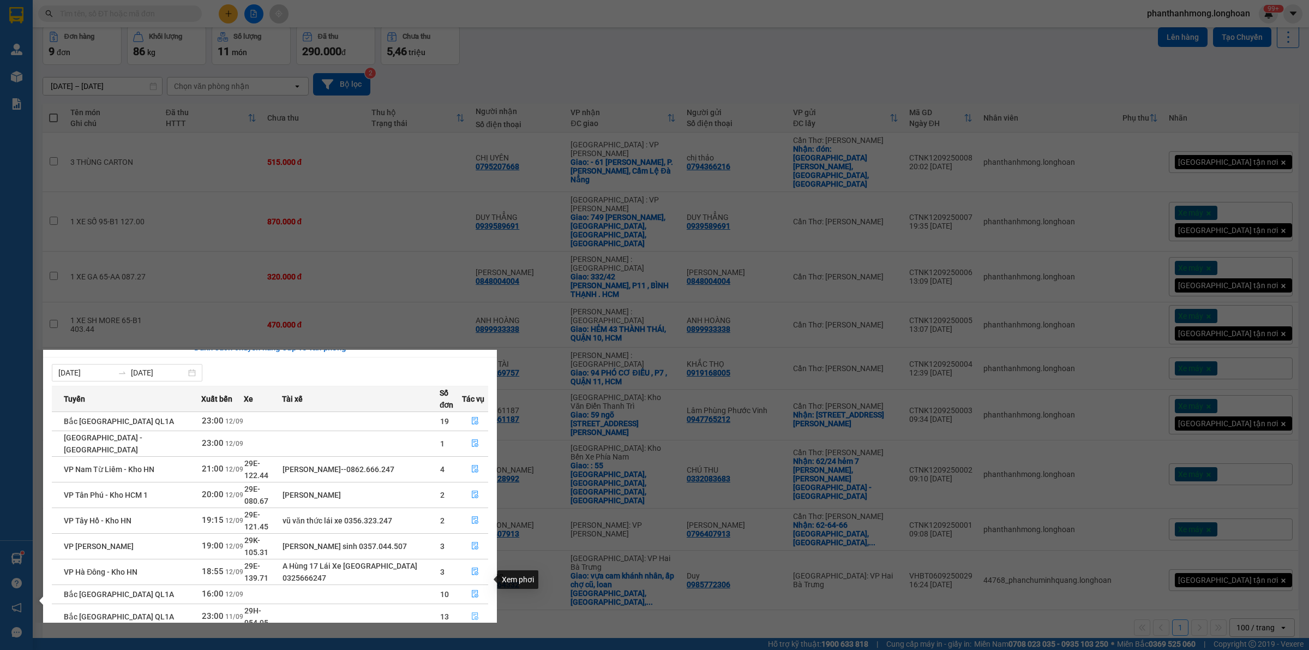
scroll to position [19, 0]
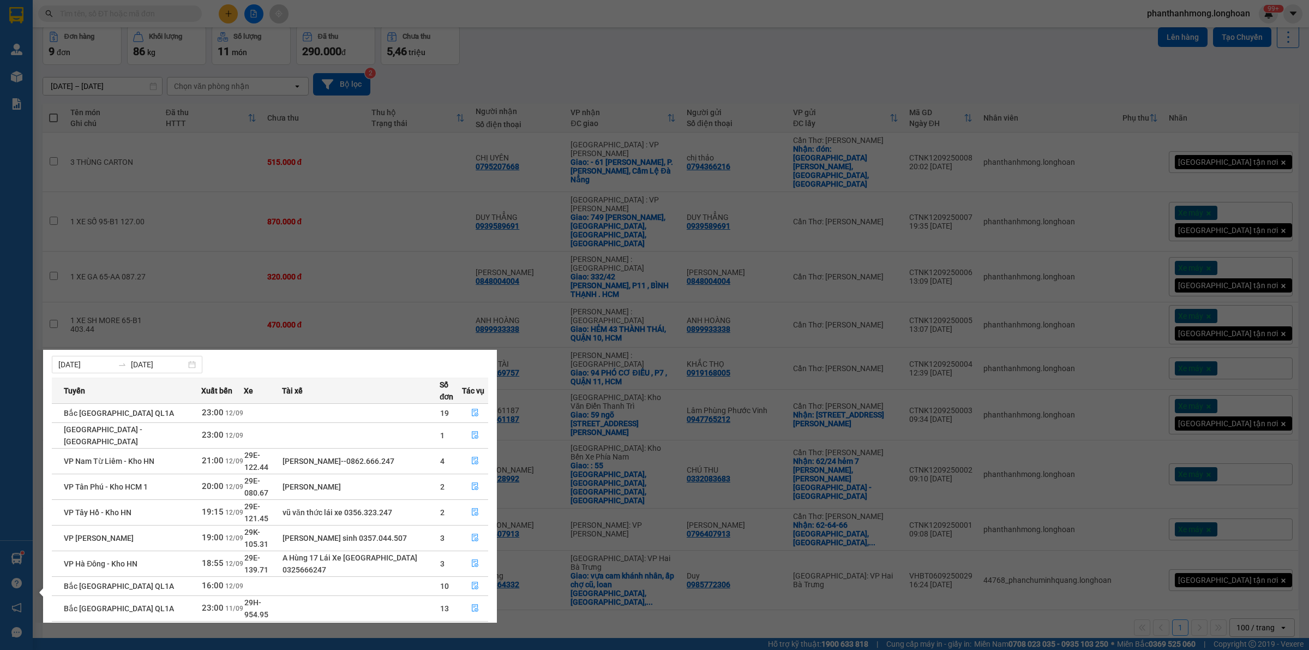
click at [468, 626] on link "2" at bounding box center [469, 660] width 12 height 12
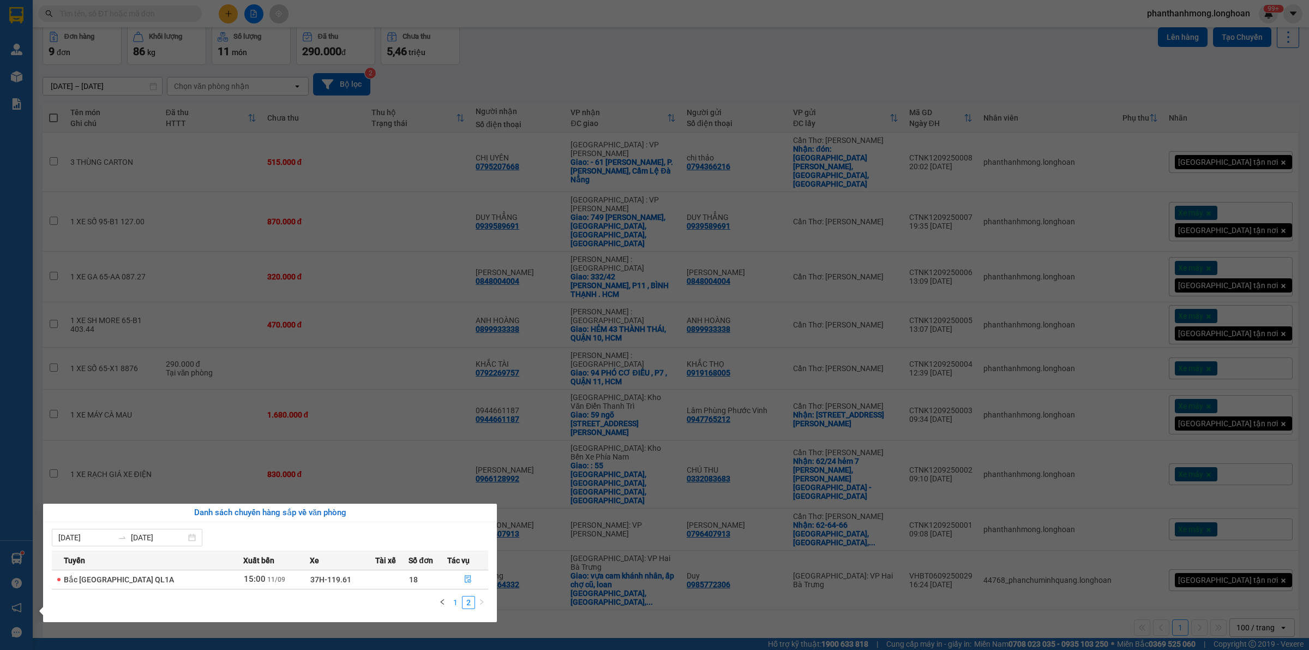
click at [456, 604] on link "1" at bounding box center [455, 602] width 12 height 12
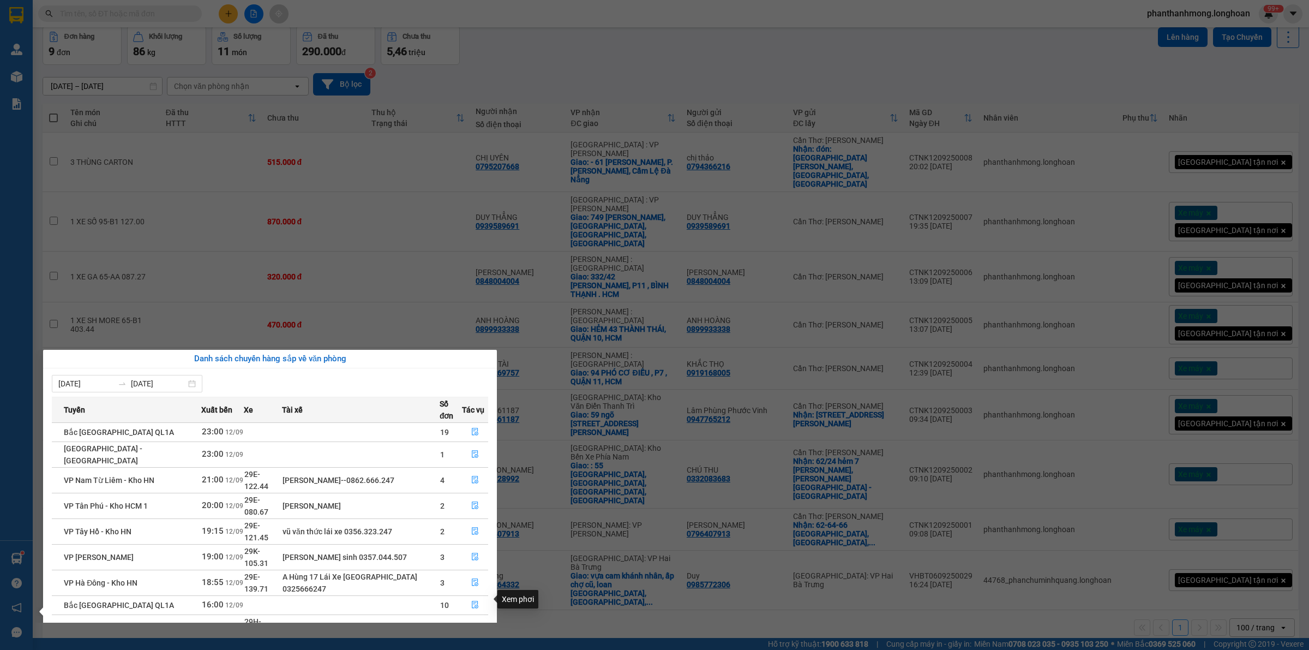
click at [465, 626] on button "button" at bounding box center [475, 652] width 25 height 17
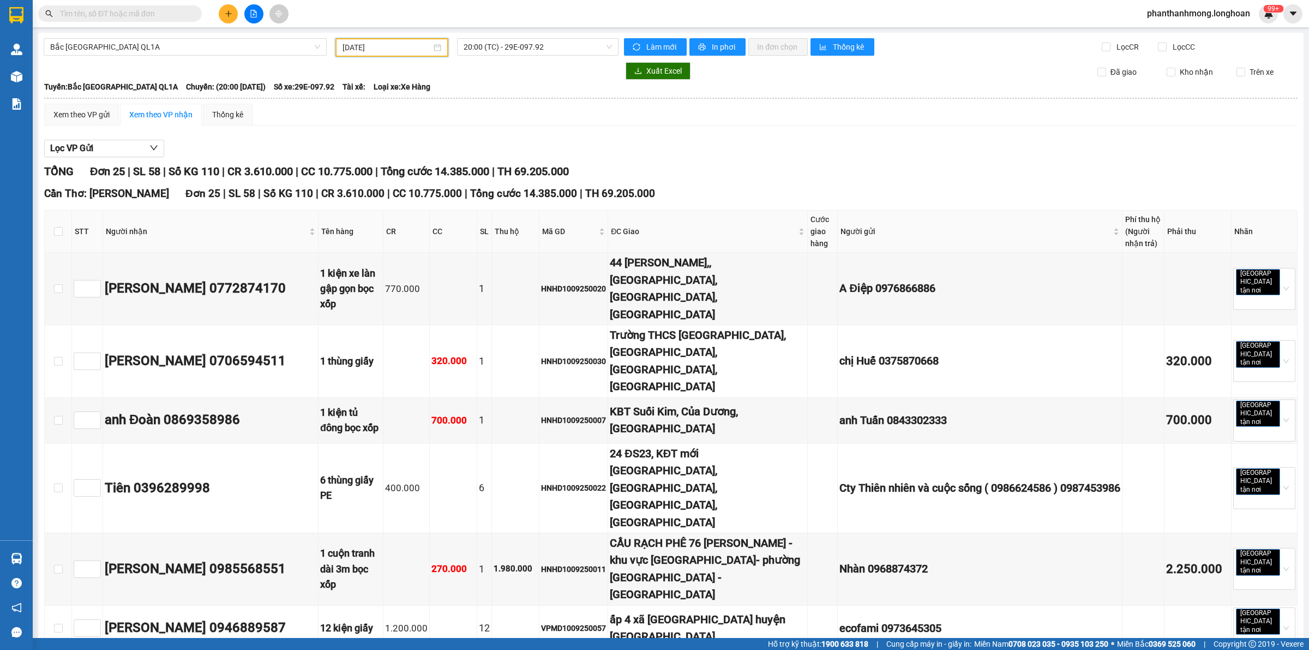
click at [390, 44] on input "[DATE]" at bounding box center [387, 47] width 89 height 12
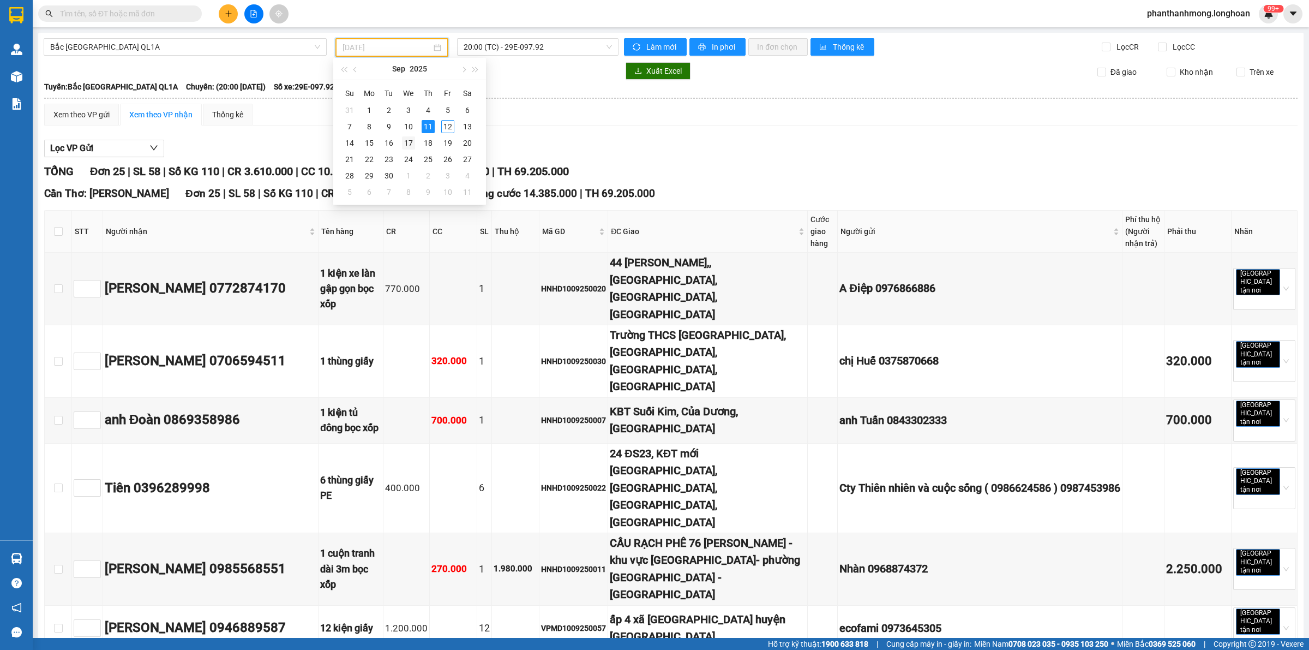
click at [410, 135] on td "17" at bounding box center [409, 143] width 20 height 16
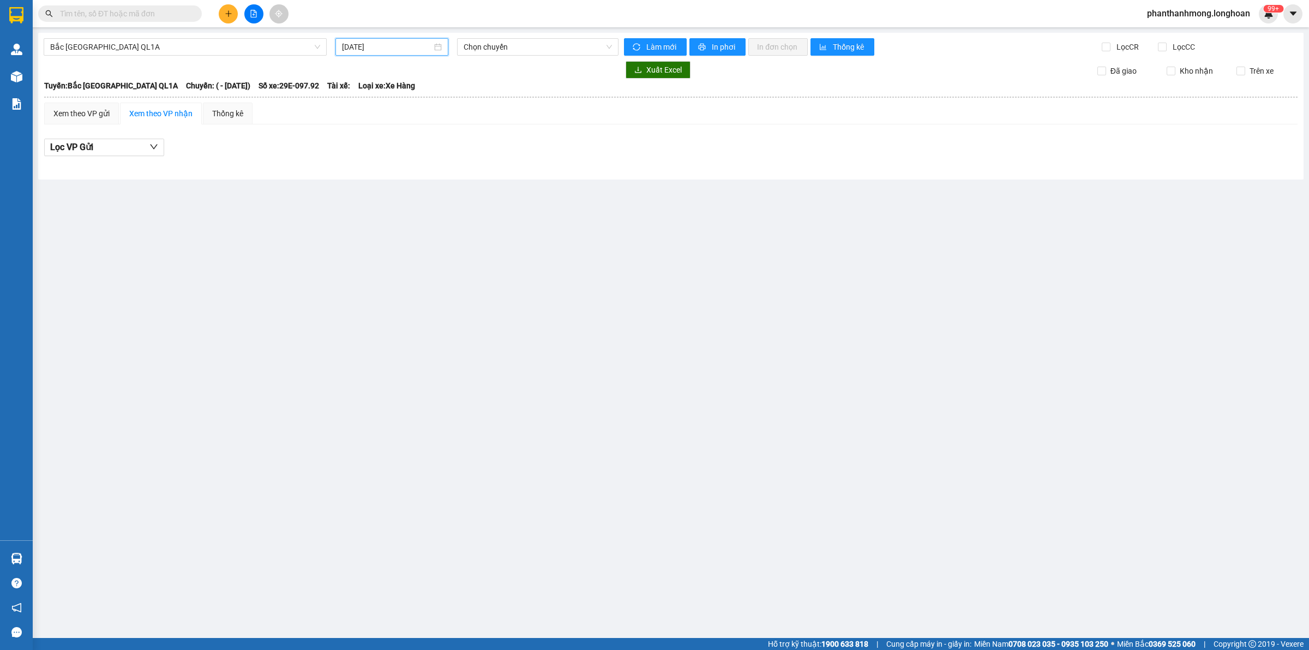
click at [412, 51] on input "[DATE]" at bounding box center [387, 47] width 90 height 12
click at [415, 120] on div "10" at bounding box center [410, 126] width 13 height 13
type input "[DATE]"
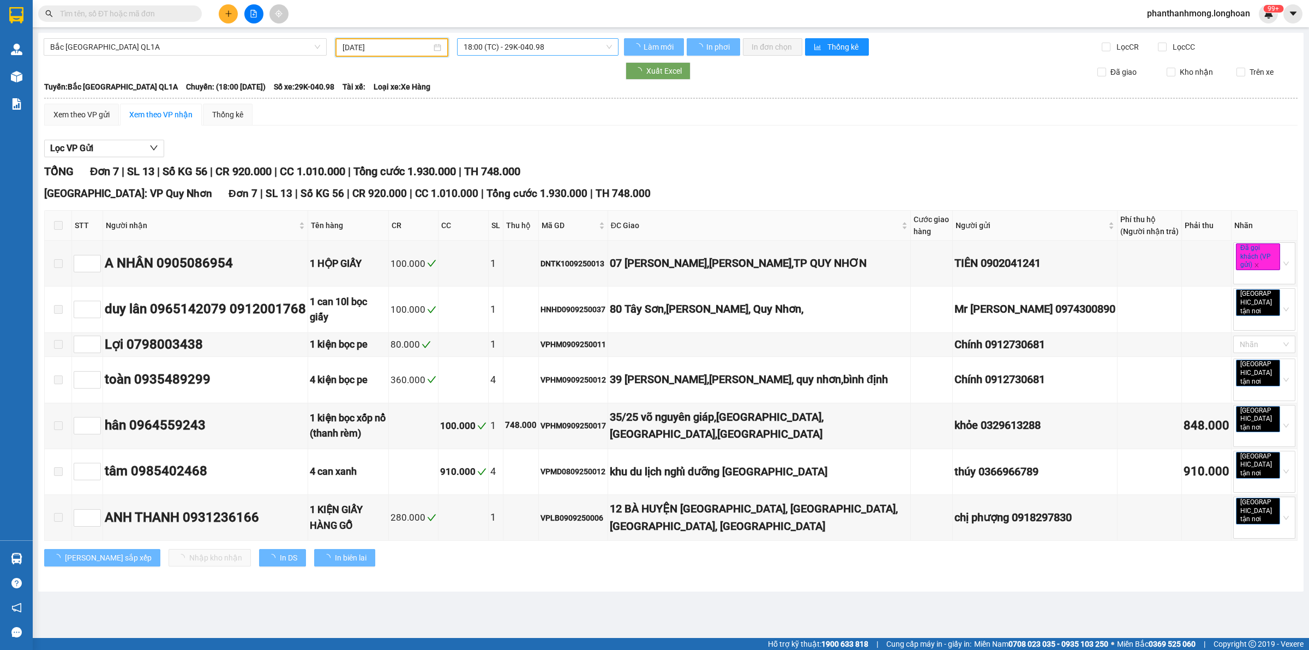
click at [506, 40] on span "18:00 (TC) - 29K-040.98" at bounding box center [538, 47] width 148 height 16
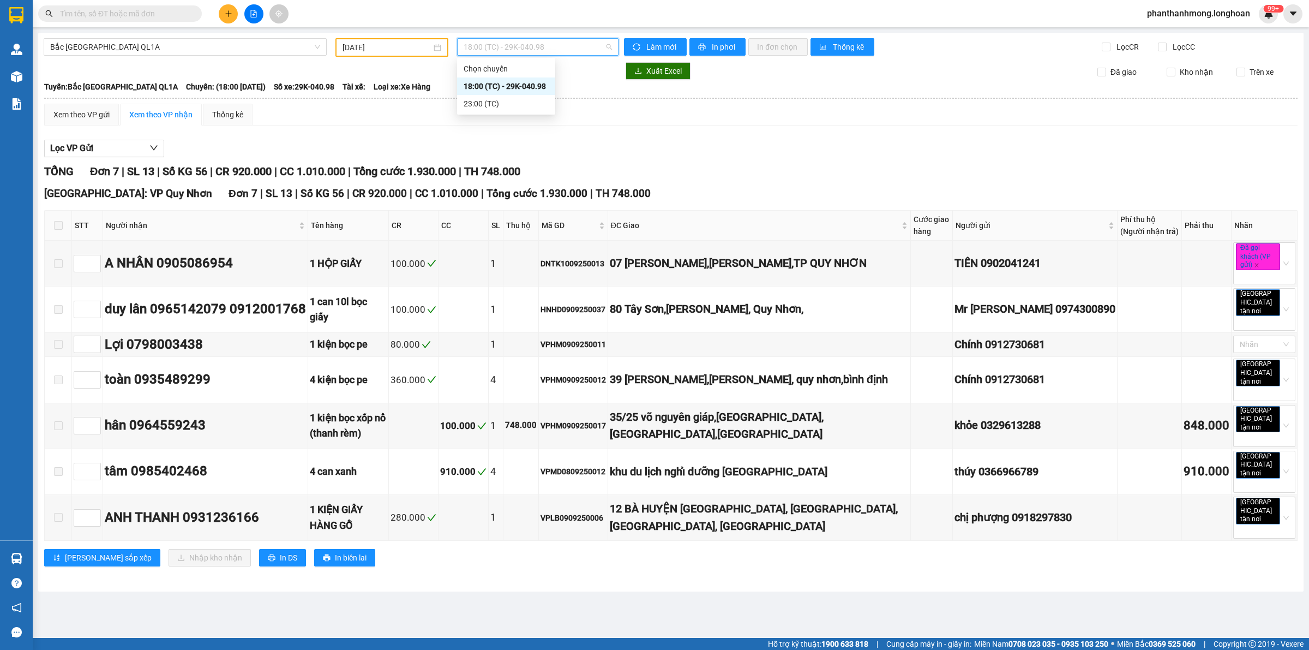
click at [512, 81] on div "18:00 (TC) - 29K-040.98" at bounding box center [506, 86] width 85 height 12
click at [57, 225] on span at bounding box center [58, 225] width 9 height 9
click at [69, 42] on span "Bắc [GEOGRAPHIC_DATA] QL1A" at bounding box center [185, 47] width 270 height 16
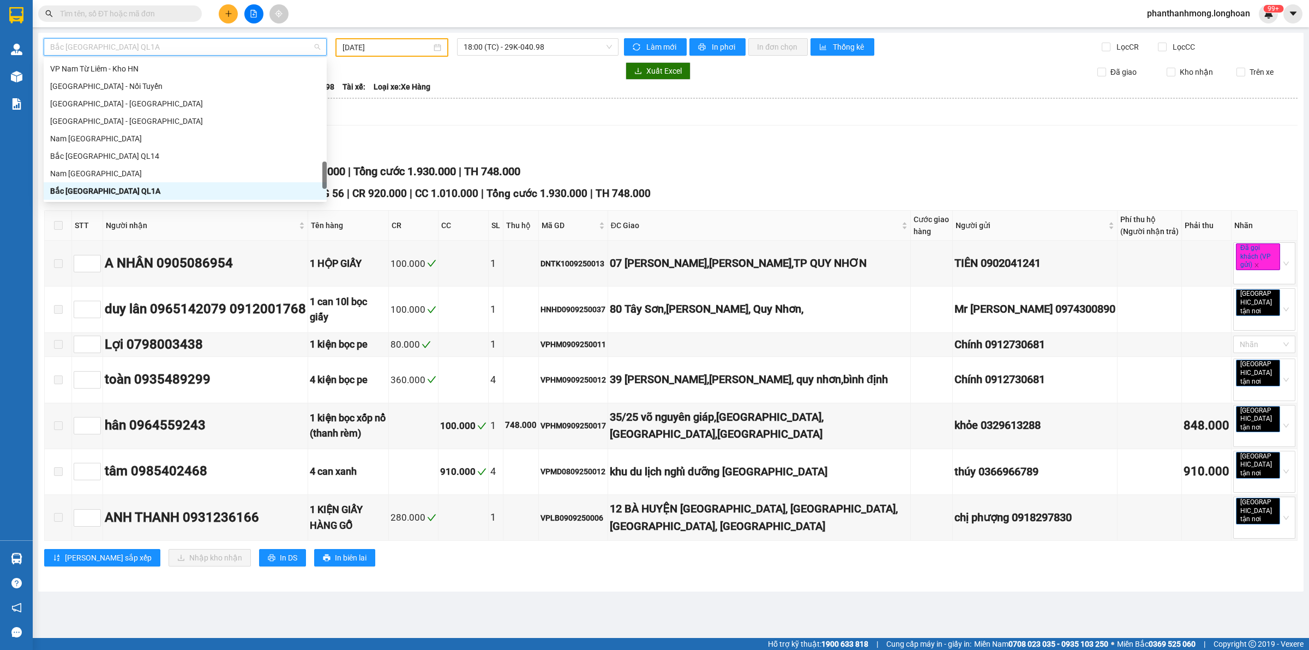
click at [93, 185] on div "Bắc [GEOGRAPHIC_DATA] QL1A" at bounding box center [185, 191] width 270 height 12
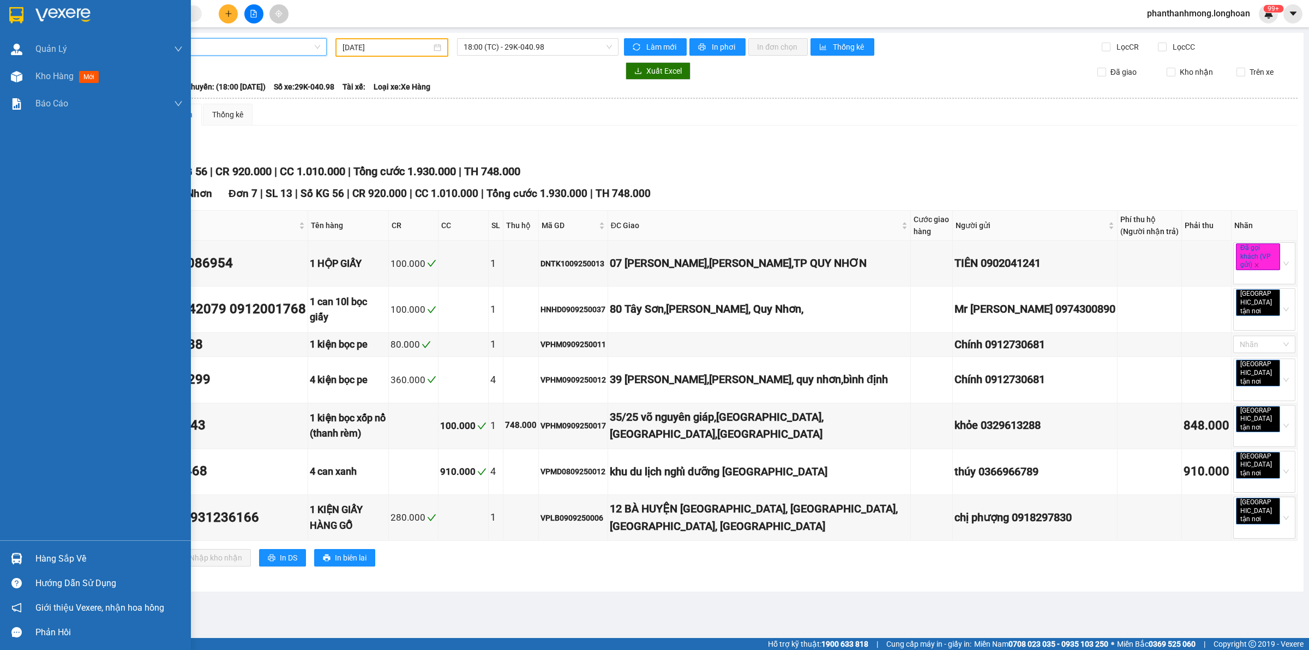
click at [11, 13] on img at bounding box center [16, 15] width 14 height 16
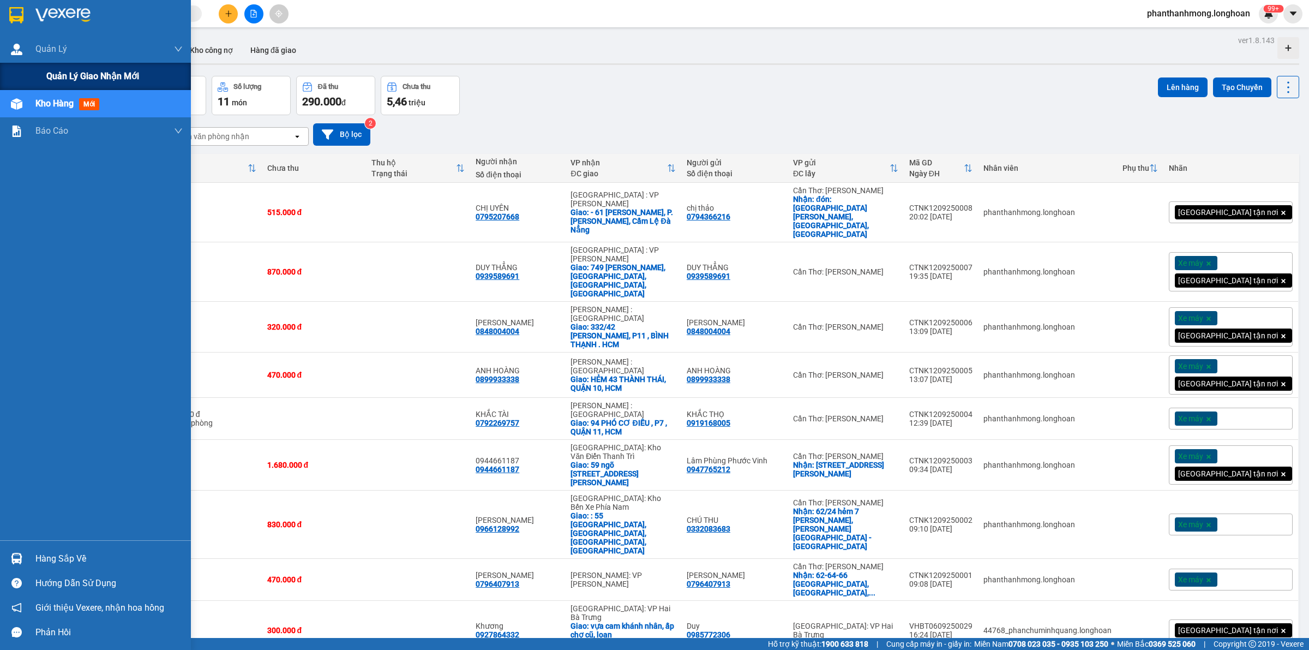
drag, startPoint x: 52, startPoint y: 73, endPoint x: 94, endPoint y: 69, distance: 42.2
click at [53, 74] on span "Quản lý giao nhận mới" at bounding box center [92, 76] width 93 height 14
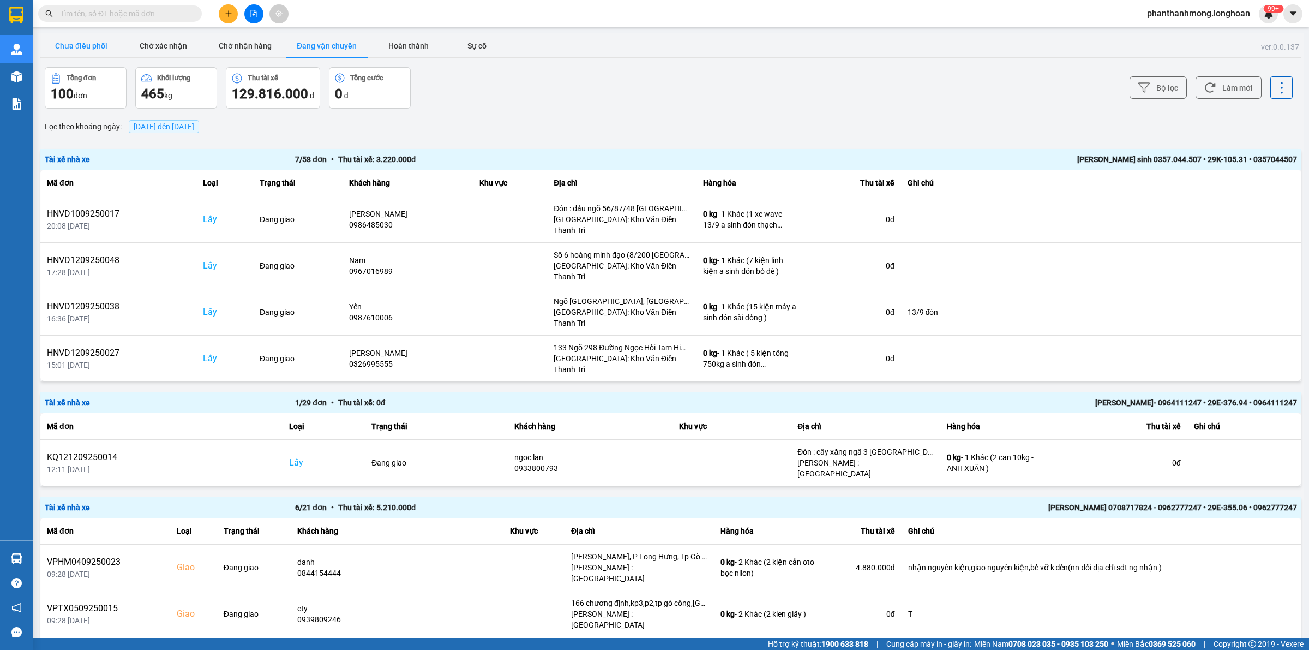
click at [74, 35] on button "Chưa điều phối" at bounding box center [81, 46] width 82 height 22
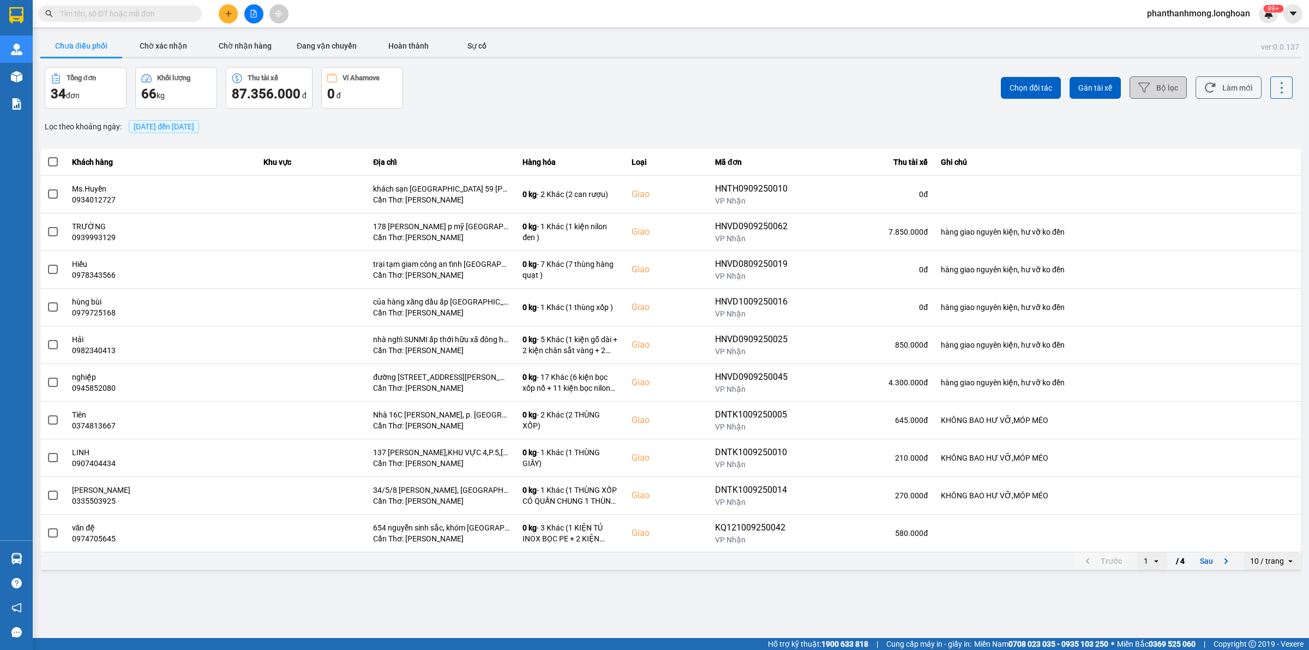
click at [1149, 93] on icon at bounding box center [1143, 87] width 11 height 11
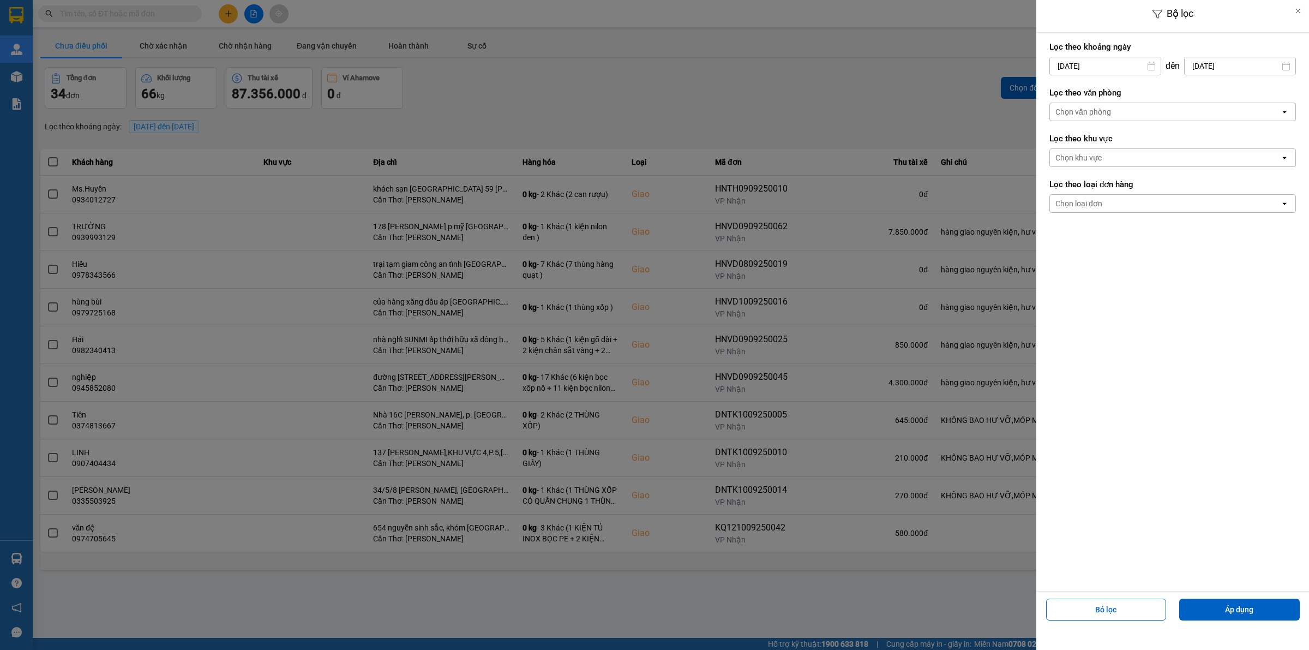
click at [1149, 572] on div "Bộ lọc Lọc theo khoảng [DATE] Press the down arrow key to interact with the cal…" at bounding box center [670, 572] width 1265 height 0
click at [1082, 67] on input "[DATE]" at bounding box center [1105, 65] width 111 height 17
click at [1056, 148] on div "1" at bounding box center [1055, 145] width 15 height 13
type input "[DATE]"
click at [1126, 110] on div "Chọn văn phòng" at bounding box center [1165, 111] width 230 height 17
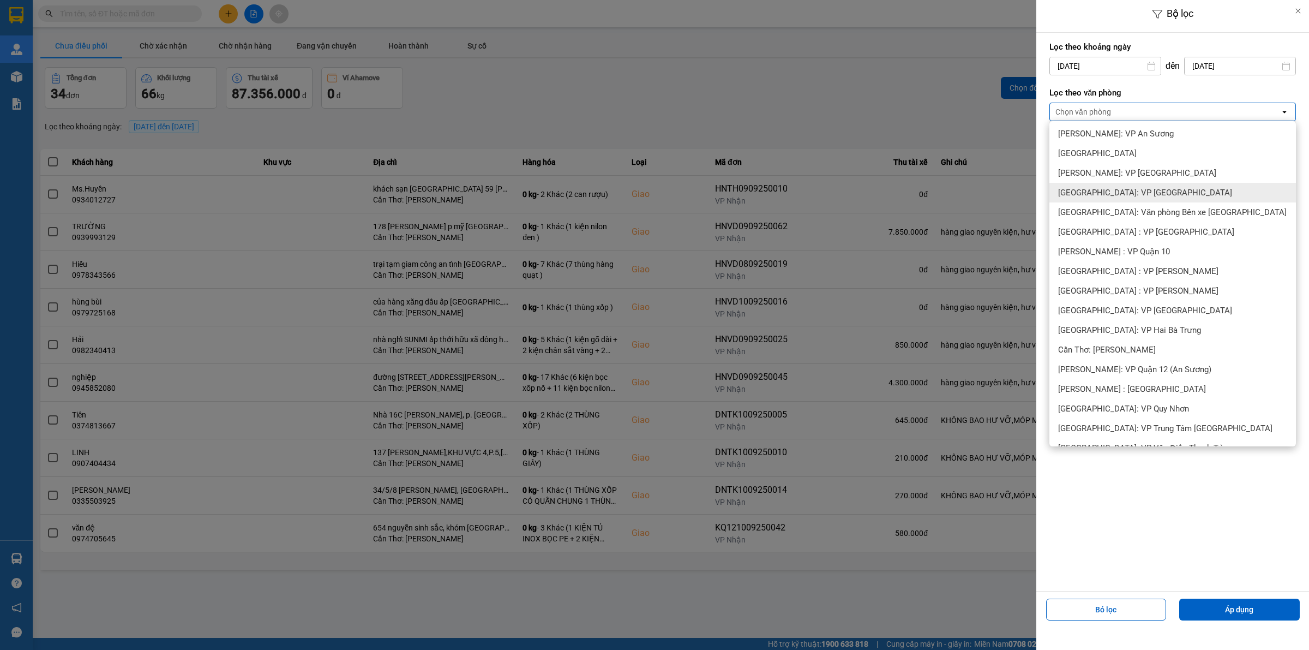
scroll to position [341, 0]
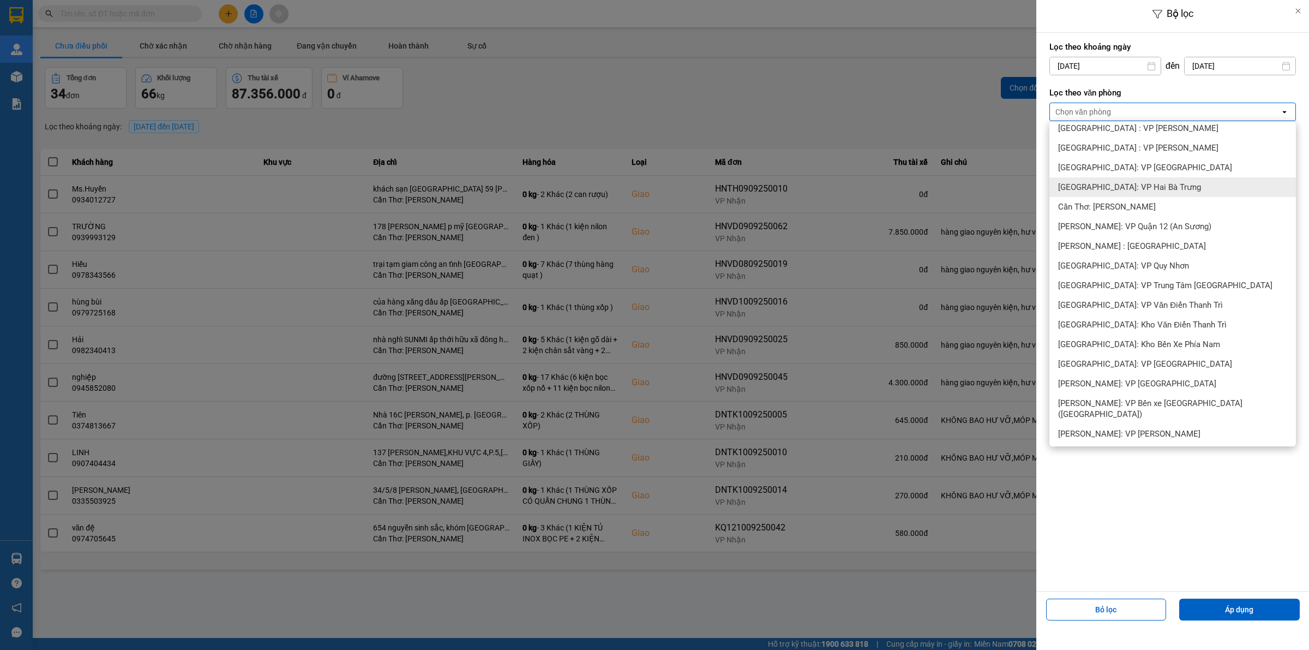
click at [1100, 203] on span "Cần Thơ: [PERSON_NAME]" at bounding box center [1107, 206] width 98 height 11
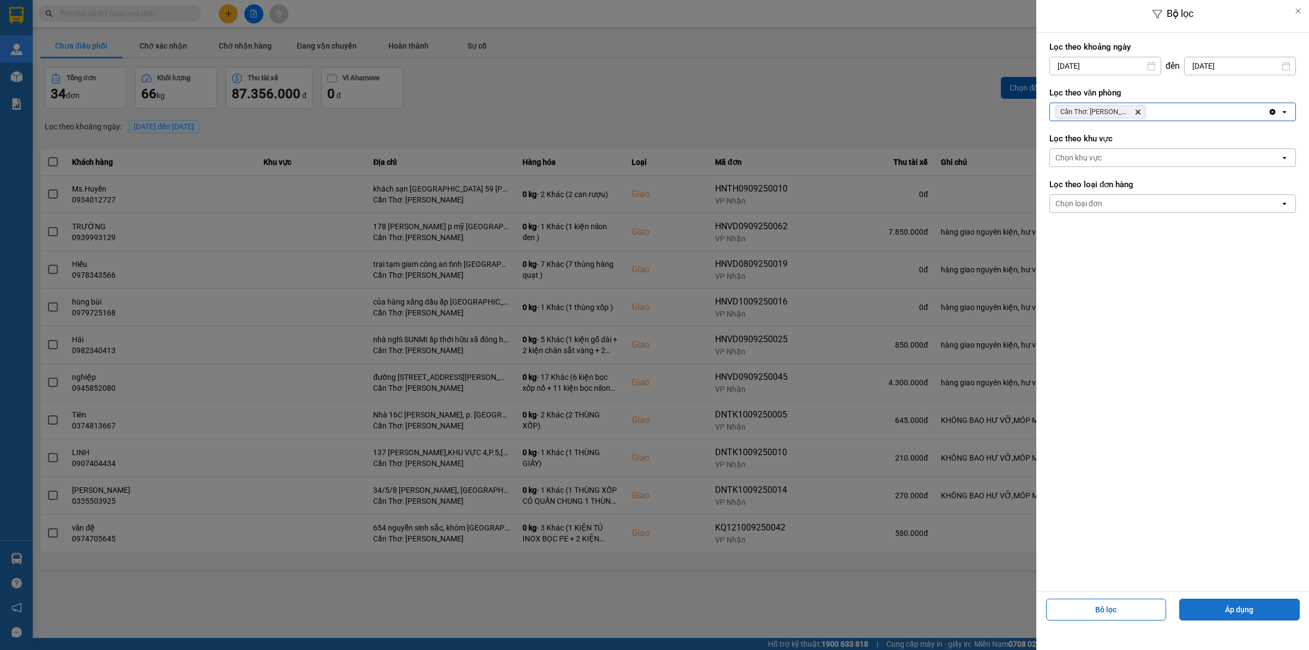
click at [1198, 615] on button "Áp dụng" at bounding box center [1239, 609] width 121 height 22
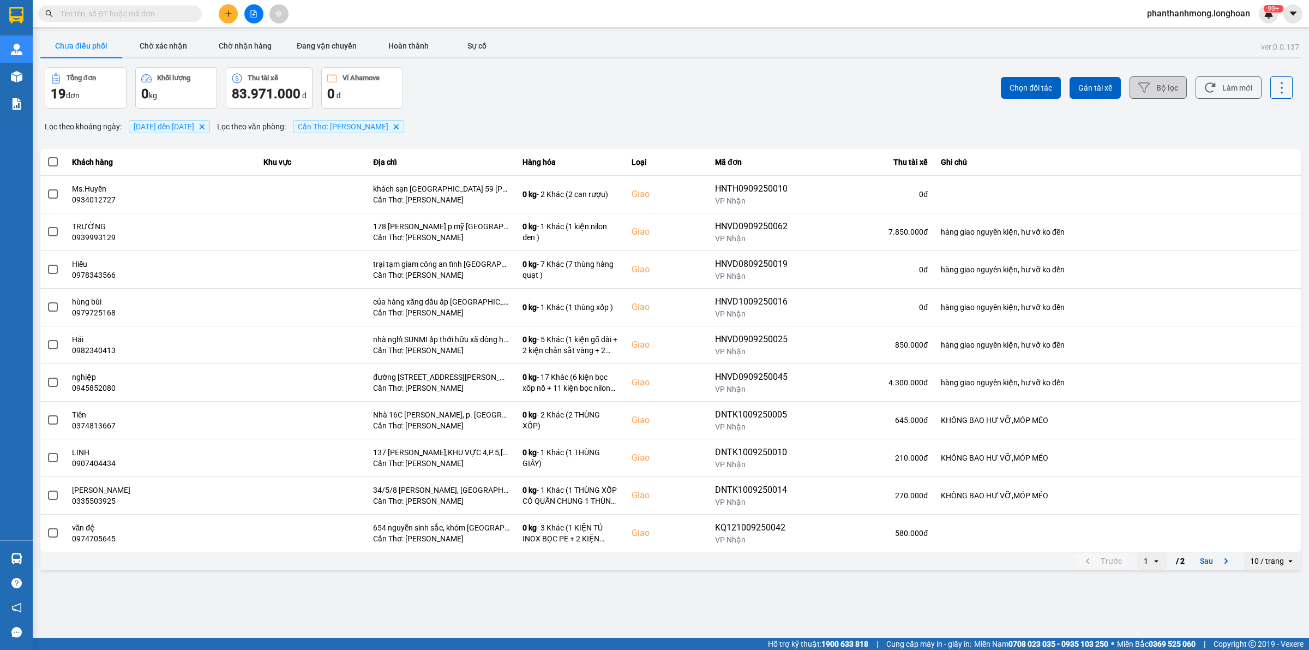
drag, startPoint x: 1263, startPoint y: 569, endPoint x: 1266, endPoint y: 562, distance: 7.1
click at [1264, 566] on div "10 / trang" at bounding box center [1265, 560] width 43 height 17
click at [1271, 535] on div "100 / trang" at bounding box center [1273, 538] width 40 height 11
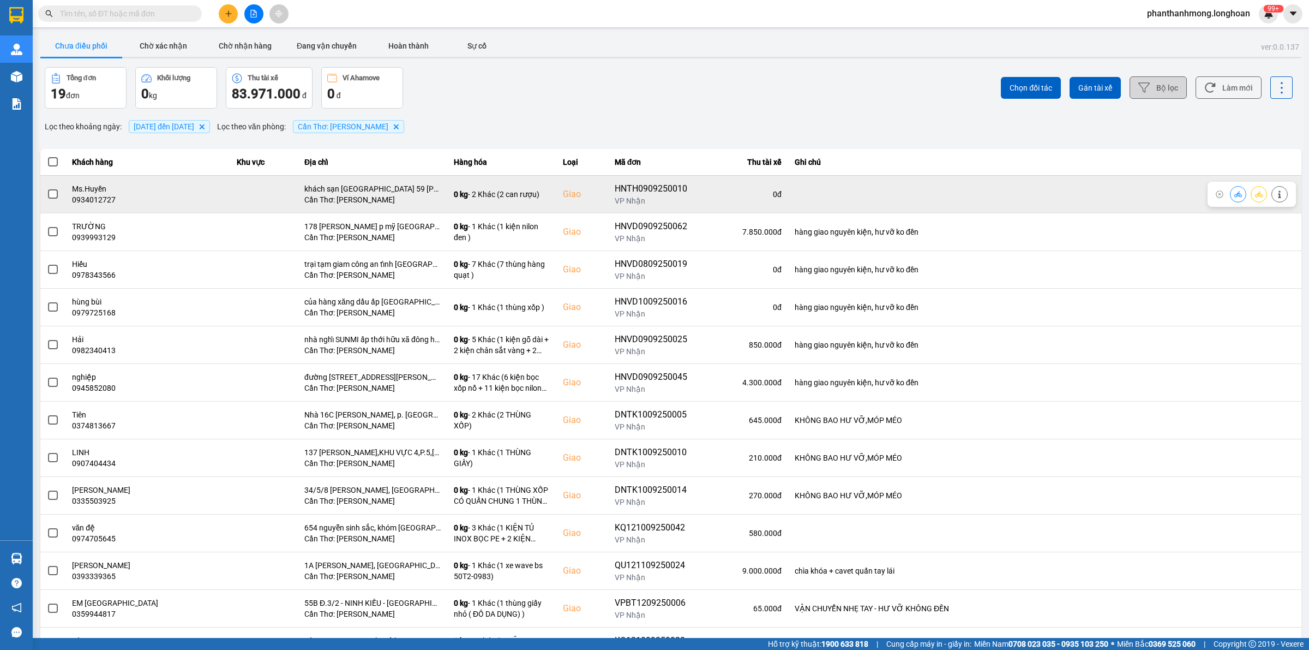
drag, startPoint x: 58, startPoint y: 189, endPoint x: 43, endPoint y: 191, distance: 16.0
click at [58, 189] on td at bounding box center [52, 194] width 25 height 38
drag, startPoint x: 41, startPoint y: 191, endPoint x: 50, endPoint y: 192, distance: 8.8
click at [41, 191] on td at bounding box center [52, 194] width 25 height 38
click at [52, 194] on span at bounding box center [53, 194] width 10 height 10
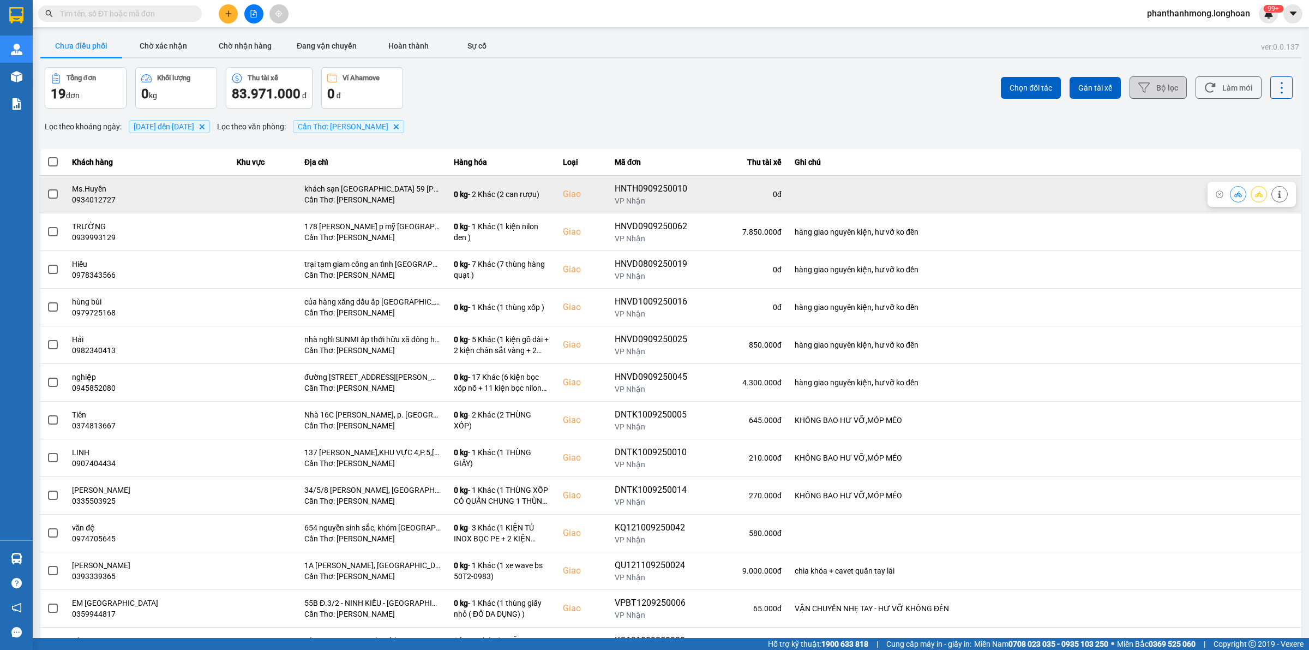
click at [47, 188] on input "checkbox" at bounding box center [47, 188] width 0 height 0
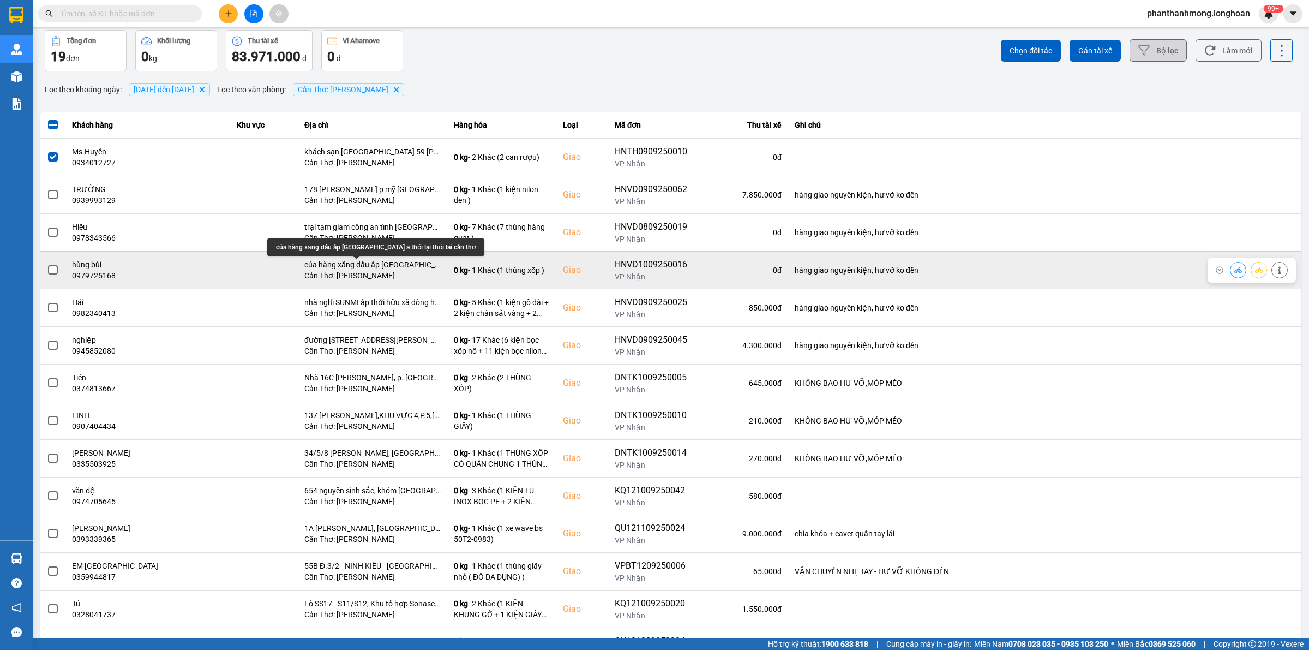
scroll to position [68, 0]
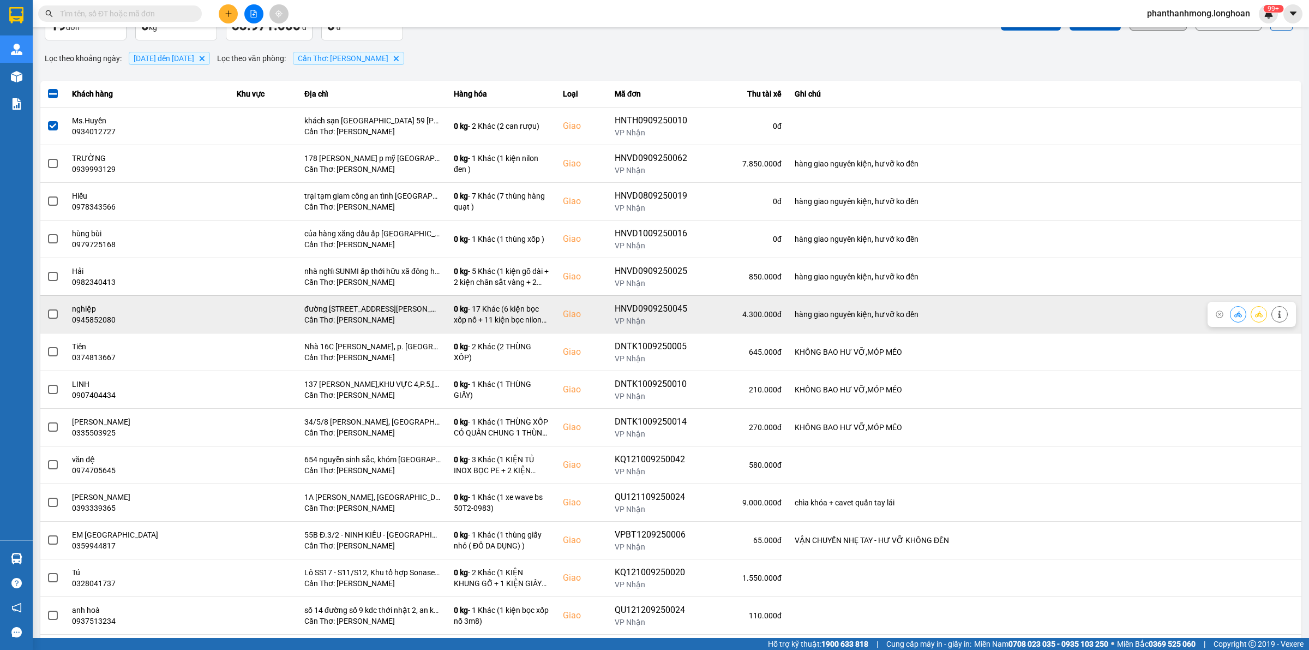
click at [56, 313] on td at bounding box center [52, 314] width 25 height 38
click at [55, 314] on span at bounding box center [53, 314] width 10 height 10
click at [47, 308] on input "checkbox" at bounding box center [47, 308] width 0 height 0
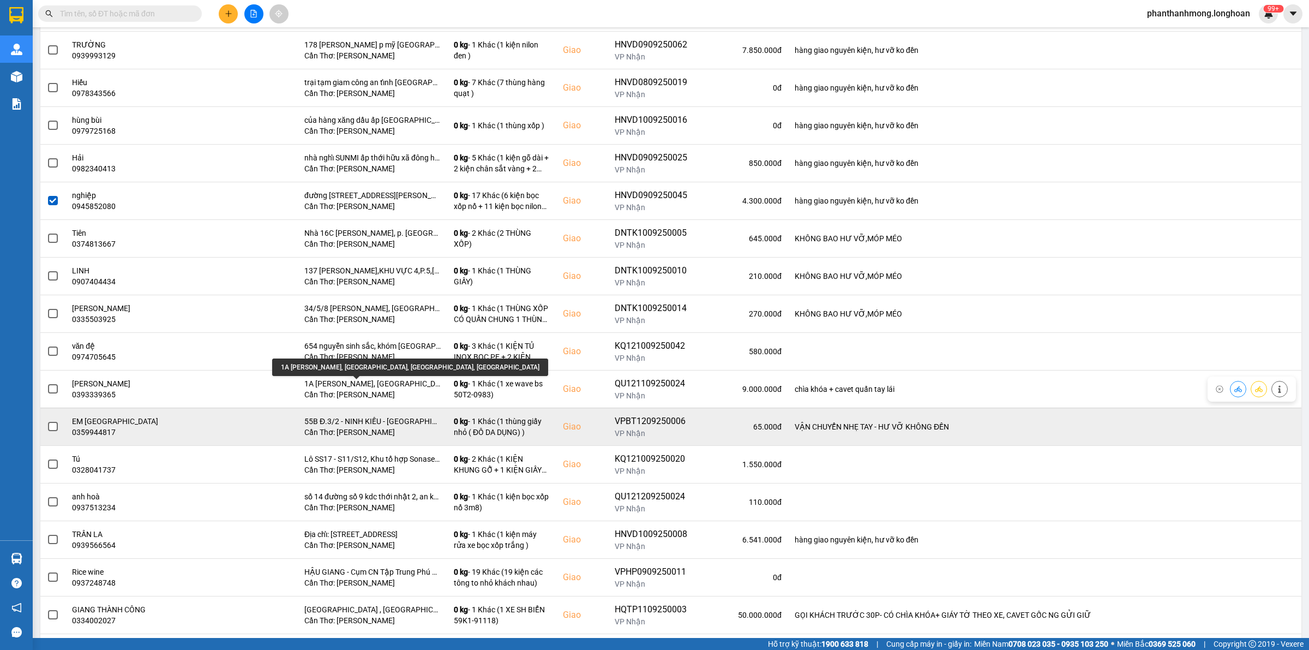
scroll to position [205, 0]
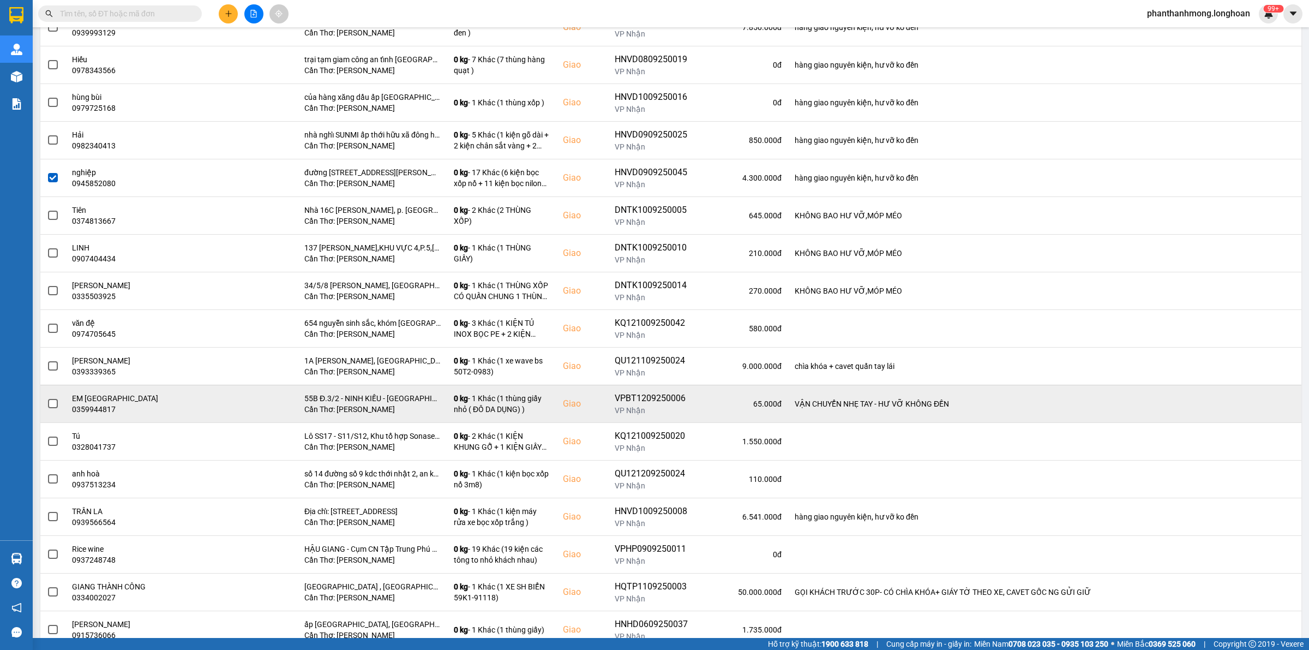
click at [52, 407] on span at bounding box center [53, 404] width 10 height 10
click at [47, 398] on input "checkbox" at bounding box center [47, 398] width 0 height 0
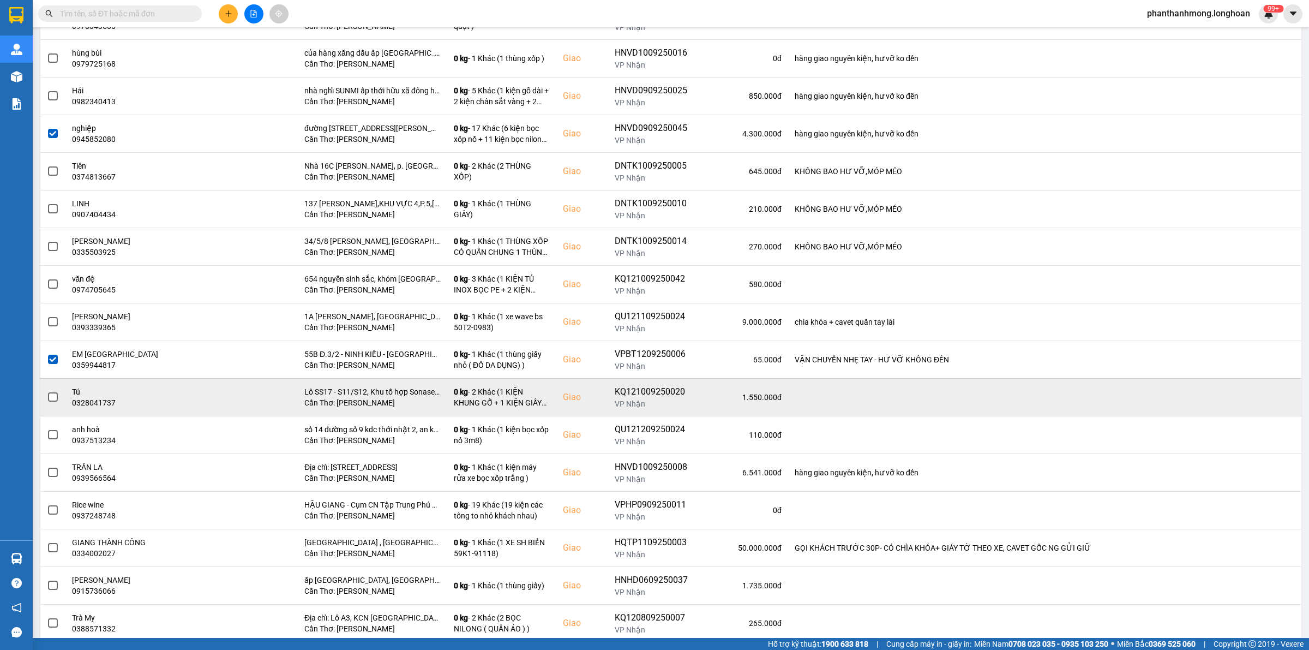
scroll to position [273, 0]
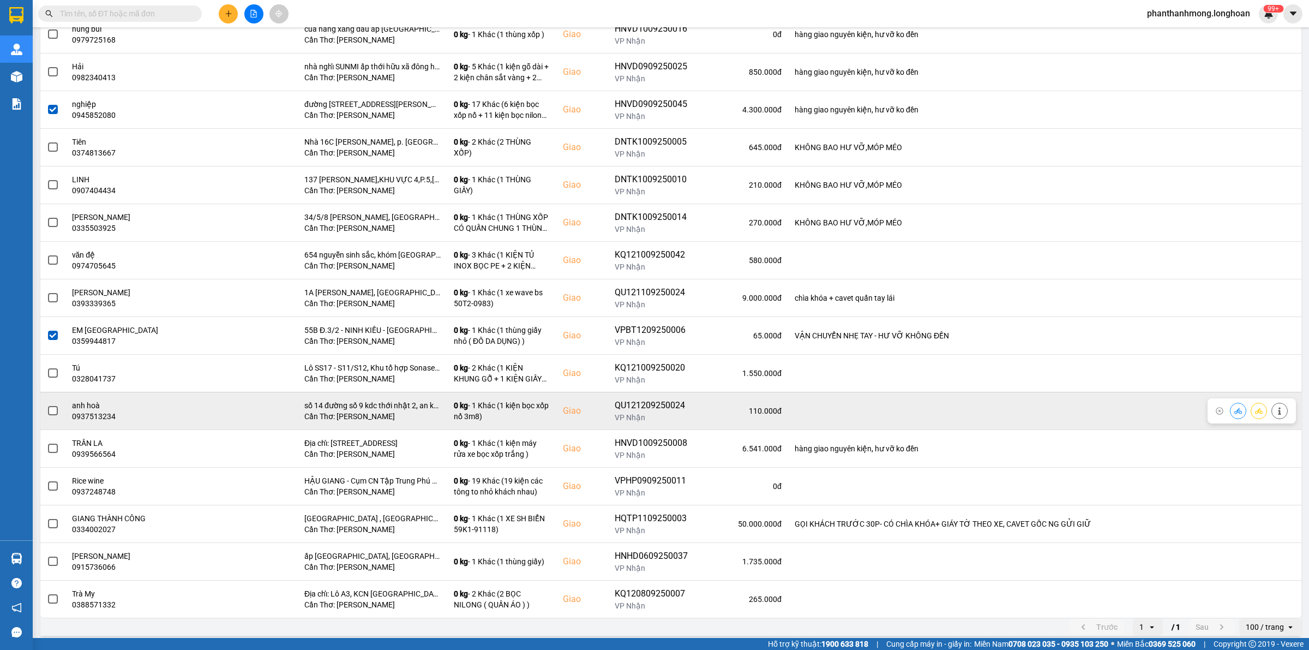
click at [52, 412] on span at bounding box center [53, 411] width 10 height 10
click at [47, 405] on input "checkbox" at bounding box center [47, 405] width 0 height 0
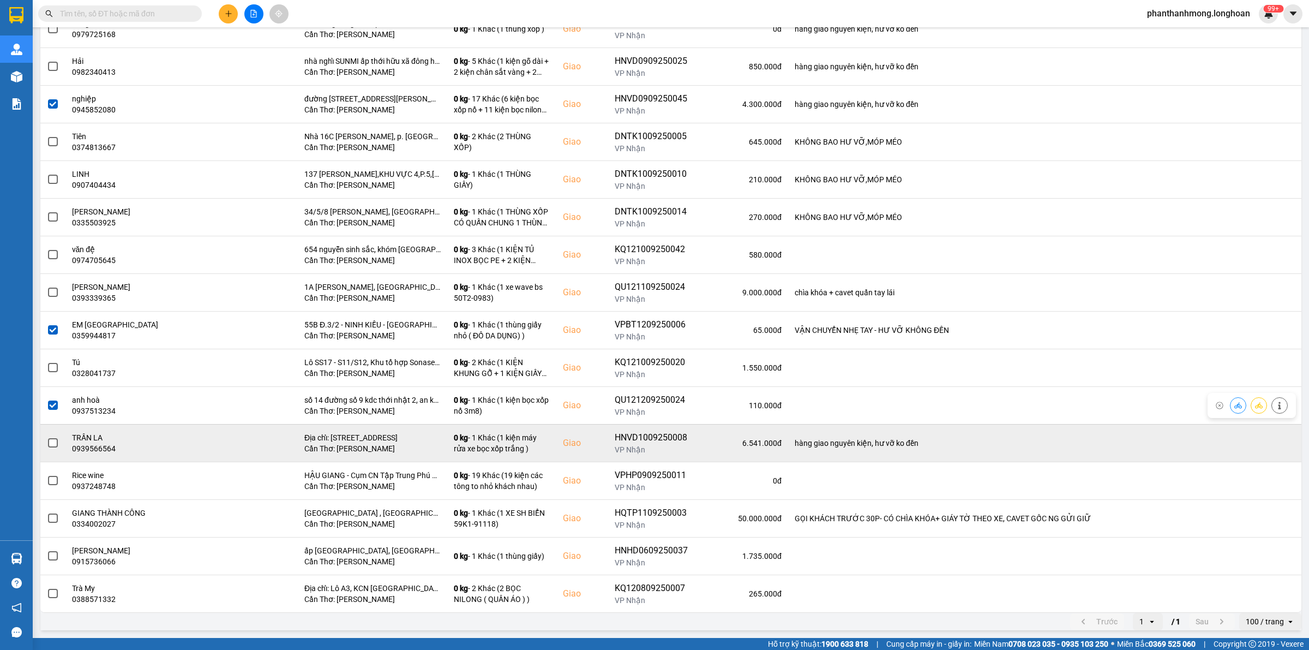
scroll to position [281, 0]
click at [58, 437] on label at bounding box center [53, 443] width 12 height 12
click at [47, 437] on input "checkbox" at bounding box center [47, 437] width 0 height 0
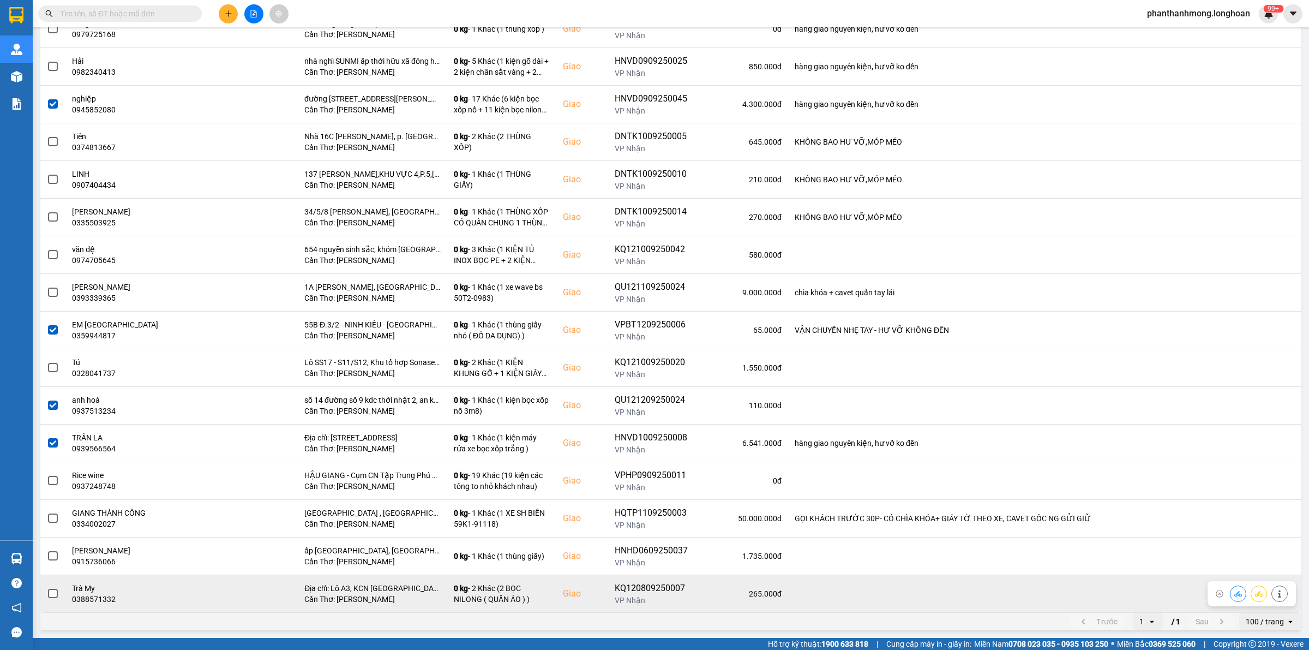
click at [55, 593] on span at bounding box center [53, 594] width 10 height 10
click at [47, 587] on input "checkbox" at bounding box center [47, 587] width 0 height 0
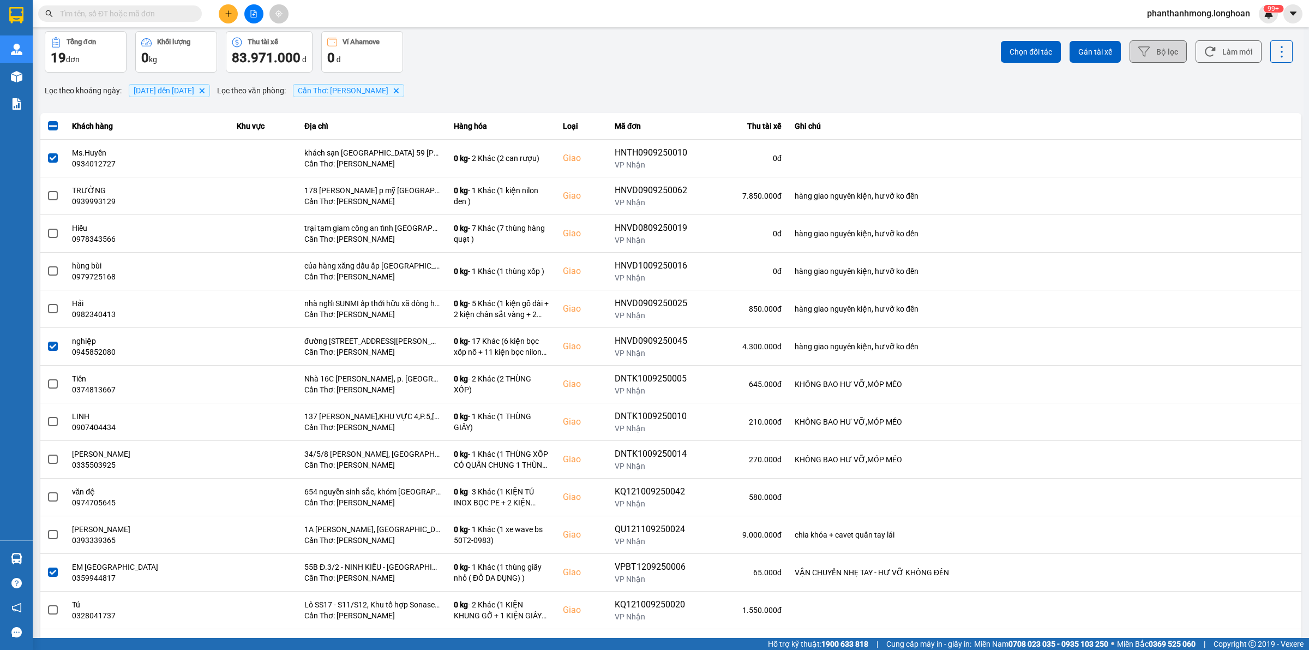
scroll to position [0, 0]
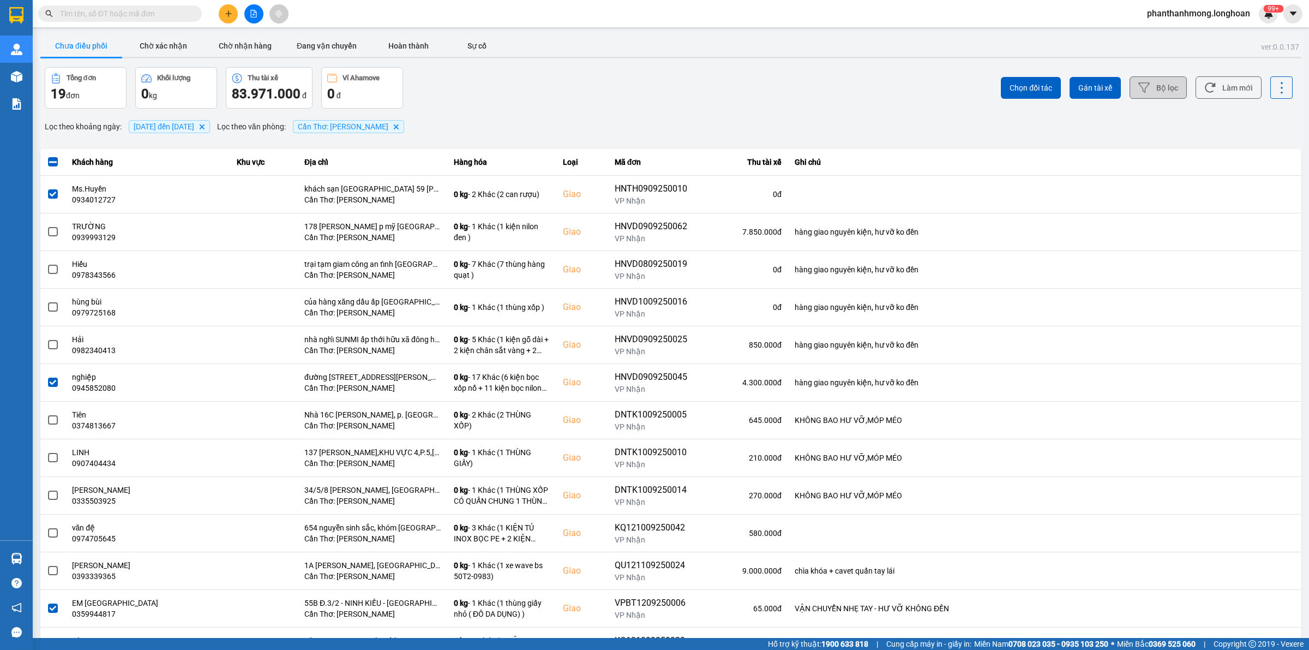
click at [1142, 88] on button "Bộ lọc" at bounding box center [1158, 87] width 57 height 22
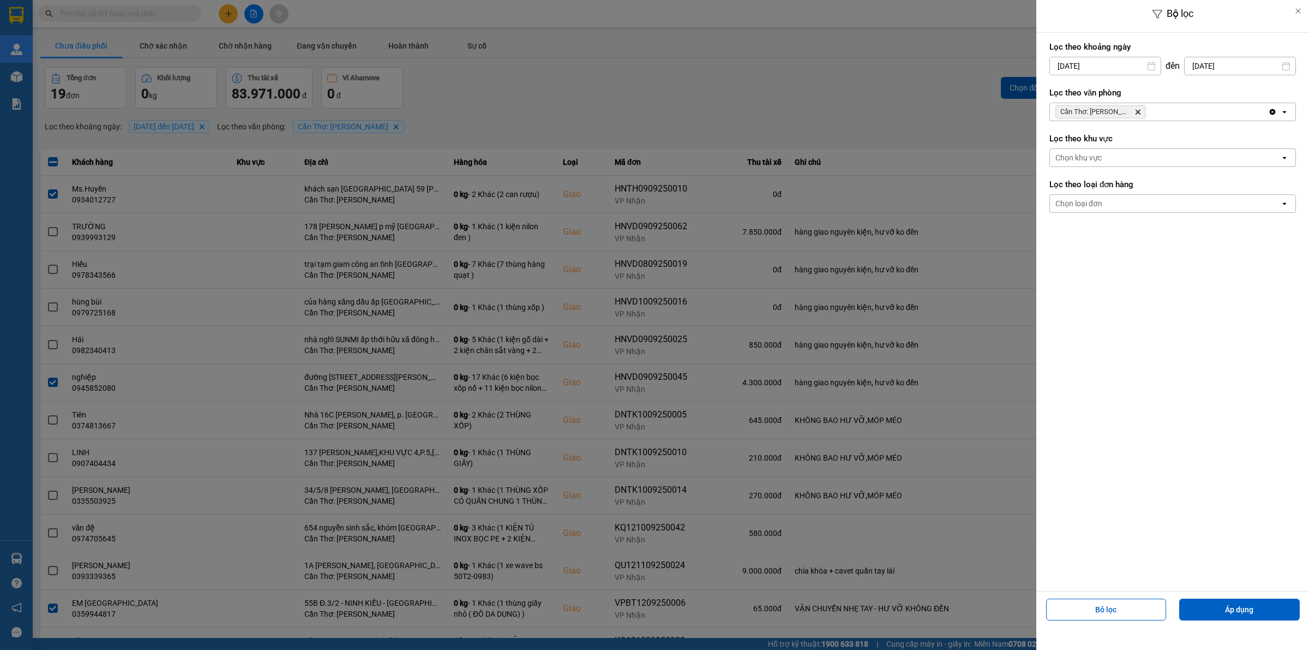
click at [1031, 80] on div at bounding box center [654, 325] width 1309 height 650
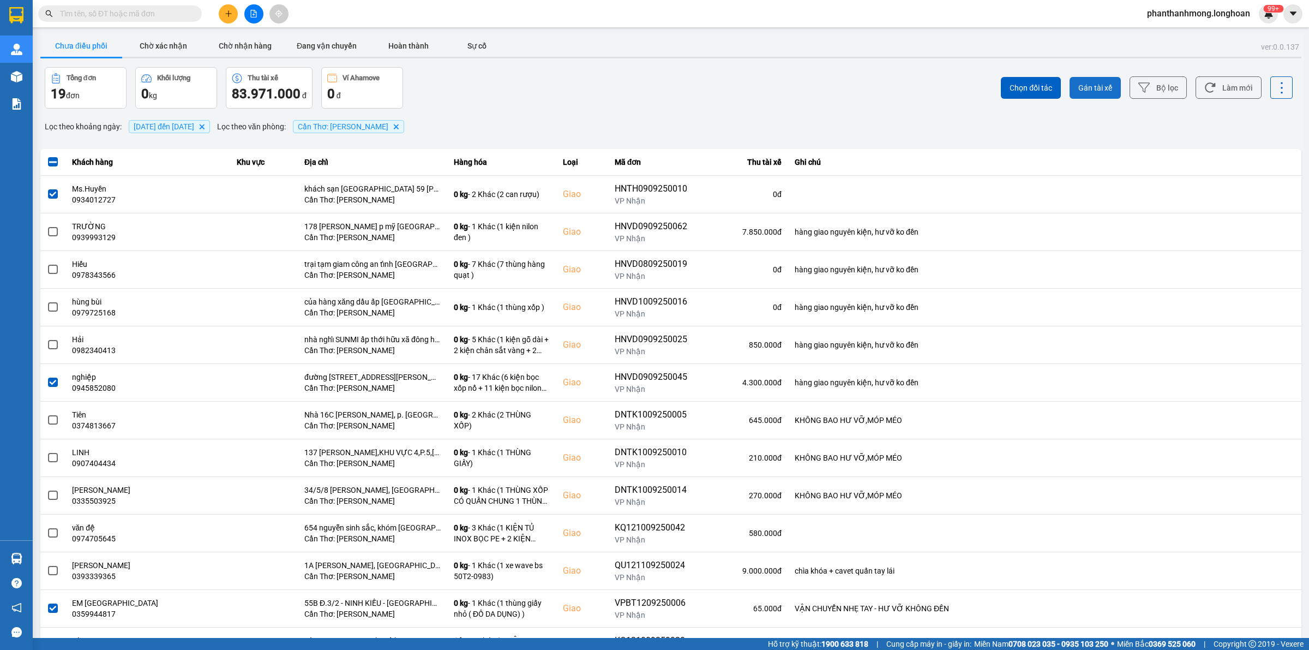
drag, startPoint x: 1082, startPoint y: 90, endPoint x: 1075, endPoint y: 91, distance: 6.6
click at [1083, 90] on label "Lọc theo văn phòng" at bounding box center [1172, 92] width 247 height 11
click at [1082, 89] on span "Gán tài xế" at bounding box center [1095, 87] width 34 height 11
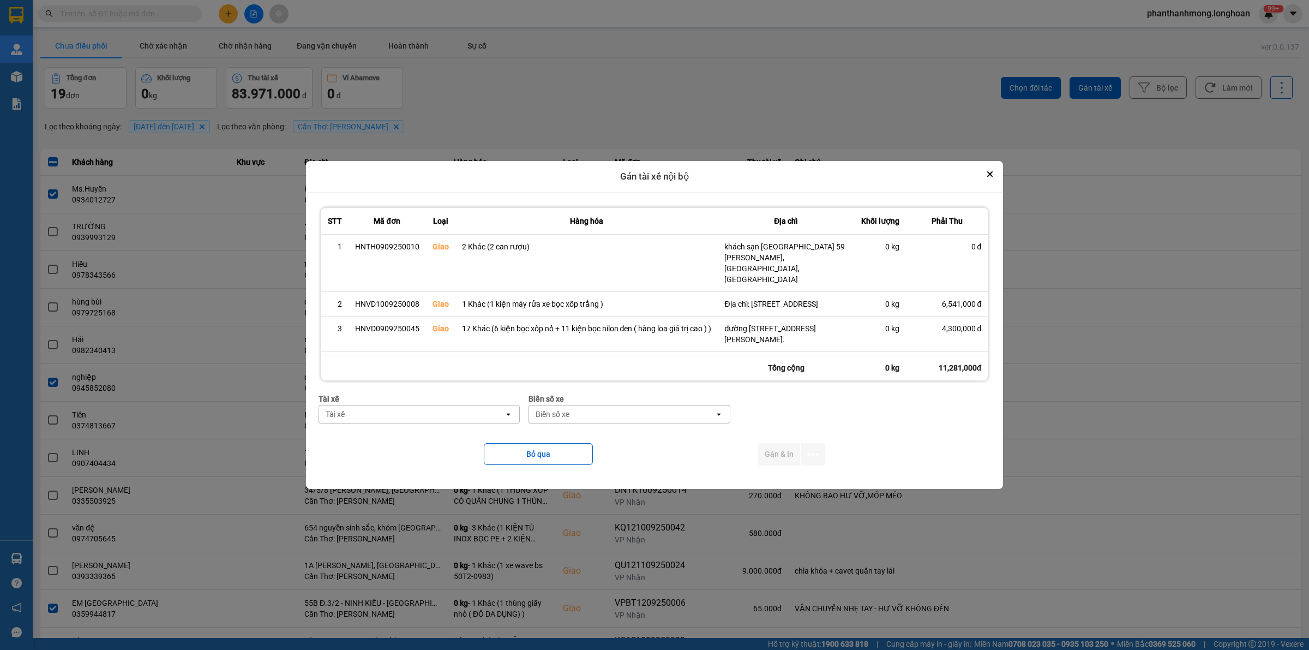
click at [445, 409] on div "Tài xế" at bounding box center [411, 413] width 185 height 17
click at [443, 413] on div "Tài xế" at bounding box center [411, 413] width 185 height 17
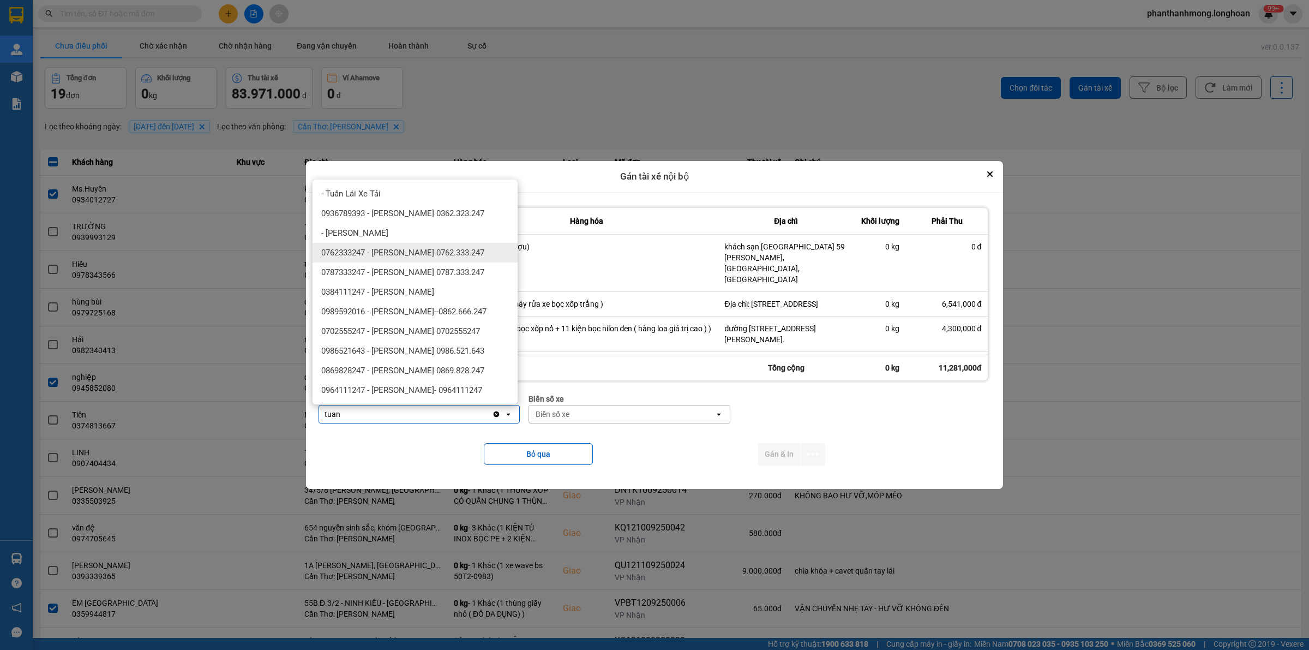
type input "tuan"
click at [399, 259] on div "0762333247 - [PERSON_NAME] 0762.333.247" at bounding box center [415, 253] width 205 height 20
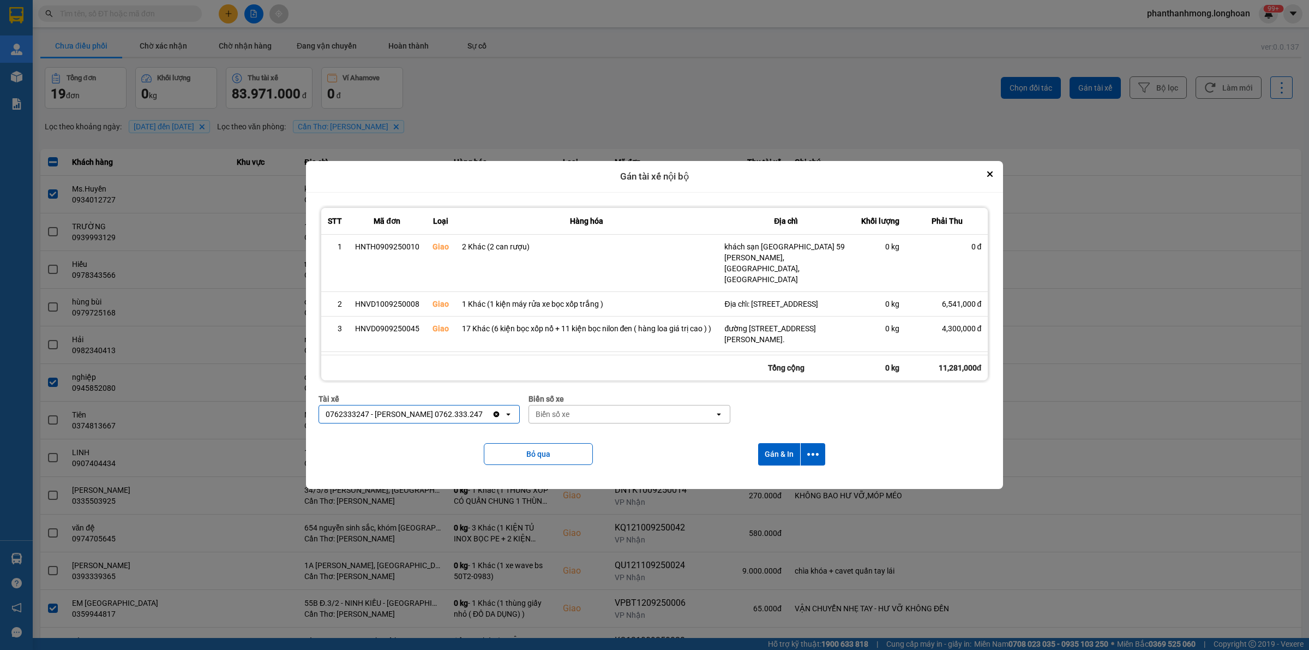
click at [587, 415] on div "Biển số xe" at bounding box center [621, 413] width 185 height 17
type input "90"
click at [592, 439] on div "50H-089.90" at bounding box center [628, 438] width 205 height 20
click at [816, 453] on icon "dialog" at bounding box center [812, 453] width 11 height 11
click at [786, 476] on li "Chỉ gán tài" at bounding box center [786, 484] width 82 height 20
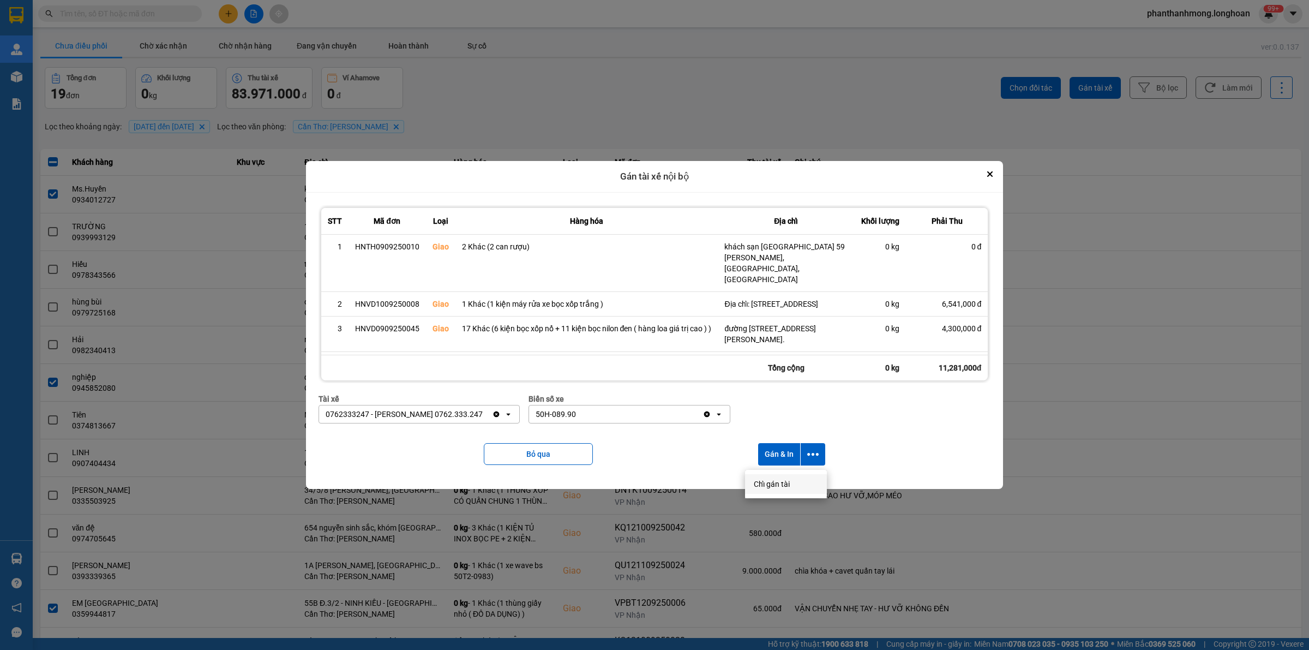
click at [785, 479] on div "STT Mã đơn Loại Hàng hóa Địa chỉ Khối lượng Phải Thu 1 HNTH0909250010 Giao 2 Kh…" at bounding box center [654, 341] width 681 height 280
click at [808, 462] on button "dialog" at bounding box center [813, 454] width 25 height 22
click at [771, 489] on li "Chỉ gán tài" at bounding box center [786, 484] width 82 height 20
click at [813, 451] on icon "dialog" at bounding box center [812, 453] width 11 height 11
click at [764, 489] on li "Chỉ gán tài" at bounding box center [786, 484] width 82 height 20
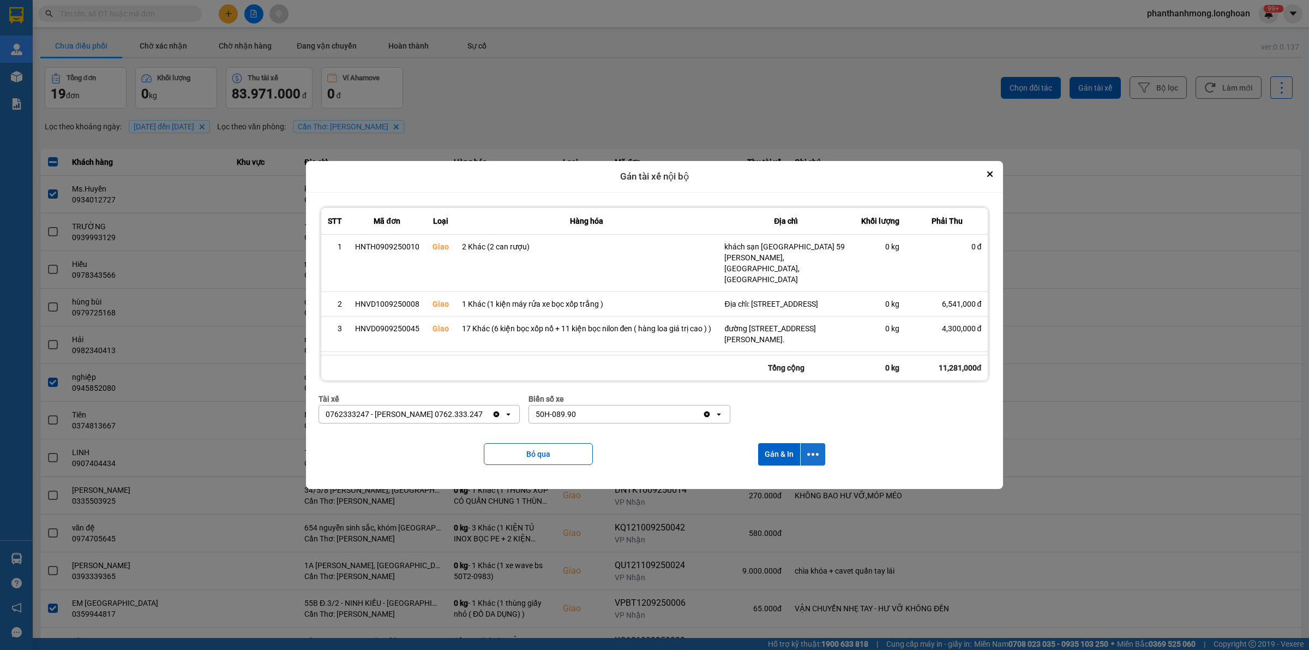
click at [809, 448] on icon "dialog" at bounding box center [812, 453] width 11 height 11
click at [769, 484] on span "Chỉ gán tài" at bounding box center [772, 483] width 36 height 11
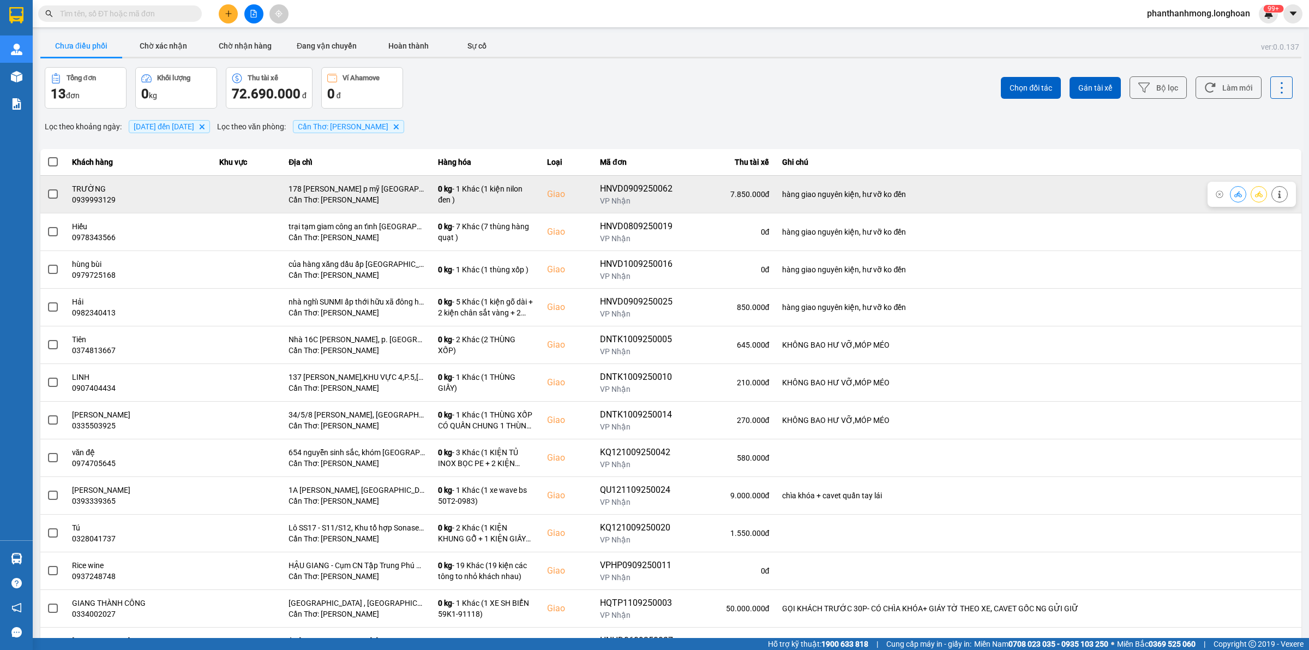
click at [58, 195] on label at bounding box center [53, 194] width 12 height 12
click at [47, 188] on input "checkbox" at bounding box center [47, 188] width 0 height 0
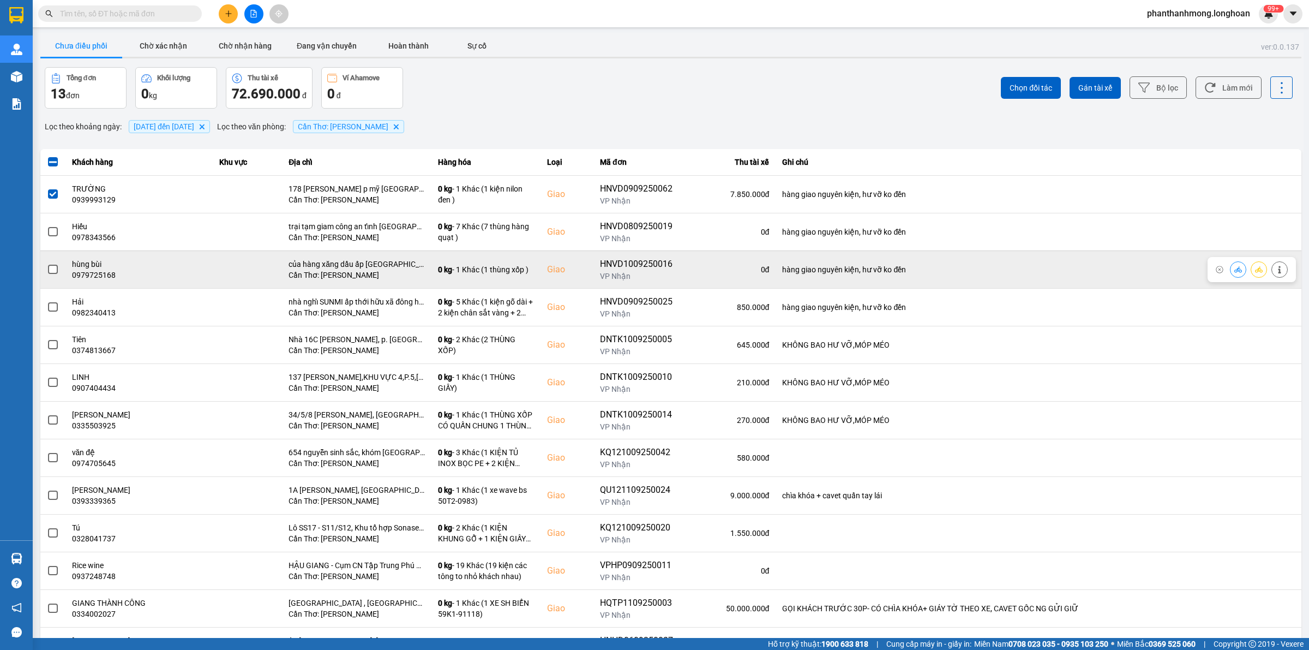
click at [57, 272] on span at bounding box center [53, 270] width 10 height 10
click at [47, 263] on input "checkbox" at bounding box center [47, 263] width 0 height 0
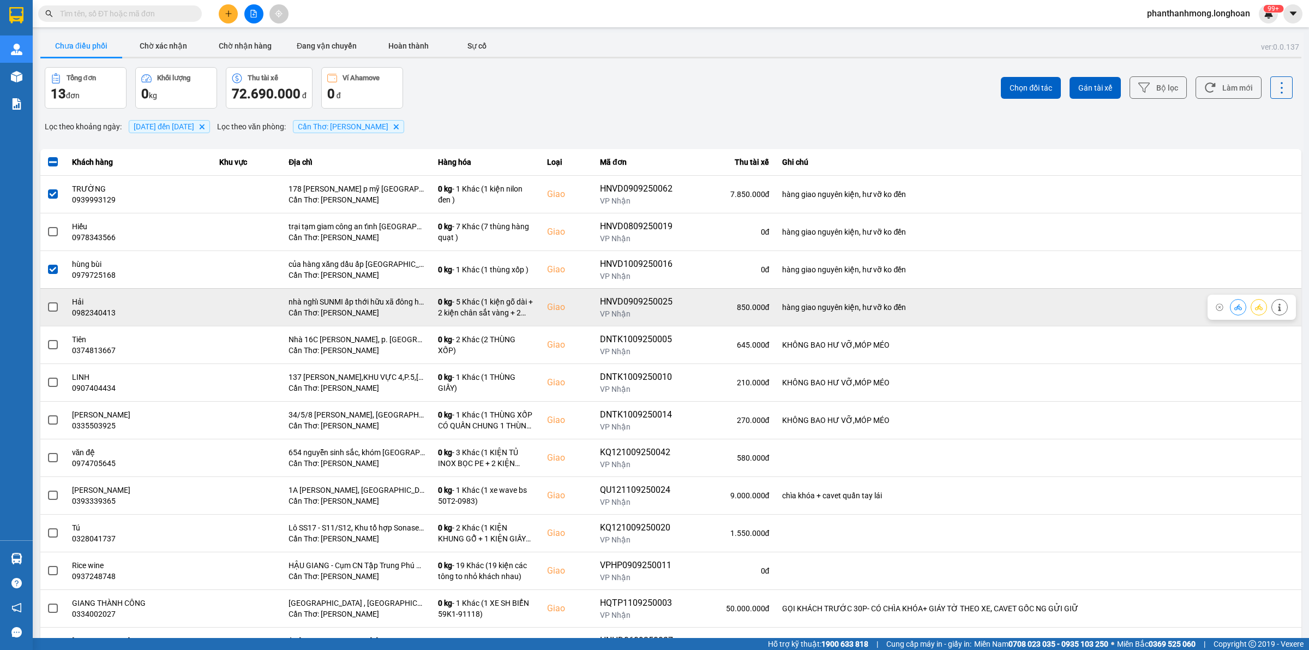
click at [55, 311] on span at bounding box center [53, 307] width 10 height 10
click at [47, 301] on input "checkbox" at bounding box center [47, 301] width 0 height 0
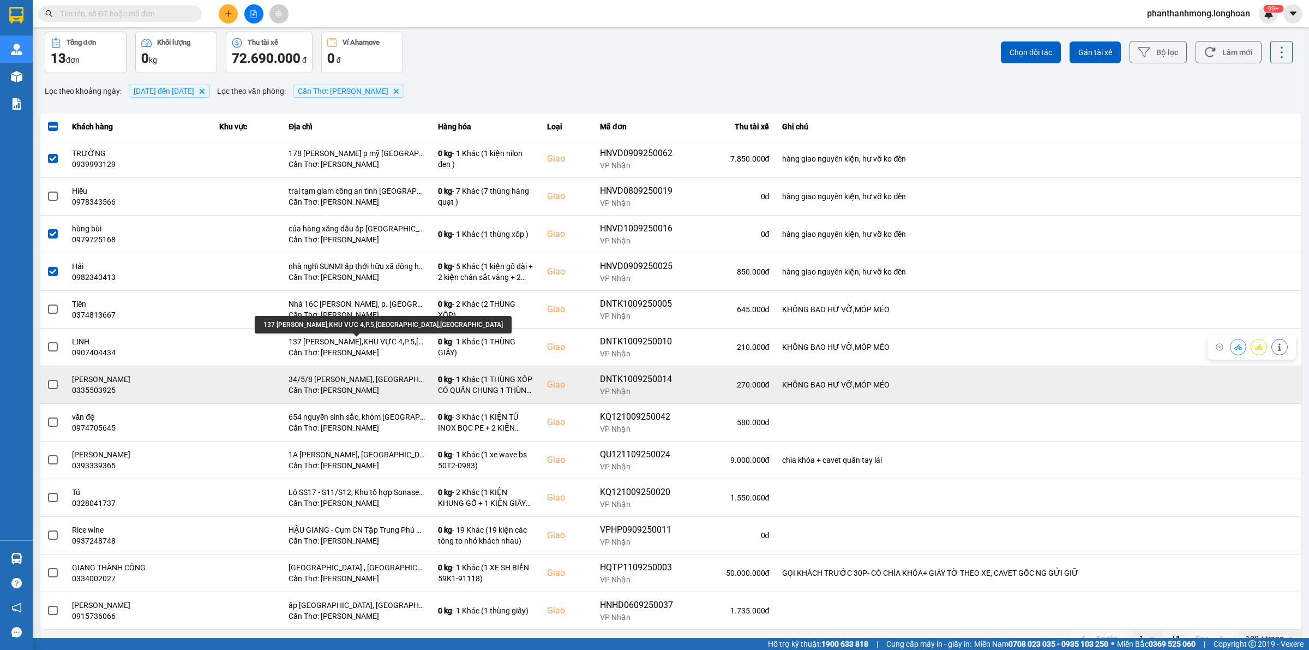
scroll to position [55, 0]
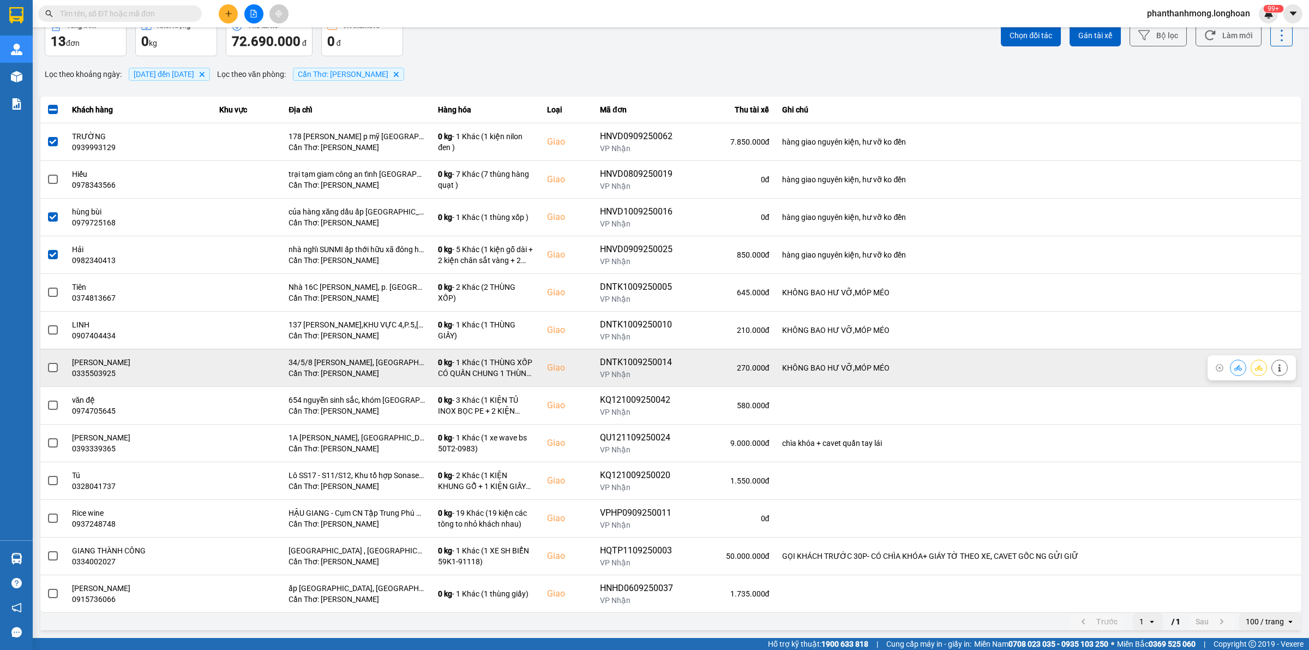
click at [53, 366] on span at bounding box center [53, 368] width 10 height 10
click at [47, 362] on input "checkbox" at bounding box center [47, 362] width 0 height 0
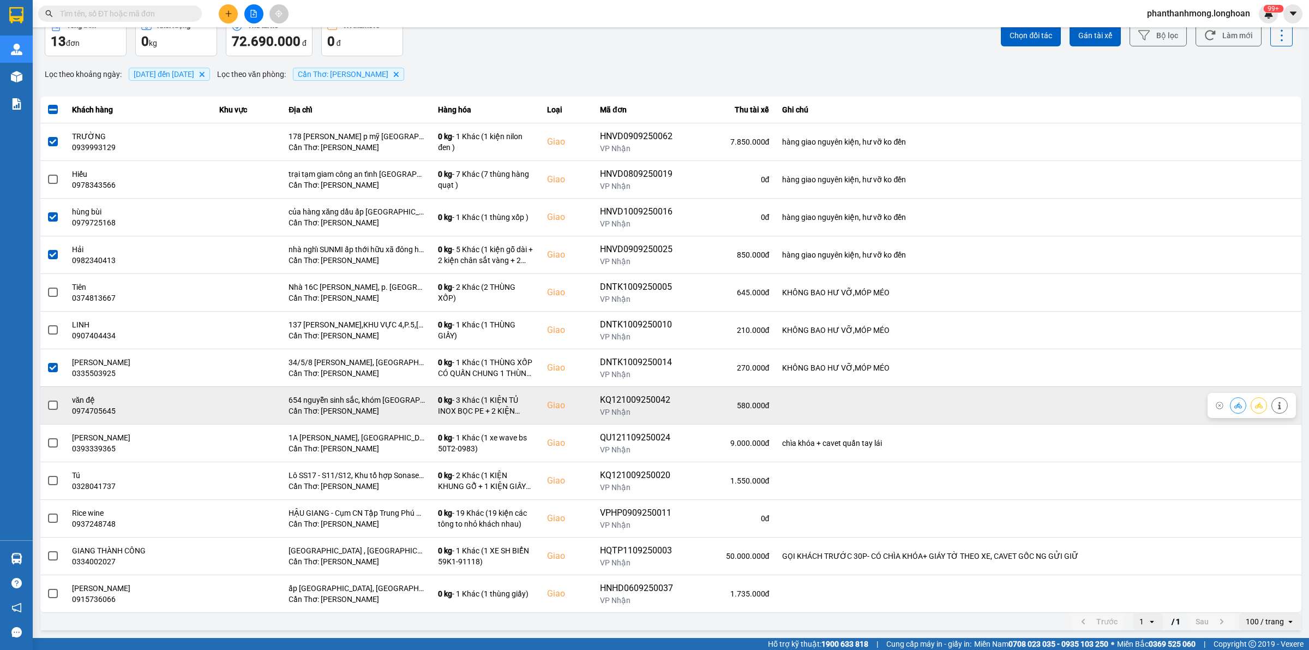
drag, startPoint x: 58, startPoint y: 399, endPoint x: 47, endPoint y: 404, distance: 11.7
click at [57, 400] on td at bounding box center [52, 405] width 25 height 38
click at [47, 405] on label at bounding box center [53, 405] width 12 height 12
click at [47, 399] on input "checkbox" at bounding box center [47, 399] width 0 height 0
click at [49, 403] on span at bounding box center [53, 405] width 10 height 10
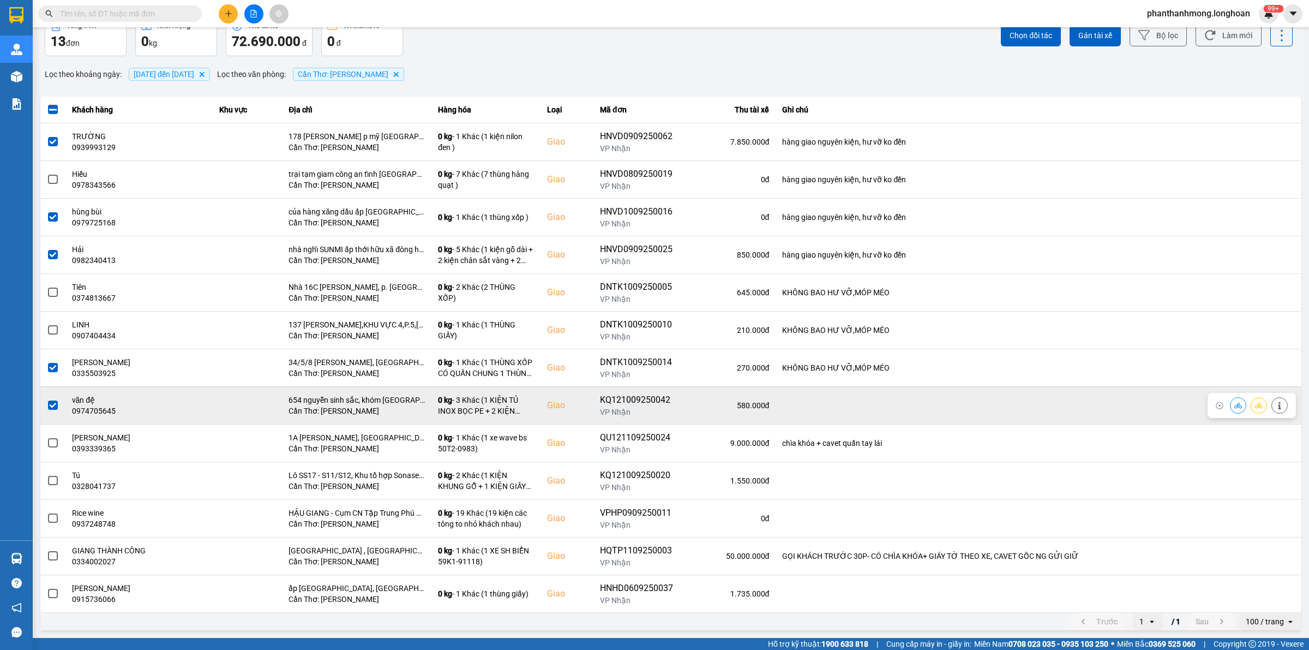
click at [47, 399] on input "checkbox" at bounding box center [47, 399] width 0 height 0
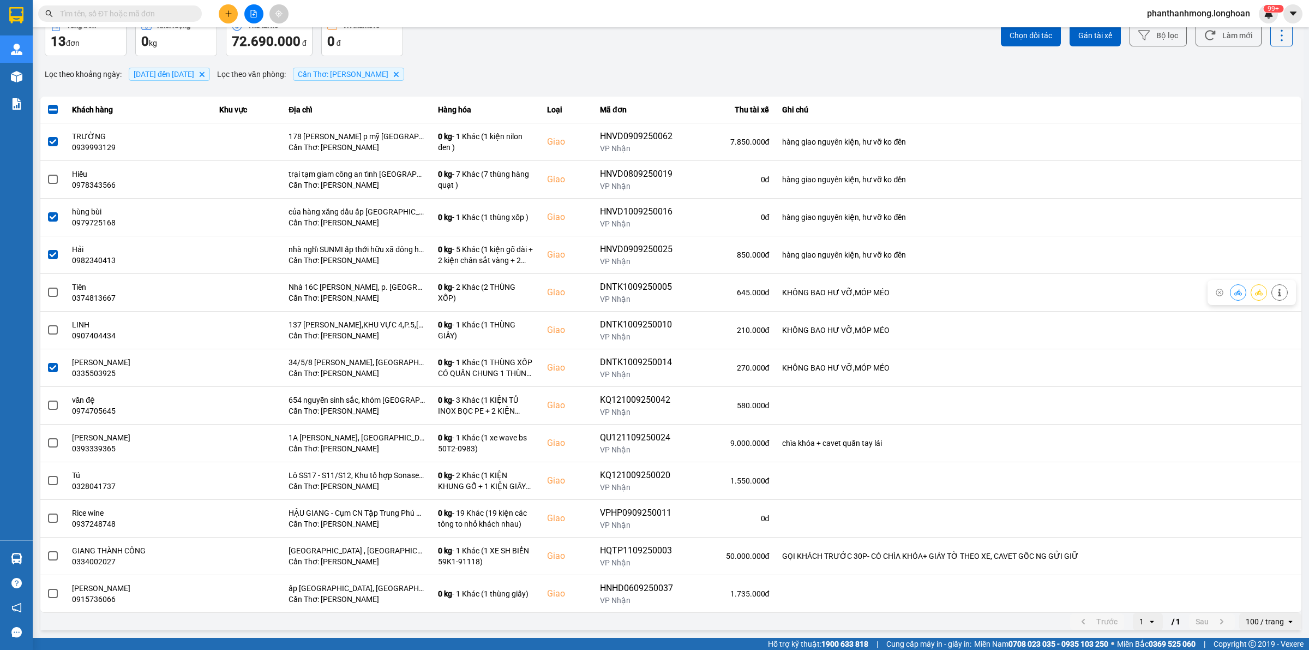
scroll to position [0, 0]
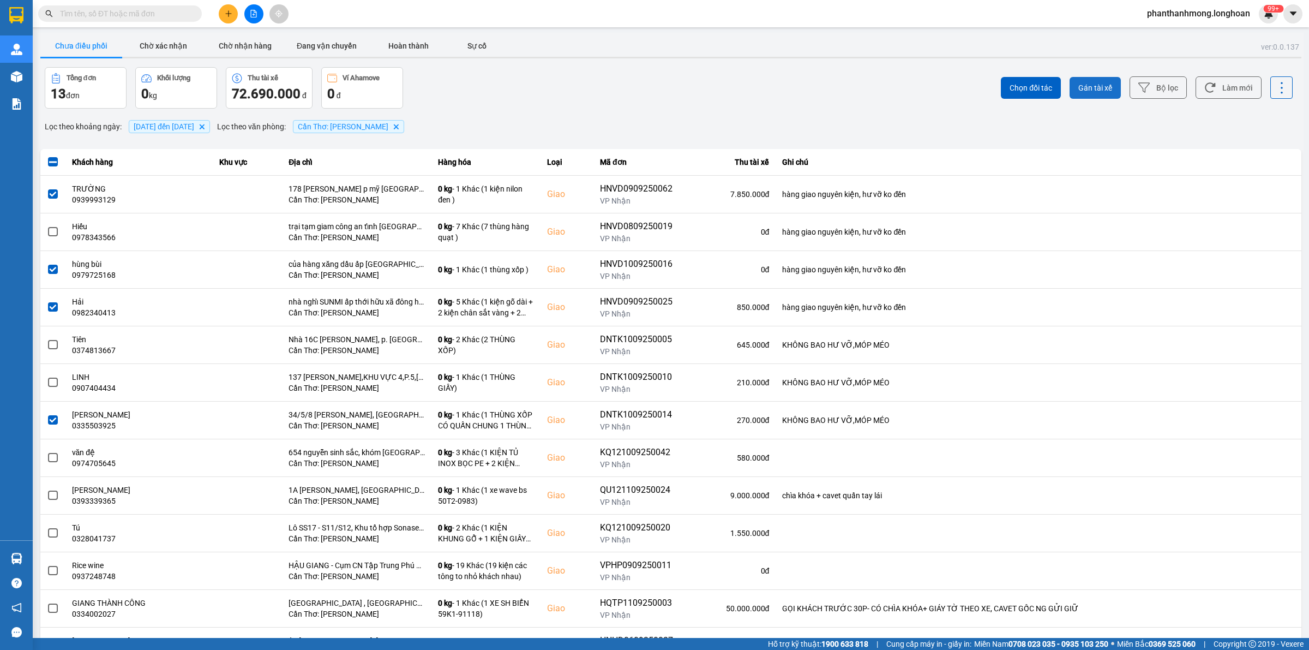
click at [1078, 85] on span "Gán tài xế" at bounding box center [1095, 87] width 34 height 11
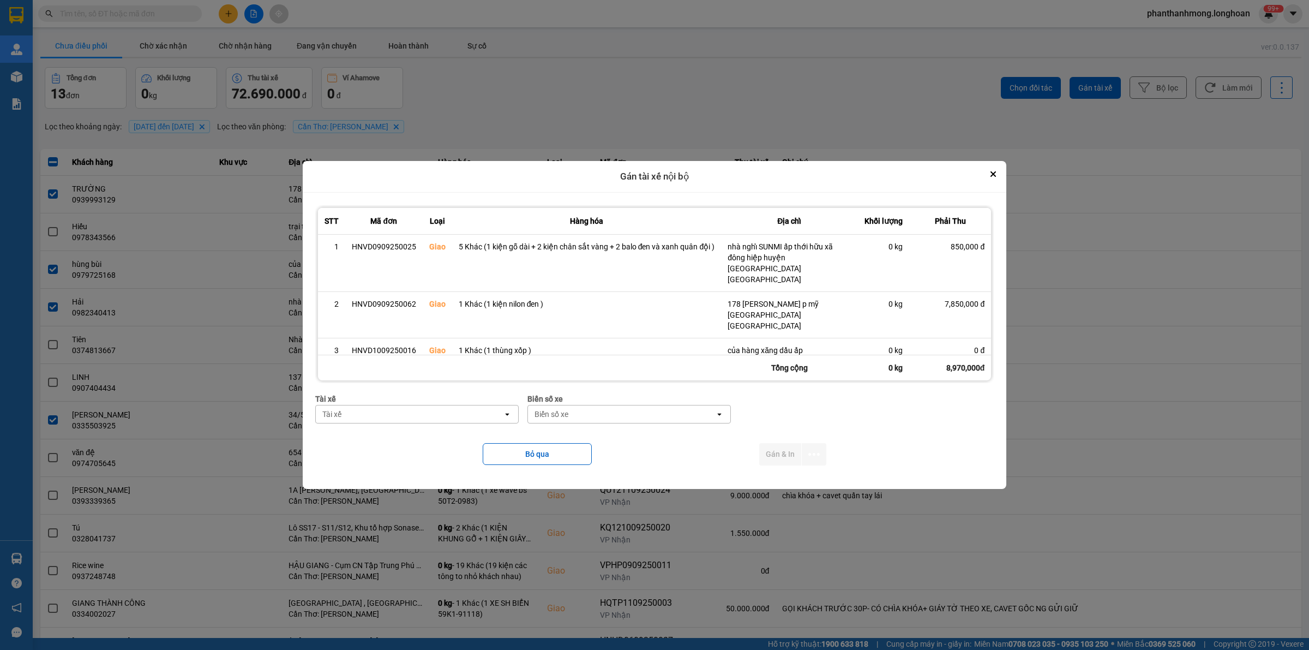
click at [457, 408] on div "Tài xế" at bounding box center [409, 413] width 187 height 17
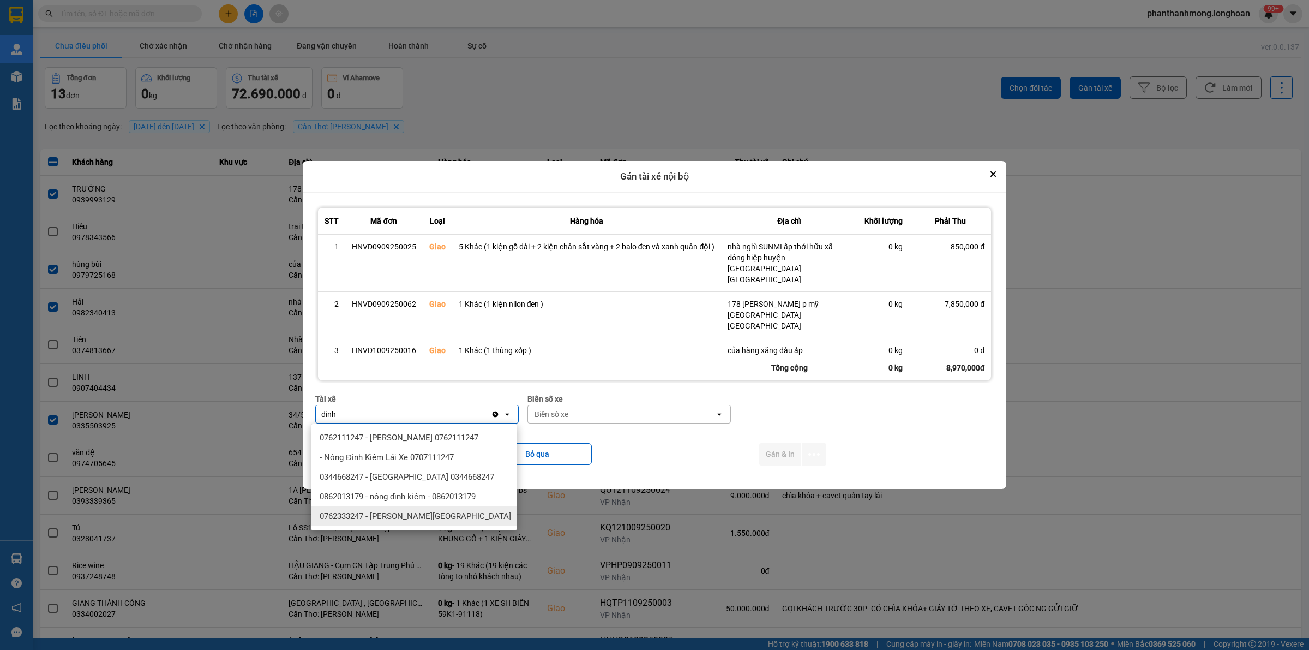
type input "dinh"
click at [453, 517] on span "0762333247 - [PERSON_NAME][GEOGRAPHIC_DATA]" at bounding box center [415, 516] width 191 height 11
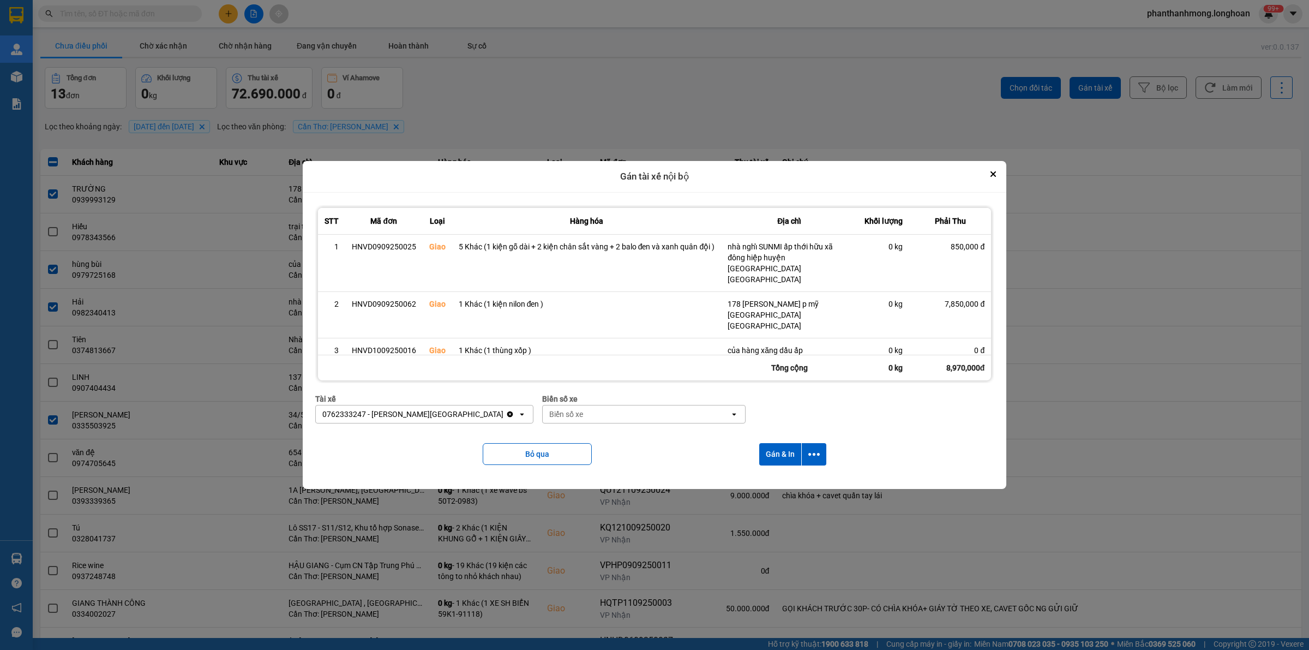
click at [578, 413] on div "Biển số xe" at bounding box center [636, 413] width 187 height 17
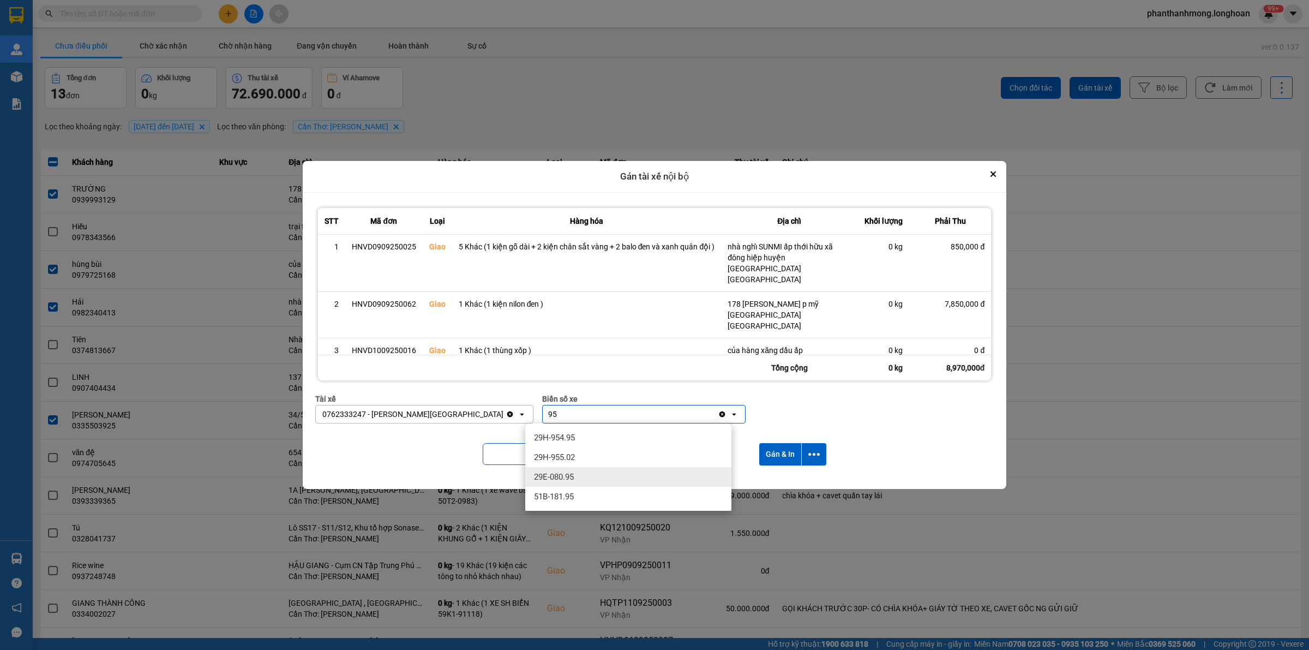
type input "95"
click at [583, 478] on div "29E-080.95" at bounding box center [628, 477] width 206 height 20
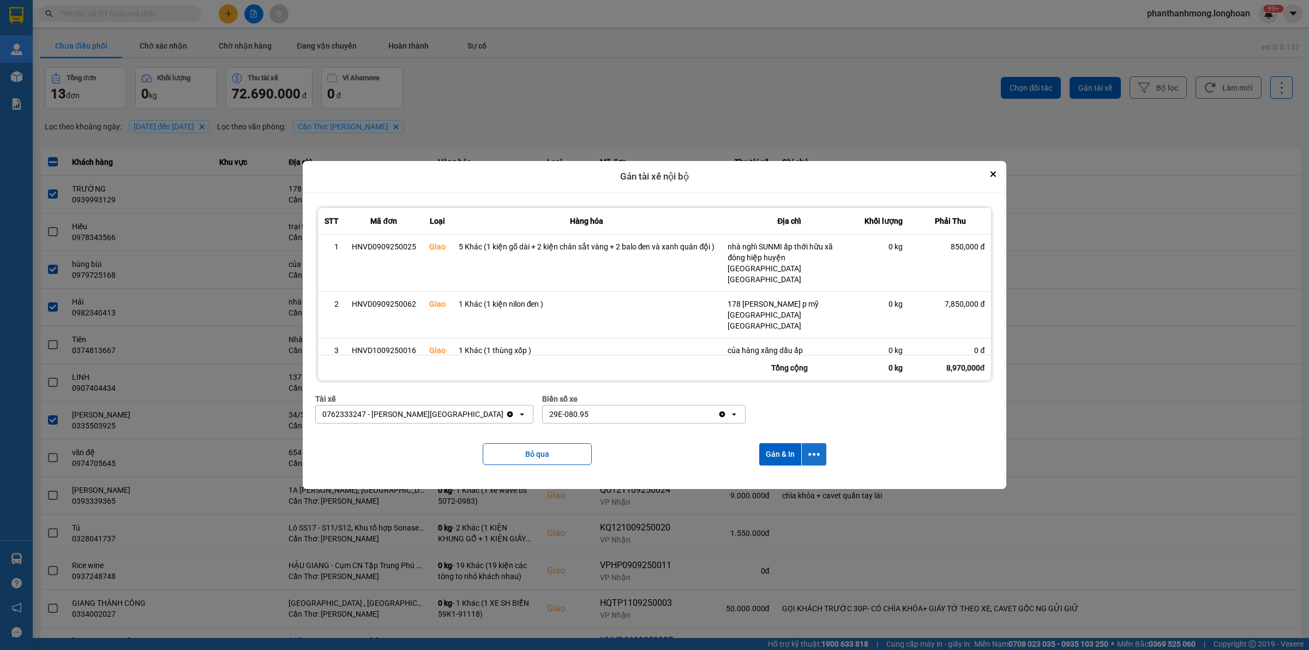
click at [813, 451] on icon "dialog" at bounding box center [813, 453] width 11 height 11
drag, startPoint x: 780, startPoint y: 480, endPoint x: 757, endPoint y: 471, distance: 25.2
click at [780, 481] on span "Chỉ gán tài" at bounding box center [772, 483] width 36 height 11
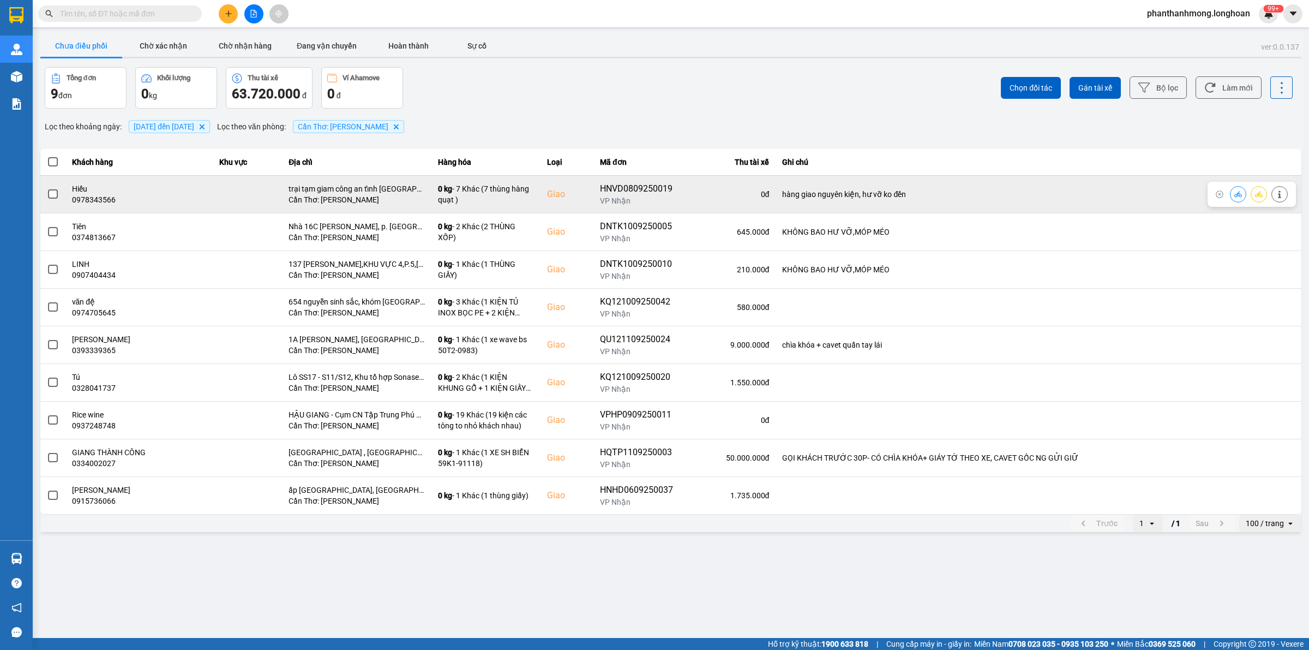
click at [53, 195] on span at bounding box center [53, 194] width 10 height 10
click at [47, 188] on input "checkbox" at bounding box center [47, 188] width 0 height 0
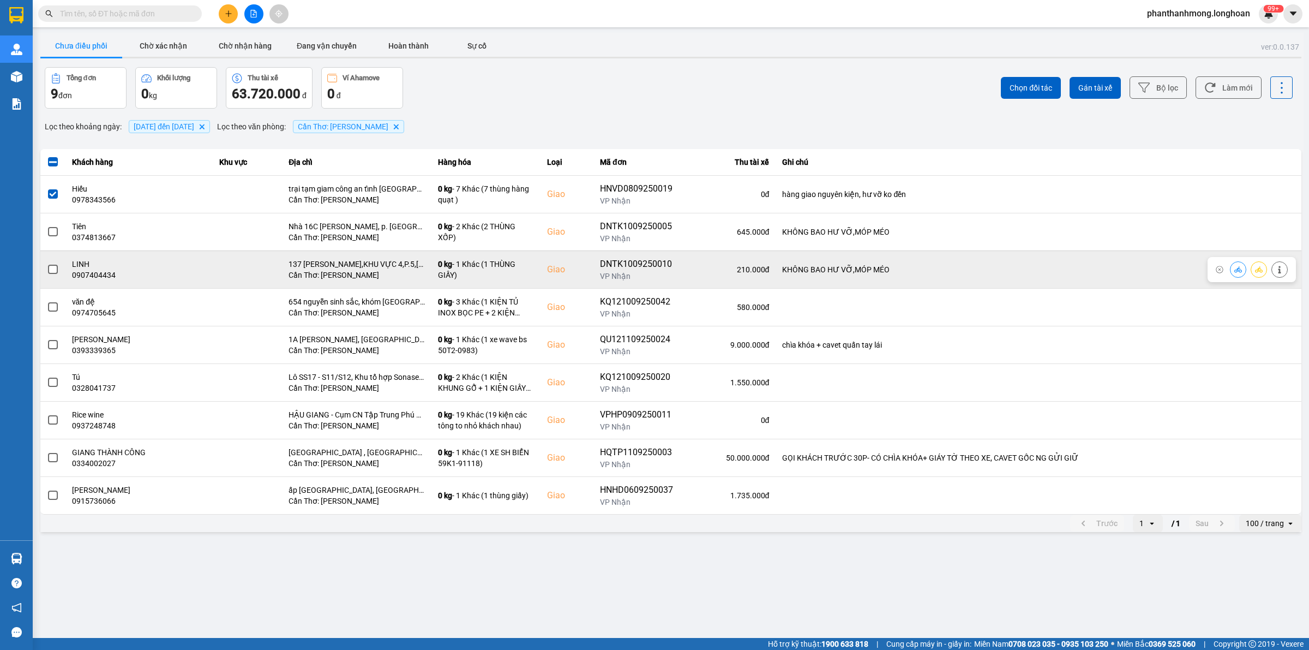
click at [55, 267] on span at bounding box center [53, 270] width 10 height 10
click at [47, 263] on input "checkbox" at bounding box center [47, 263] width 0 height 0
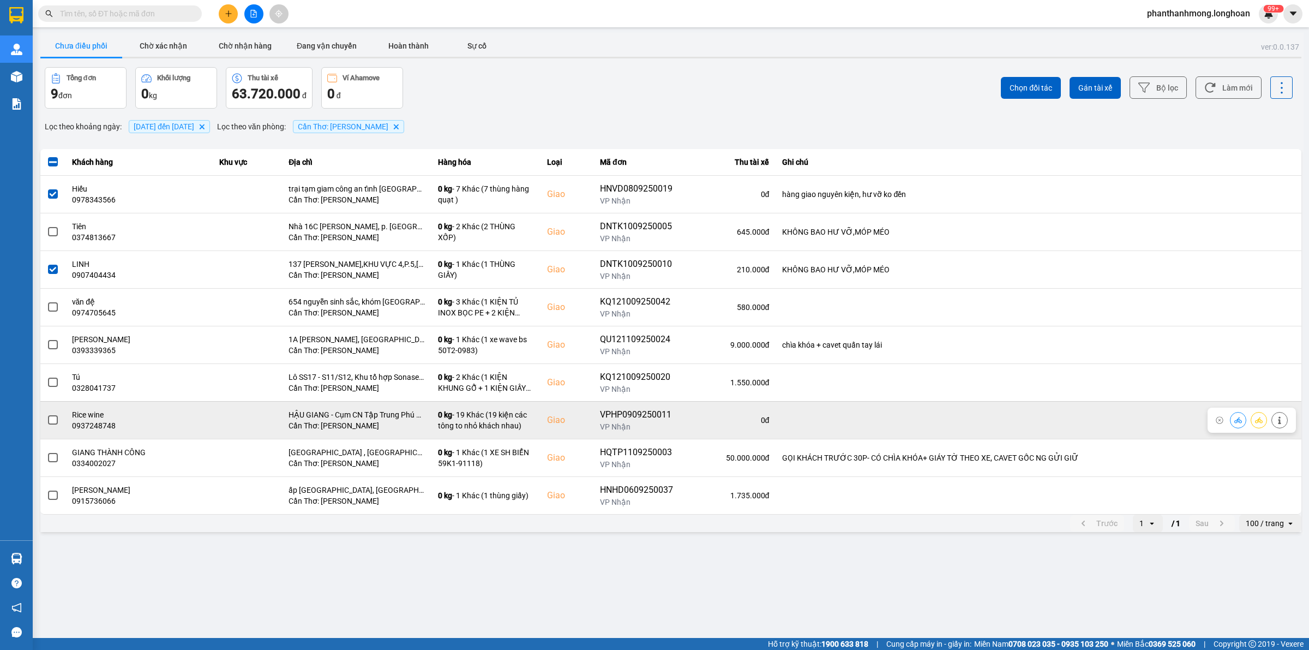
click at [49, 422] on span at bounding box center [53, 420] width 10 height 10
click at [47, 414] on input "checkbox" at bounding box center [47, 414] width 0 height 0
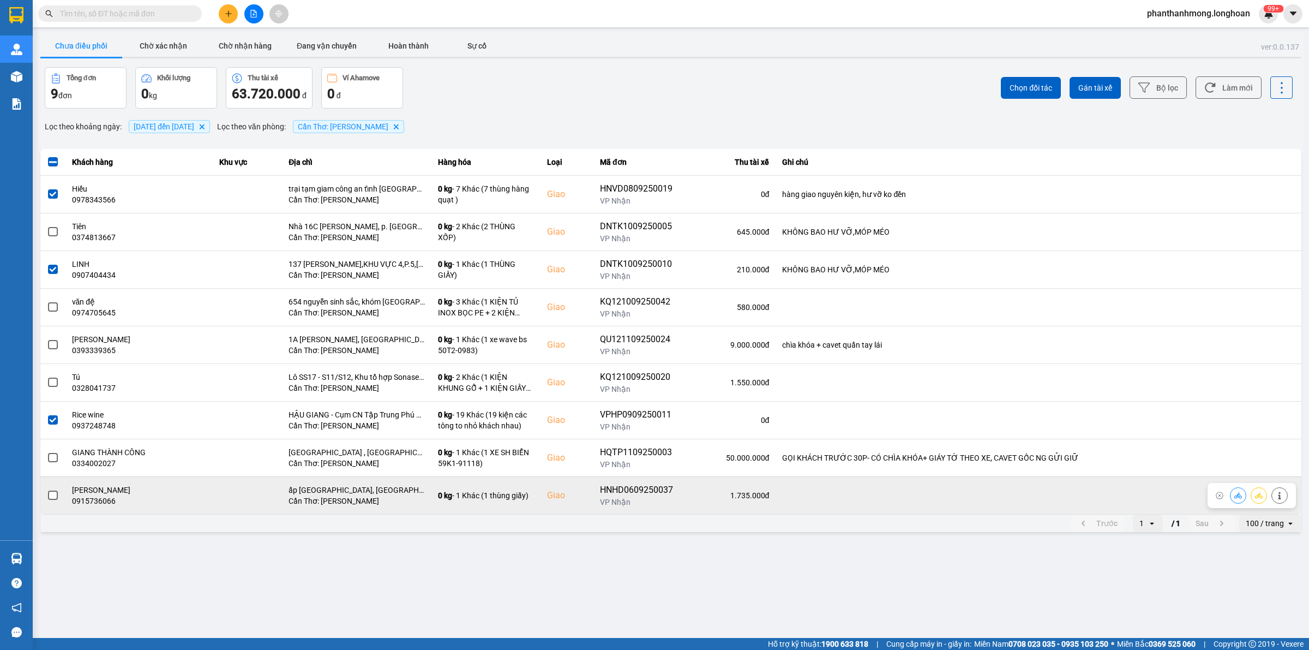
click at [52, 491] on label at bounding box center [53, 495] width 12 height 12
click at [47, 489] on input "checkbox" at bounding box center [47, 489] width 0 height 0
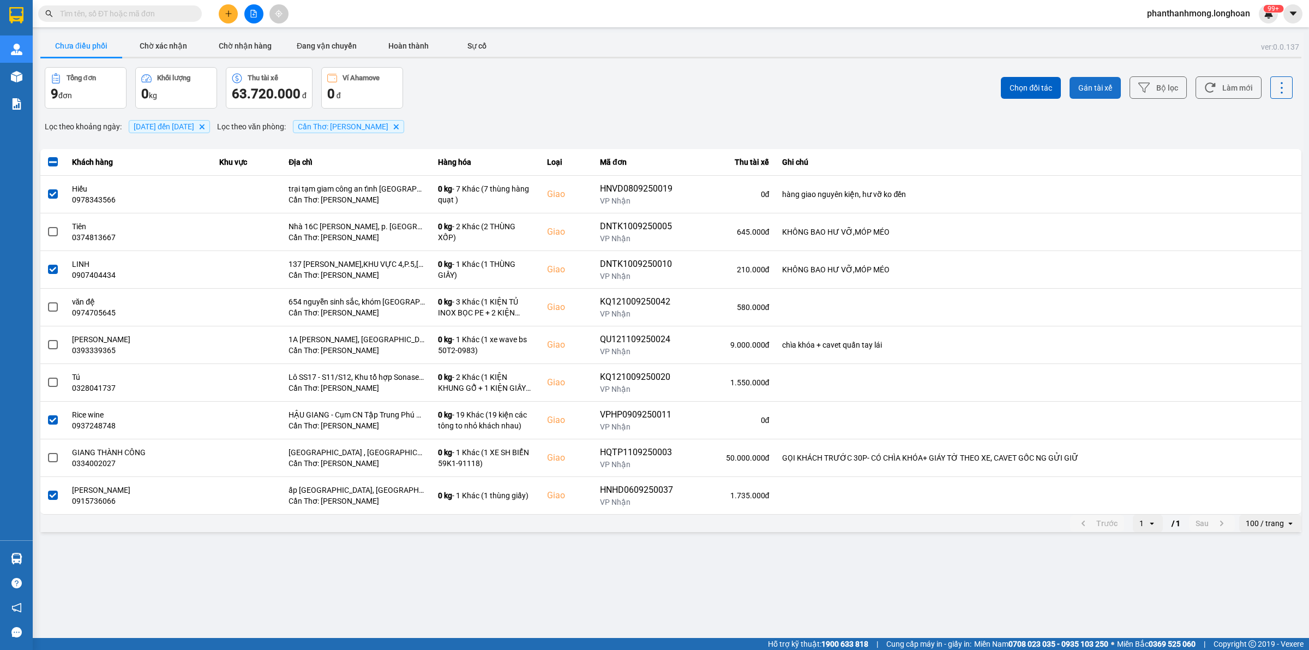
click at [1100, 86] on span "Gán tài xế" at bounding box center [1095, 87] width 34 height 11
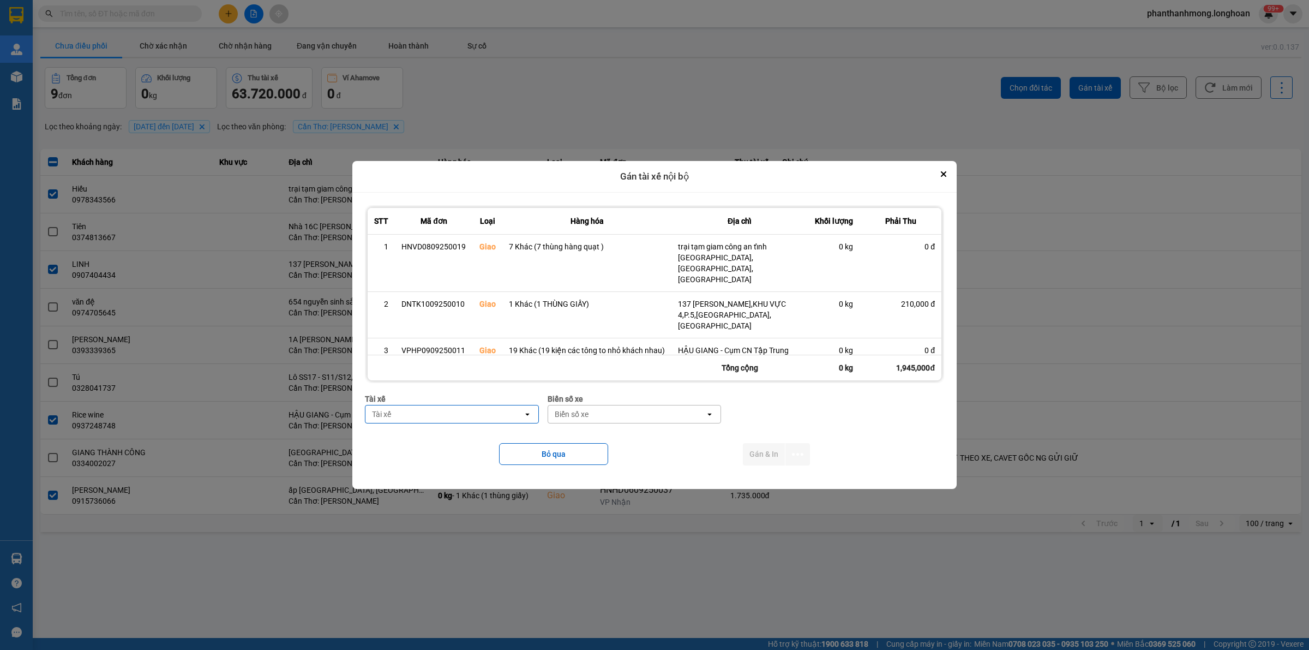
click at [506, 416] on div "Tài xế" at bounding box center [444, 413] width 158 height 17
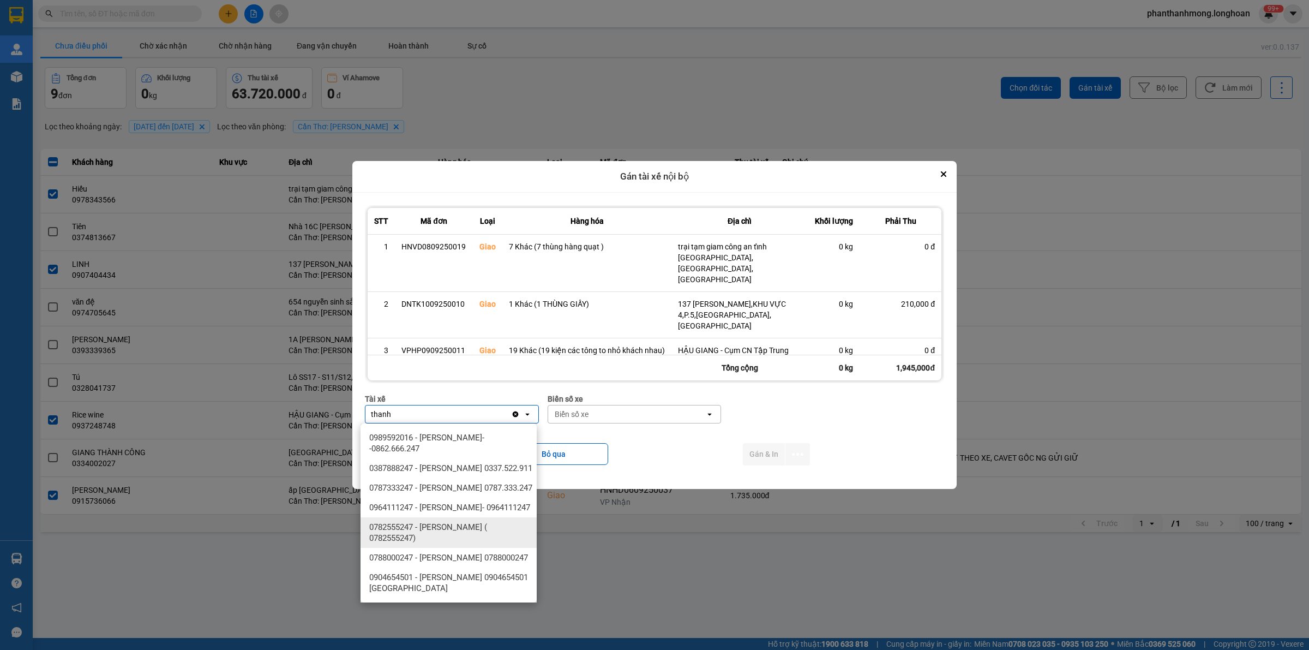
type input "thanh"
click at [473, 548] on div "0782555247 - [PERSON_NAME] ( 0782555247)" at bounding box center [449, 532] width 176 height 31
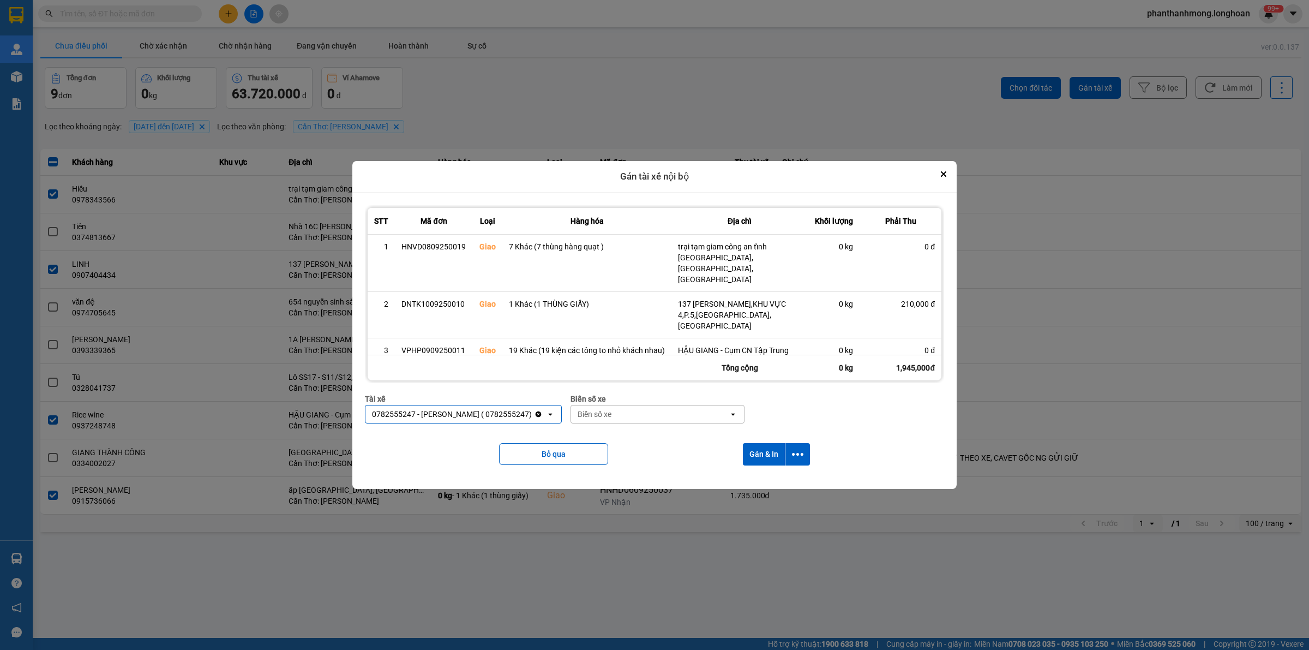
click at [635, 416] on div "Biển số xe" at bounding box center [650, 413] width 158 height 17
type input "2030"
drag, startPoint x: 653, startPoint y: 445, endPoint x: 701, endPoint y: 439, distance: 47.8
click at [654, 445] on div "29E-120.30" at bounding box center [671, 438] width 176 height 20
drag, startPoint x: 794, startPoint y: 453, endPoint x: 785, endPoint y: 455, distance: 9.1
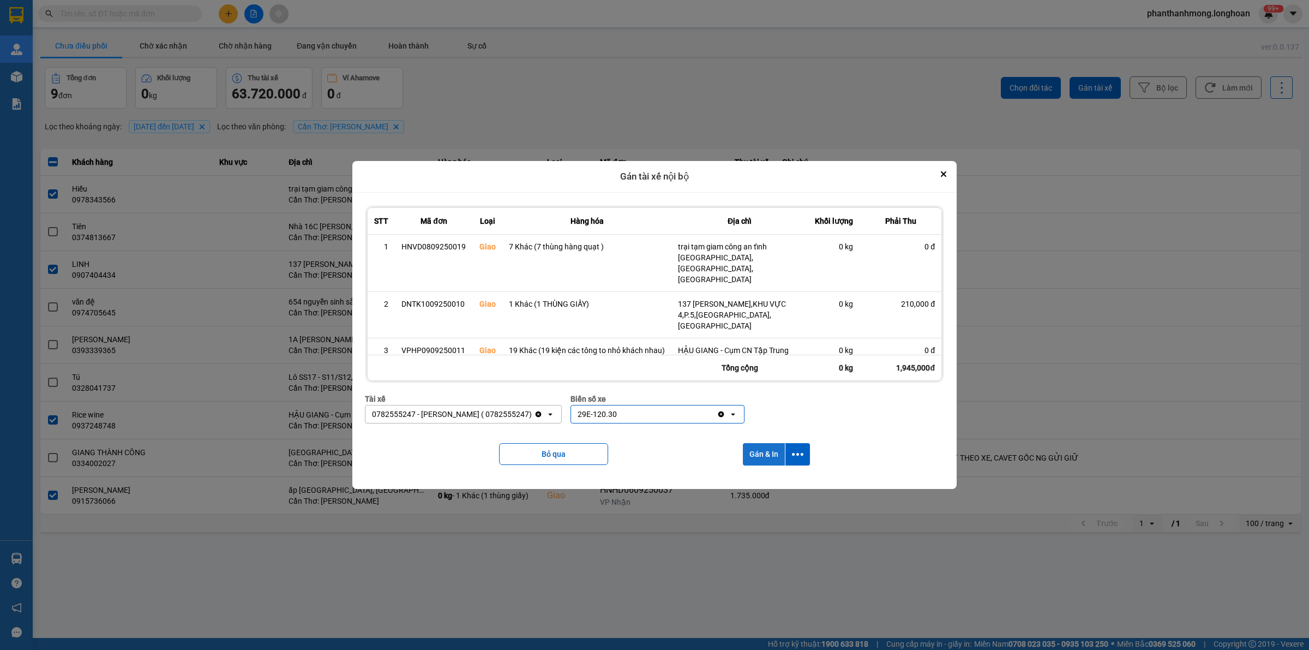
click at [794, 453] on icon "dialog" at bounding box center [797, 453] width 11 height 11
click at [756, 483] on span "Chỉ gán tài" at bounding box center [755, 483] width 36 height 11
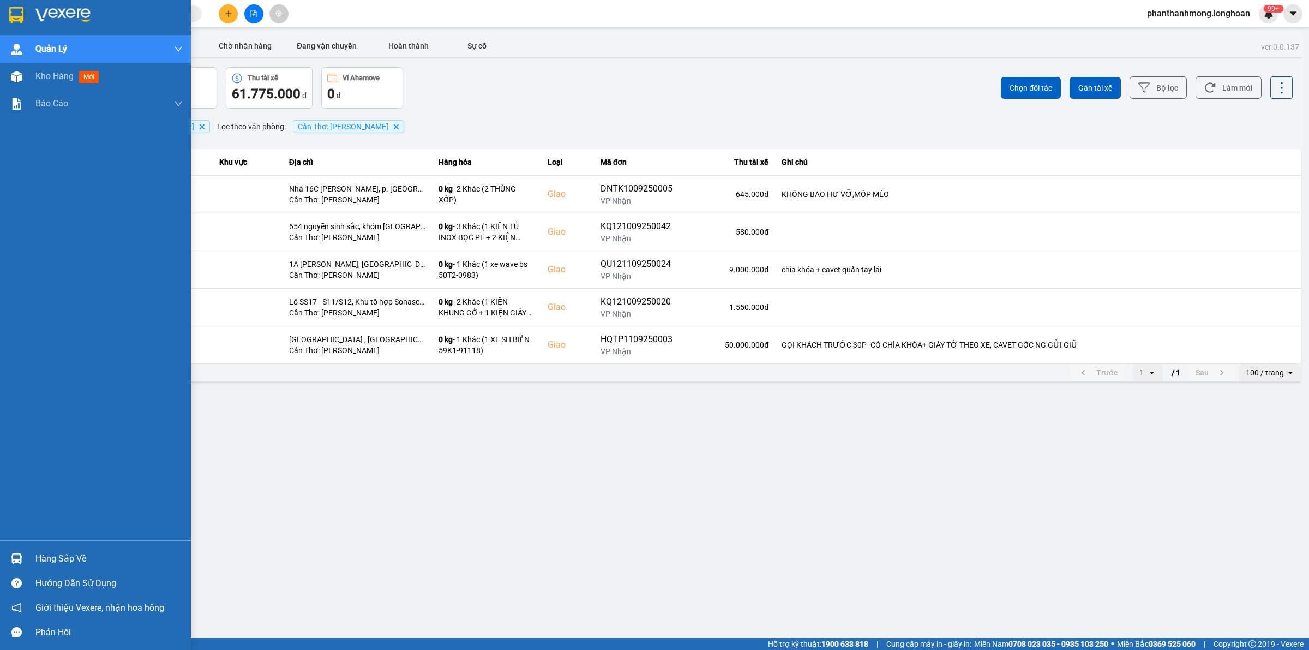
click at [17, 28] on div at bounding box center [95, 17] width 191 height 35
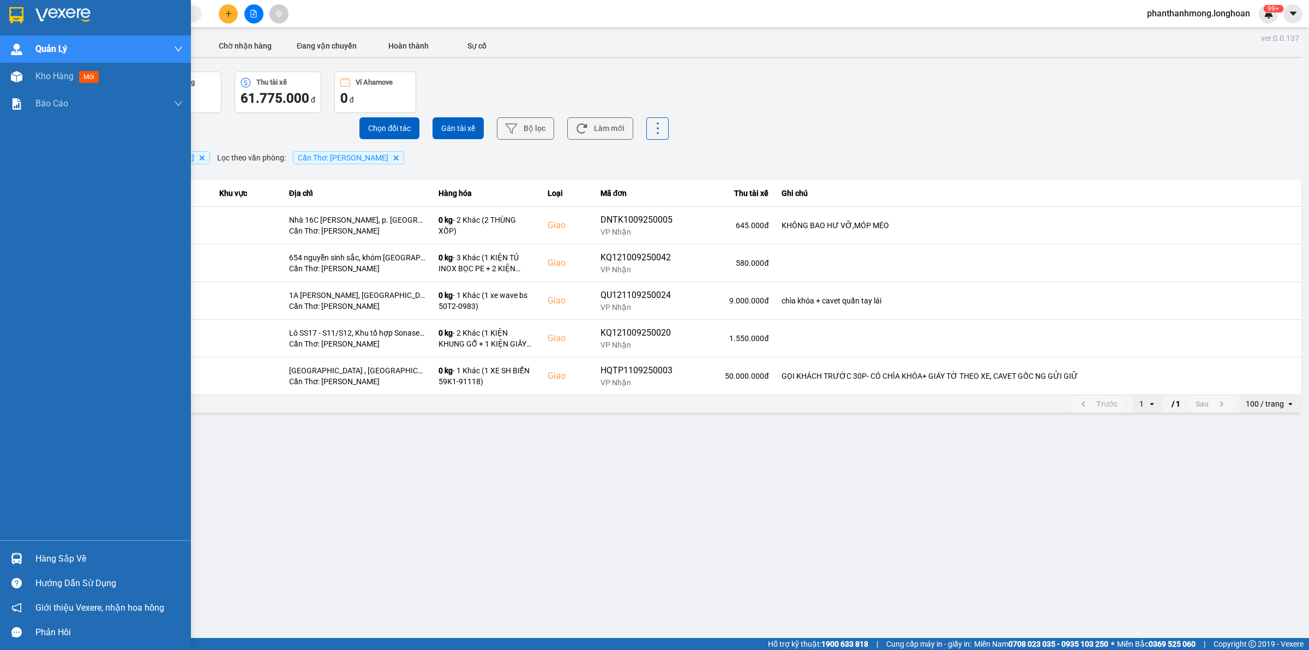
click at [17, 20] on img at bounding box center [16, 15] width 14 height 16
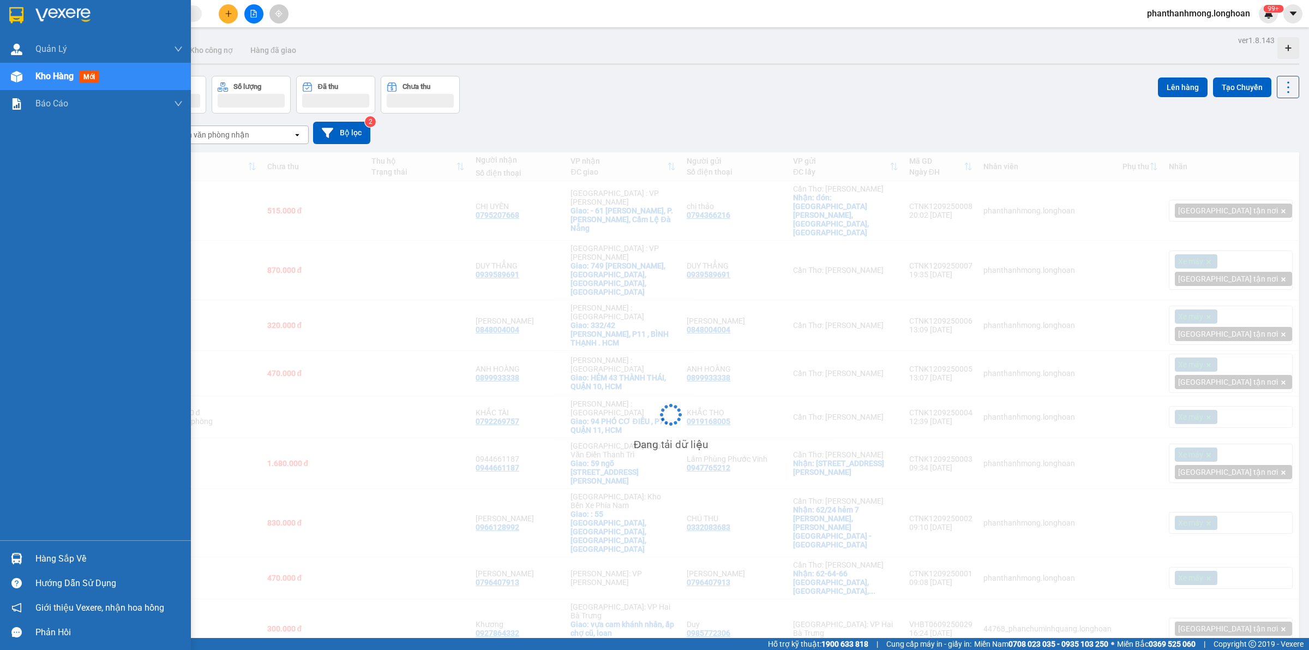
click at [68, 546] on div "Hàng sắp về Hướng dẫn sử dụng Giới thiệu Vexere, nhận hoa hồng Phản hồi" at bounding box center [95, 592] width 191 height 104
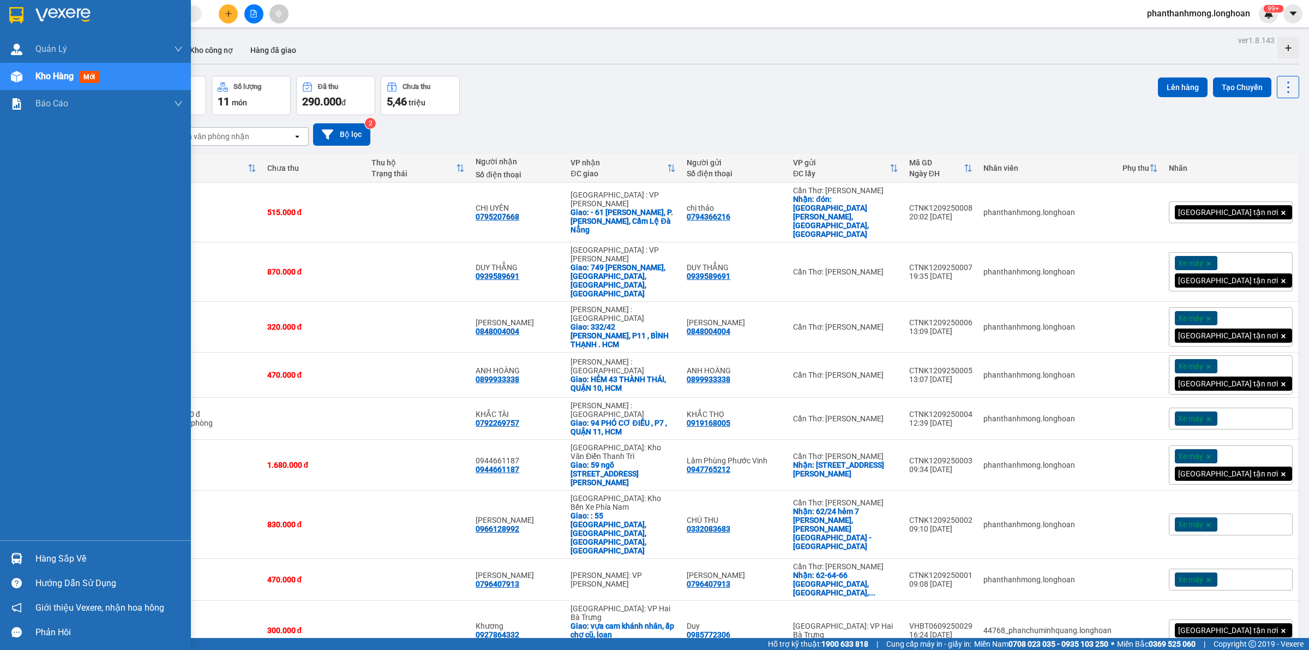
click at [67, 550] on div "Hàng sắp về" at bounding box center [108, 558] width 147 height 16
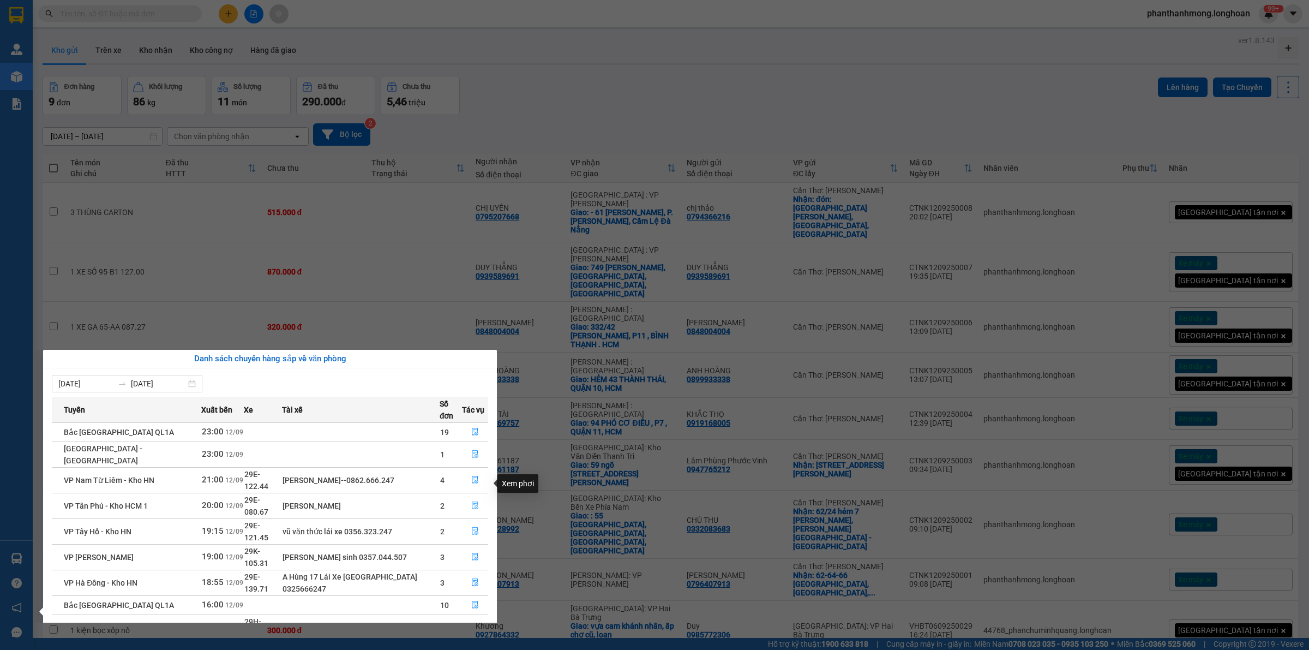
click at [472, 501] on icon "file-done" at bounding box center [475, 505] width 8 height 8
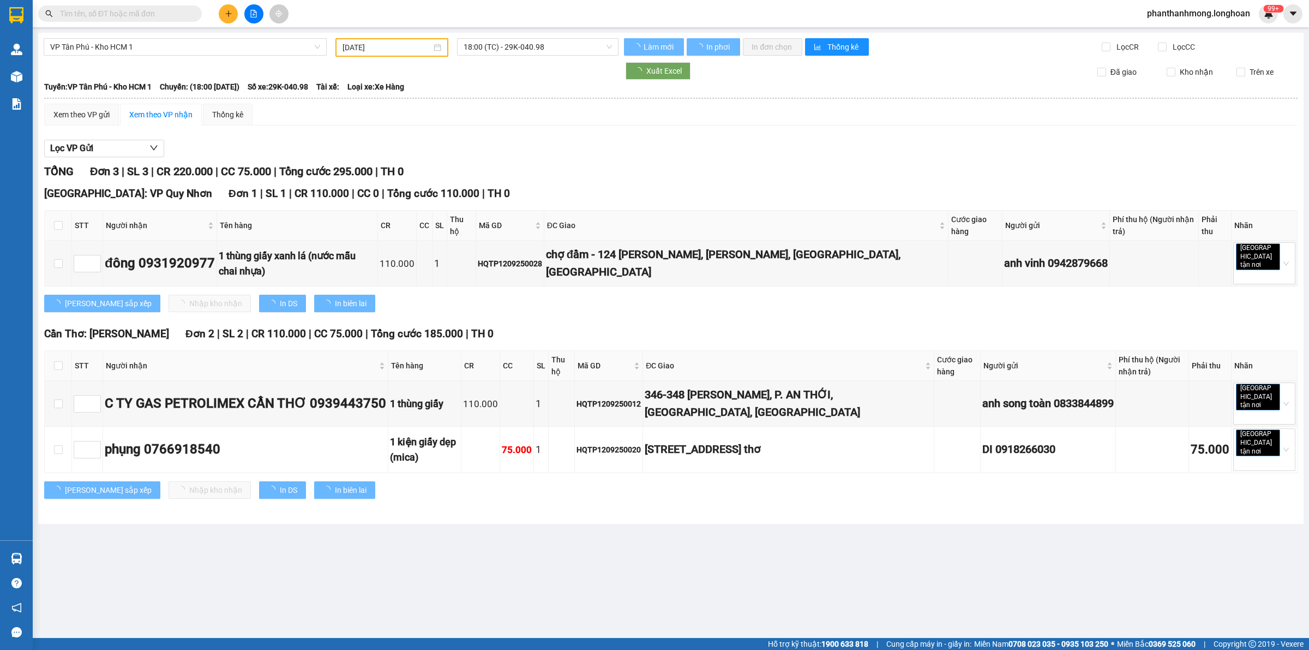
type input "[DATE]"
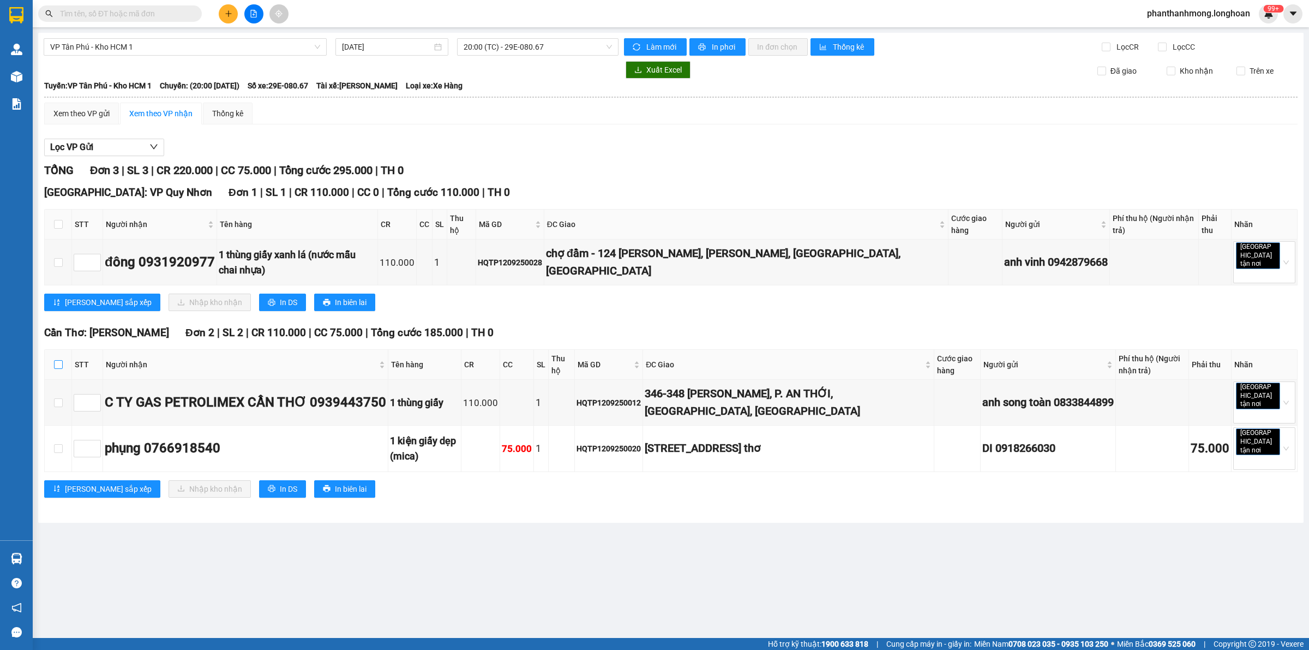
click at [59, 360] on input "checkbox" at bounding box center [58, 364] width 9 height 9
checkbox input "true"
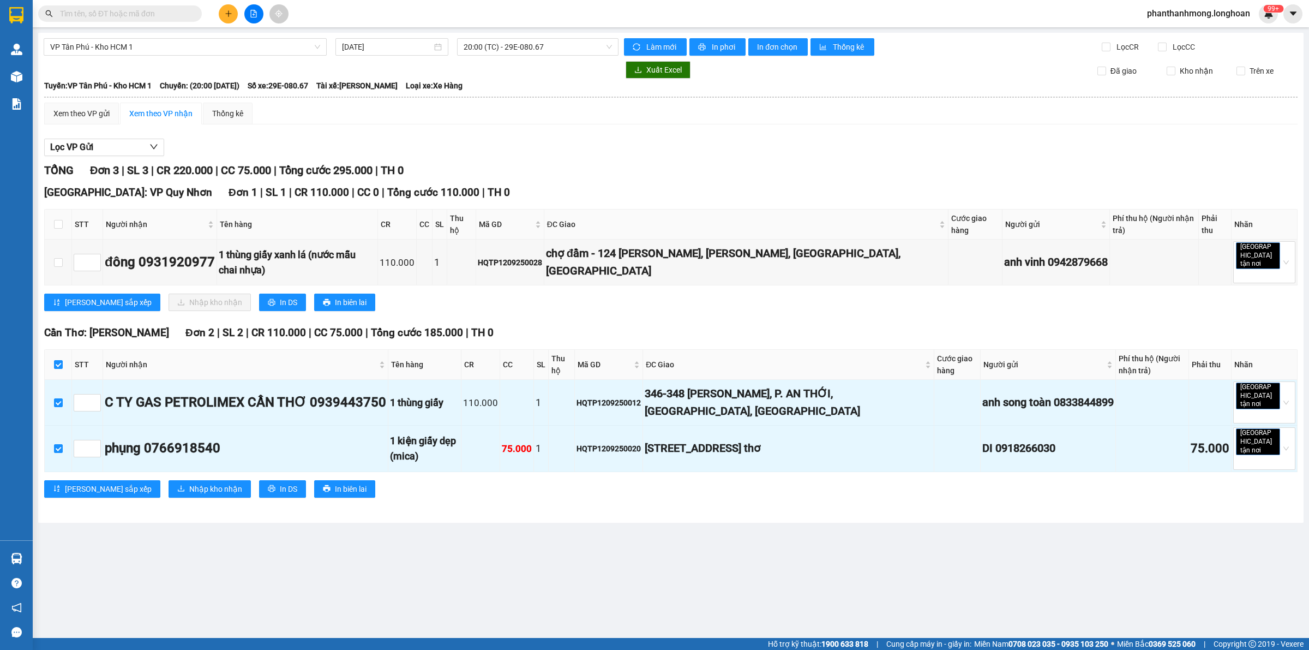
click at [34, 15] on div at bounding box center [106, 13] width 213 height 16
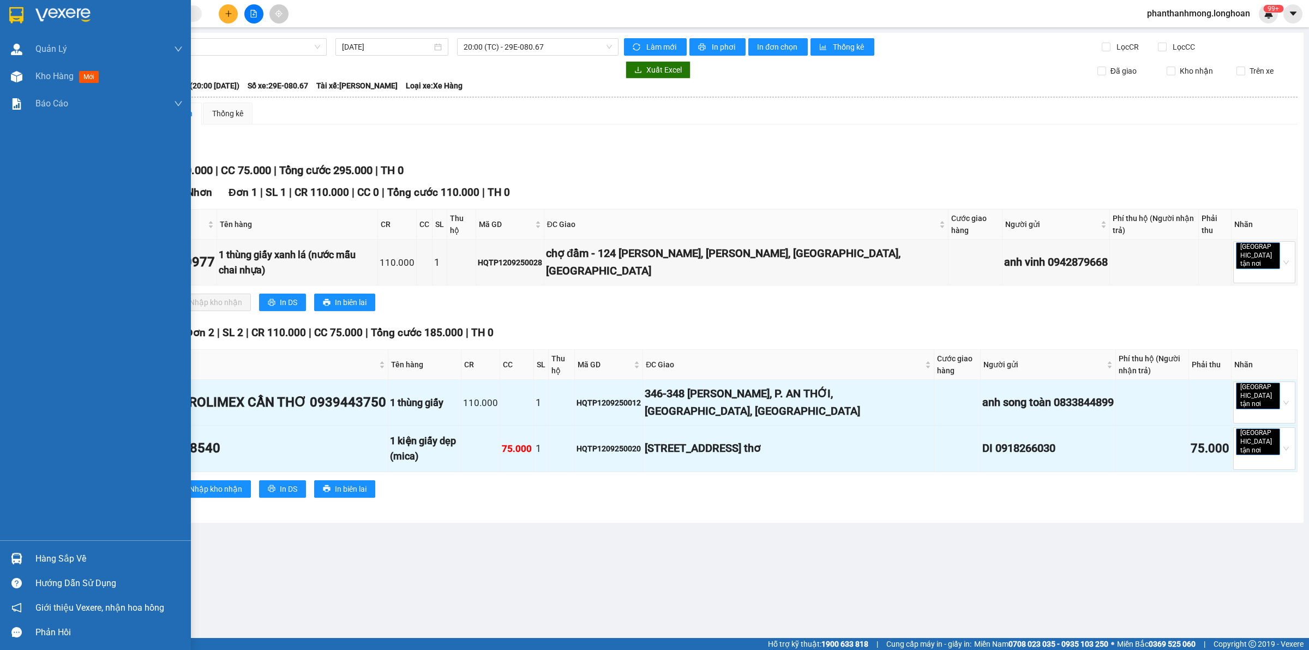
click at [19, 15] on img at bounding box center [16, 15] width 14 height 16
